Goal: Information Seeking & Learning: Learn about a topic

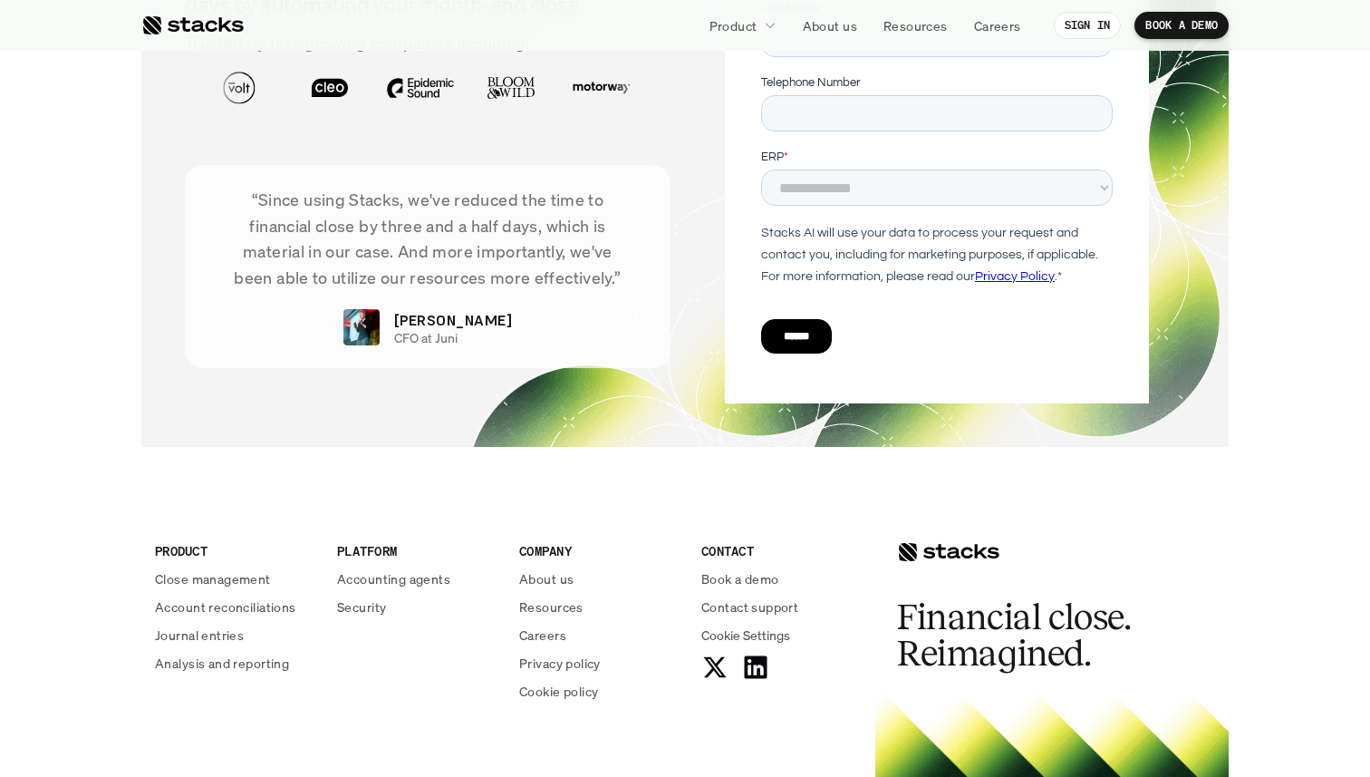
scroll to position [6588, 0]
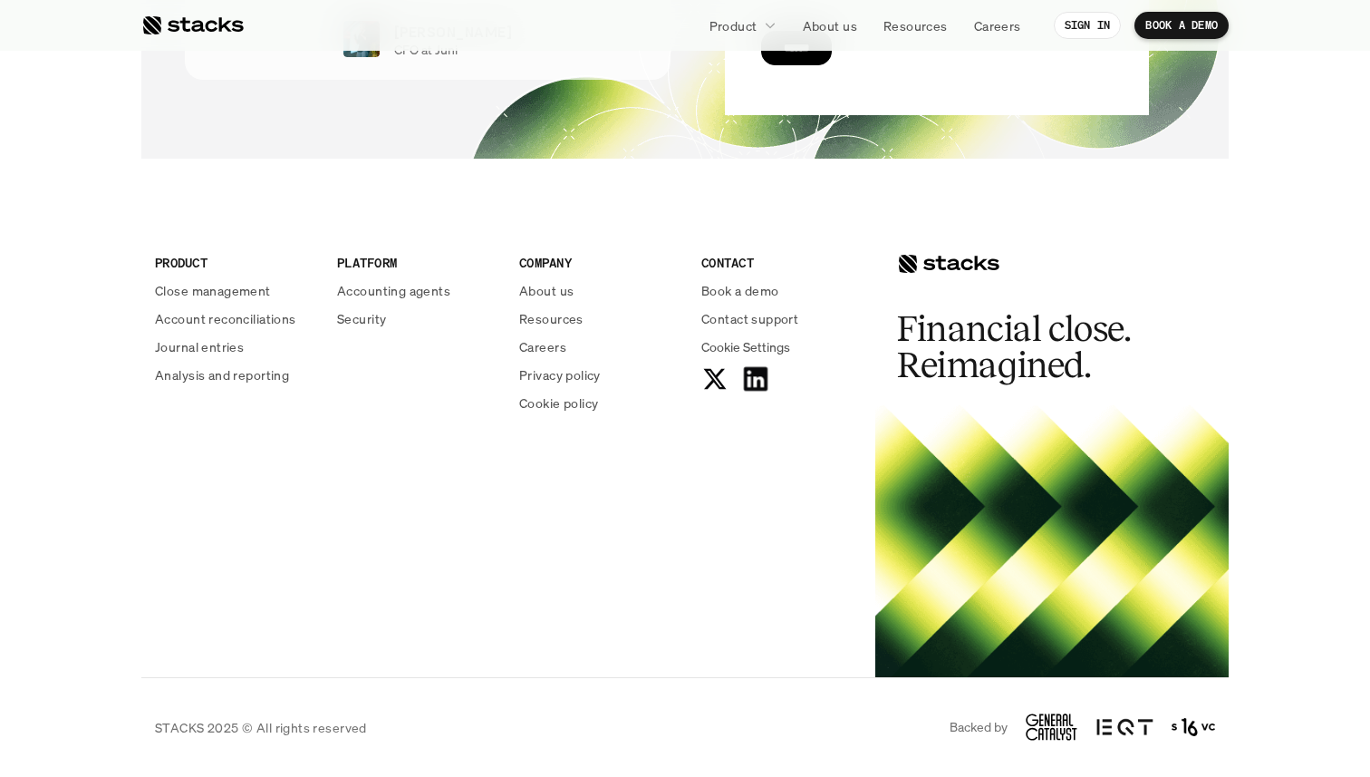
click at [755, 381] on icon at bounding box center [755, 378] width 29 height 29
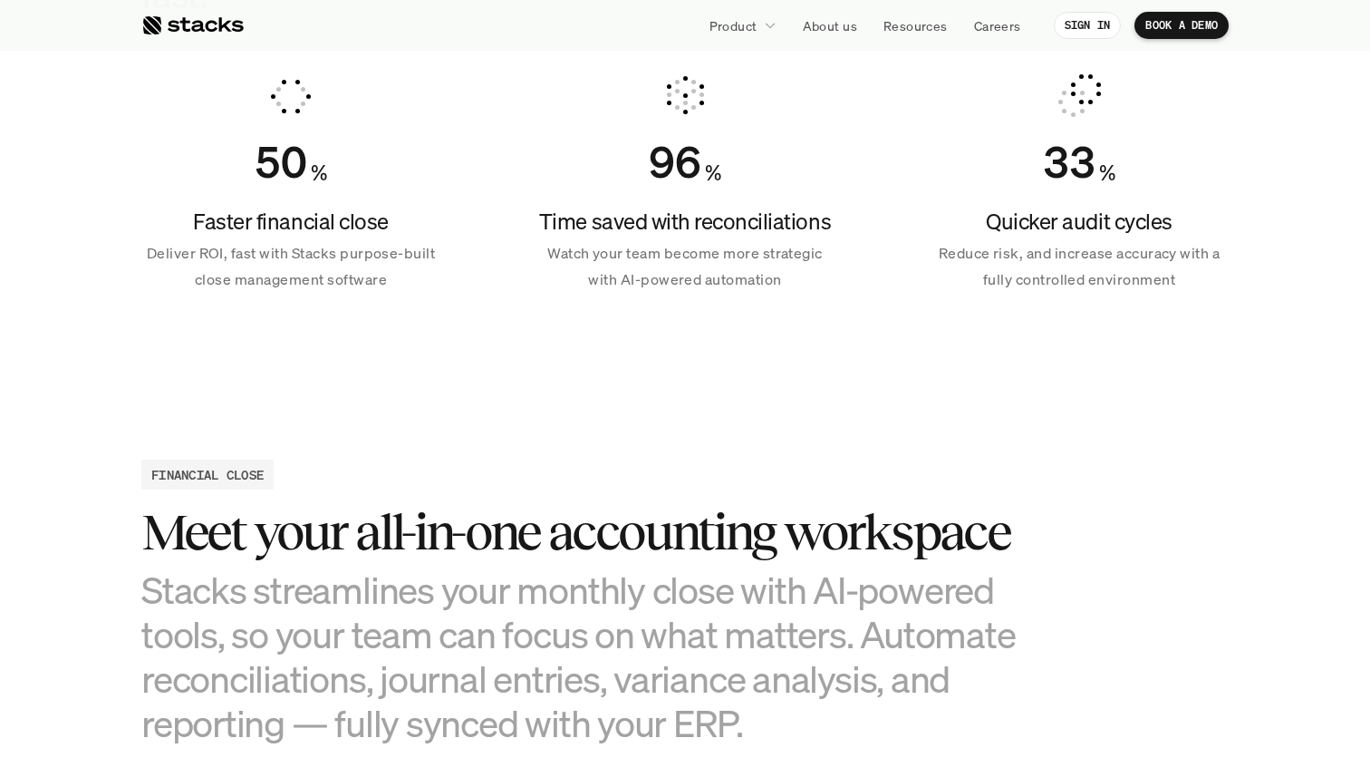
scroll to position [0, 0]
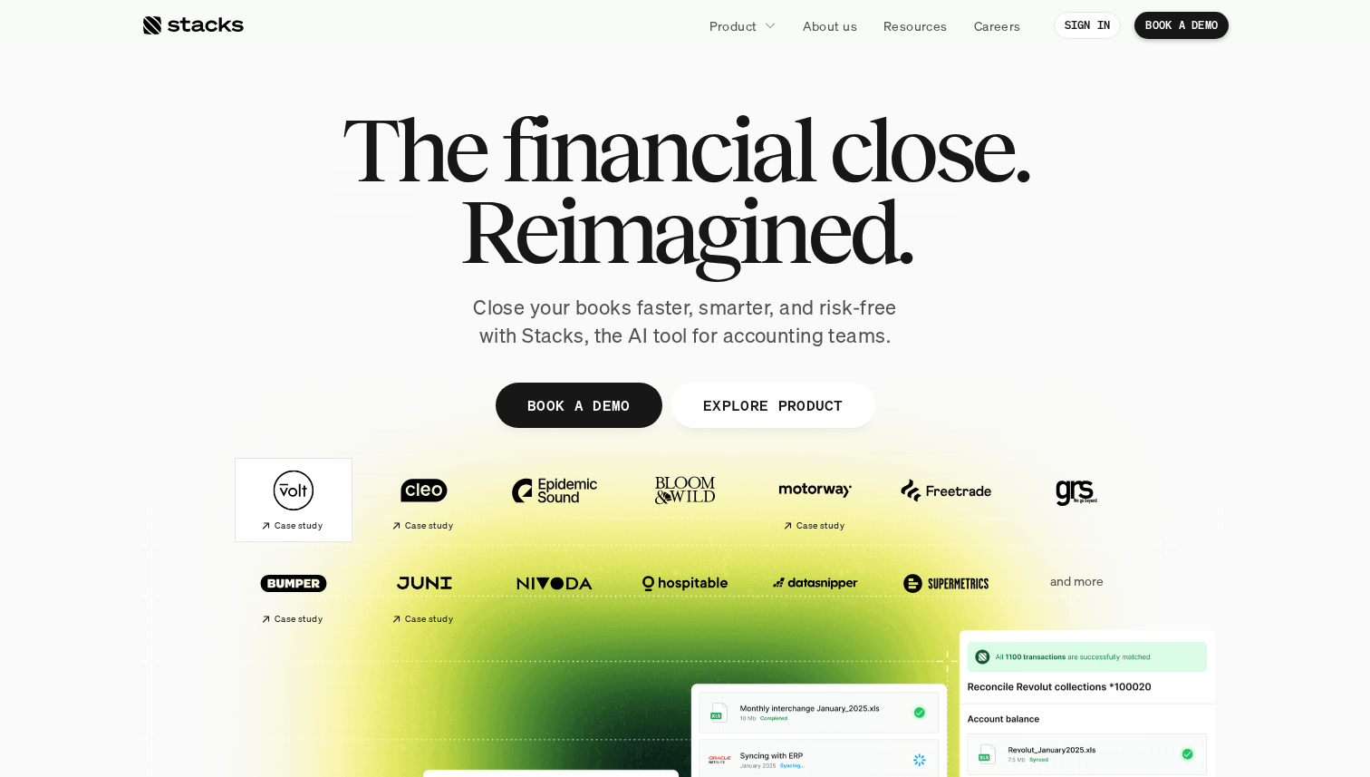
click at [295, 494] on img at bounding box center [293, 490] width 101 height 71
click at [401, 500] on img at bounding box center [423, 490] width 101 height 71
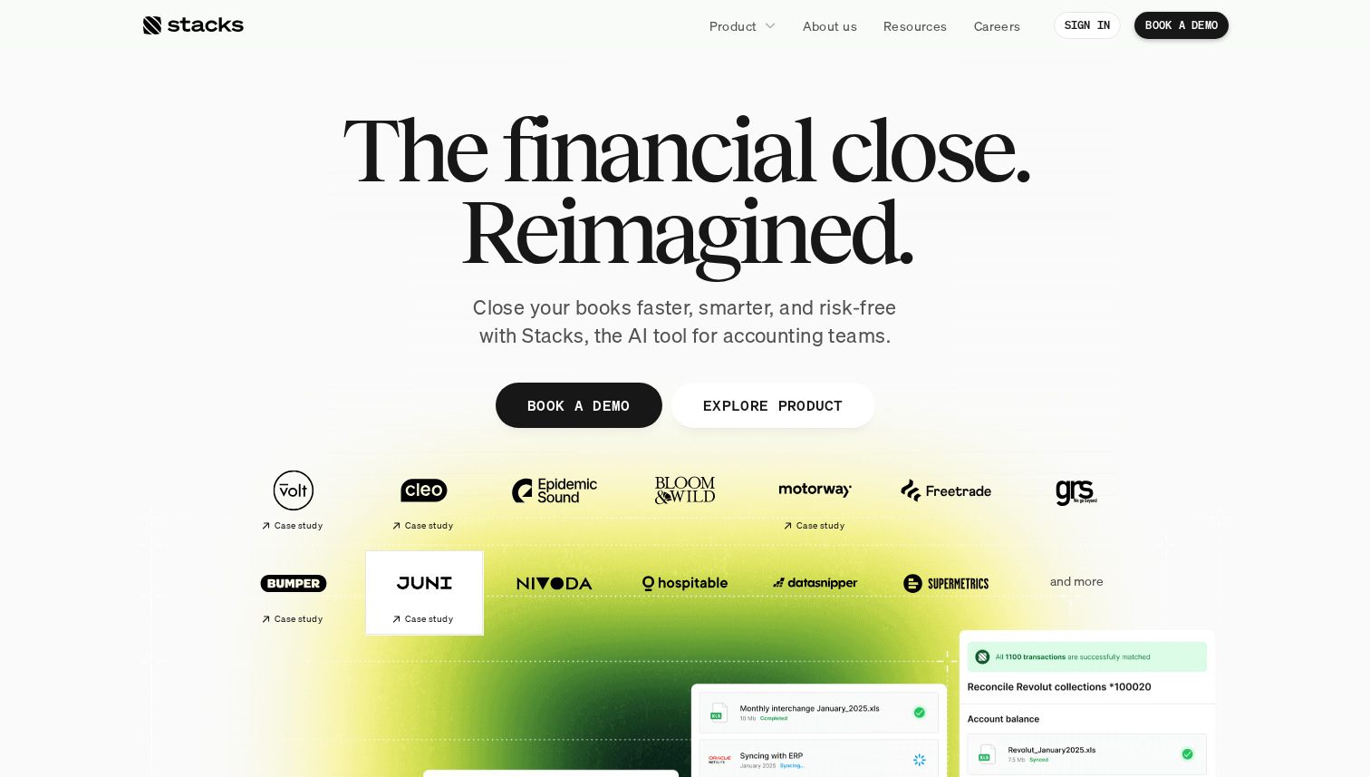
click at [416, 568] on img at bounding box center [423, 582] width 101 height 71
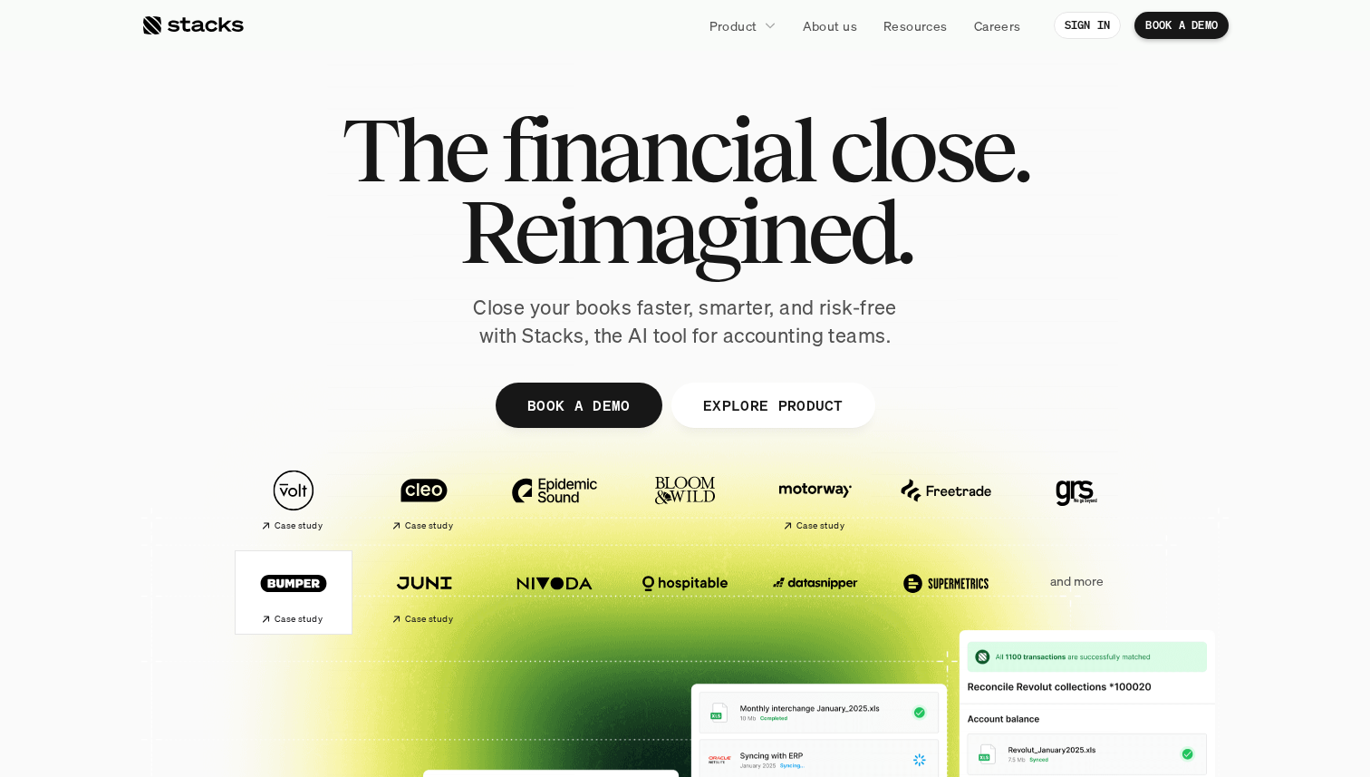
click at [305, 580] on img at bounding box center [293, 582] width 101 height 71
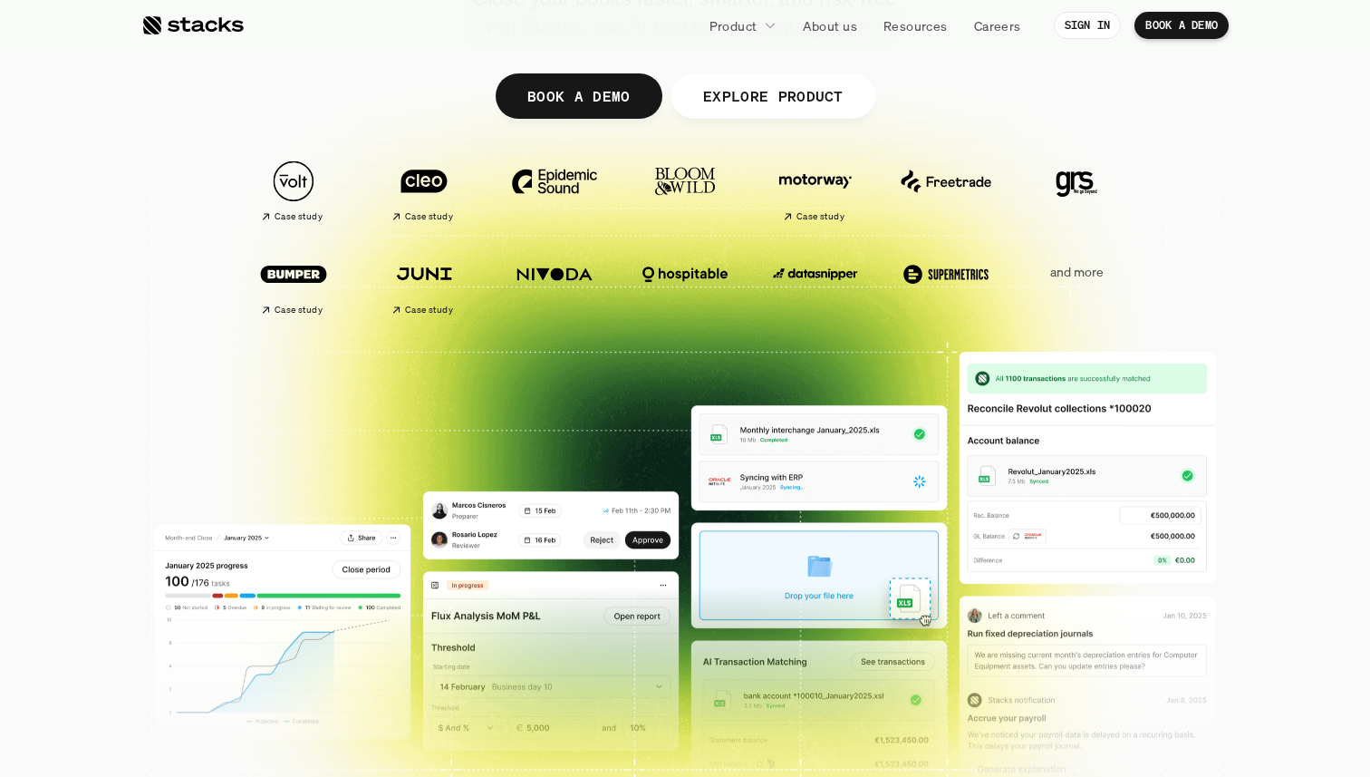
scroll to position [306, 0]
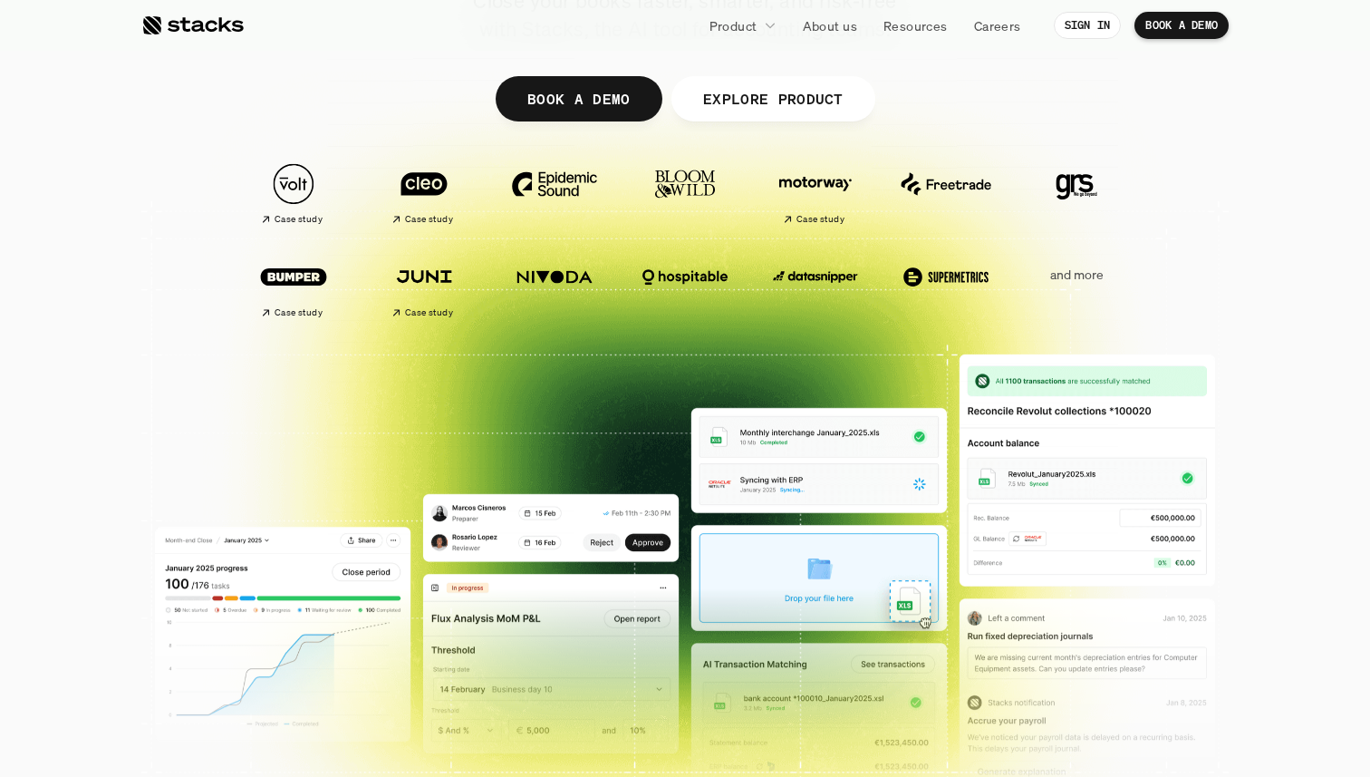
click at [290, 602] on img at bounding box center [685, 601] width 1060 height 521
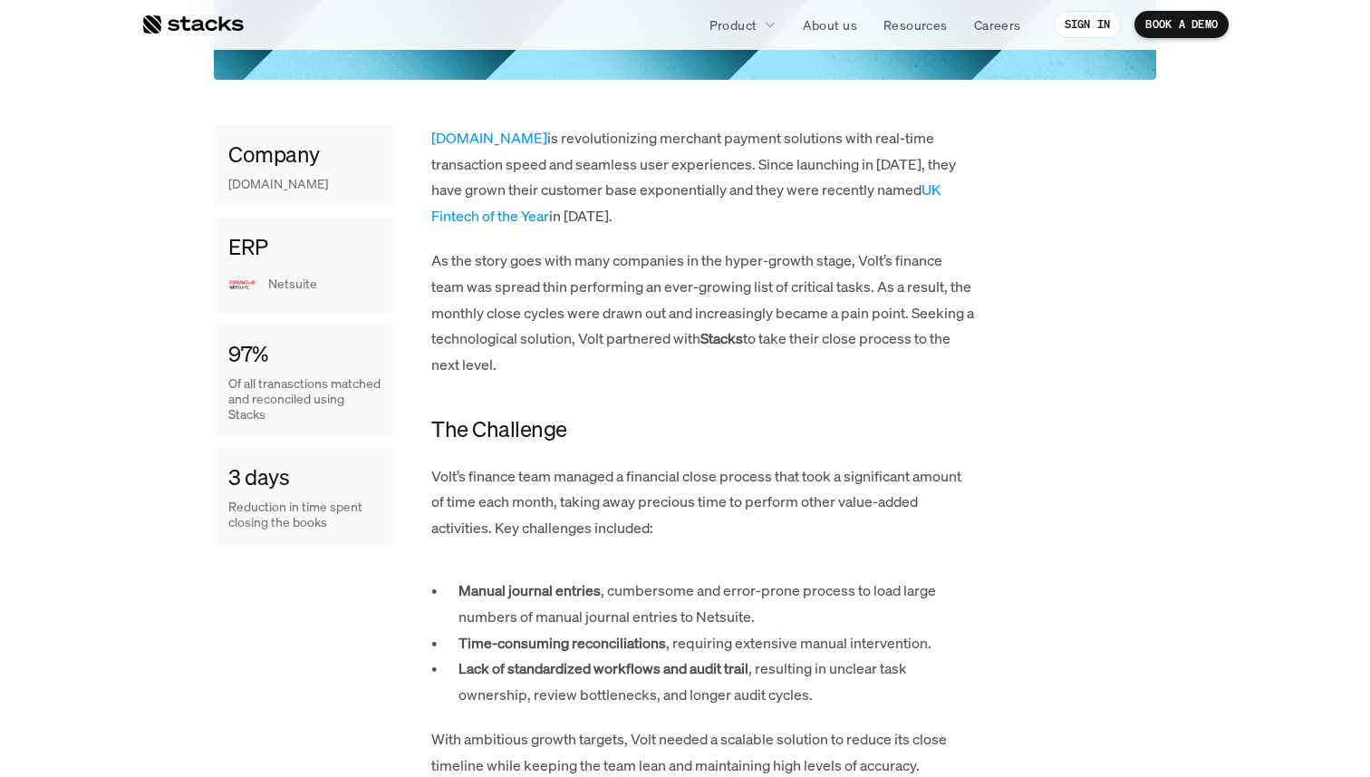
scroll to position [739, 0]
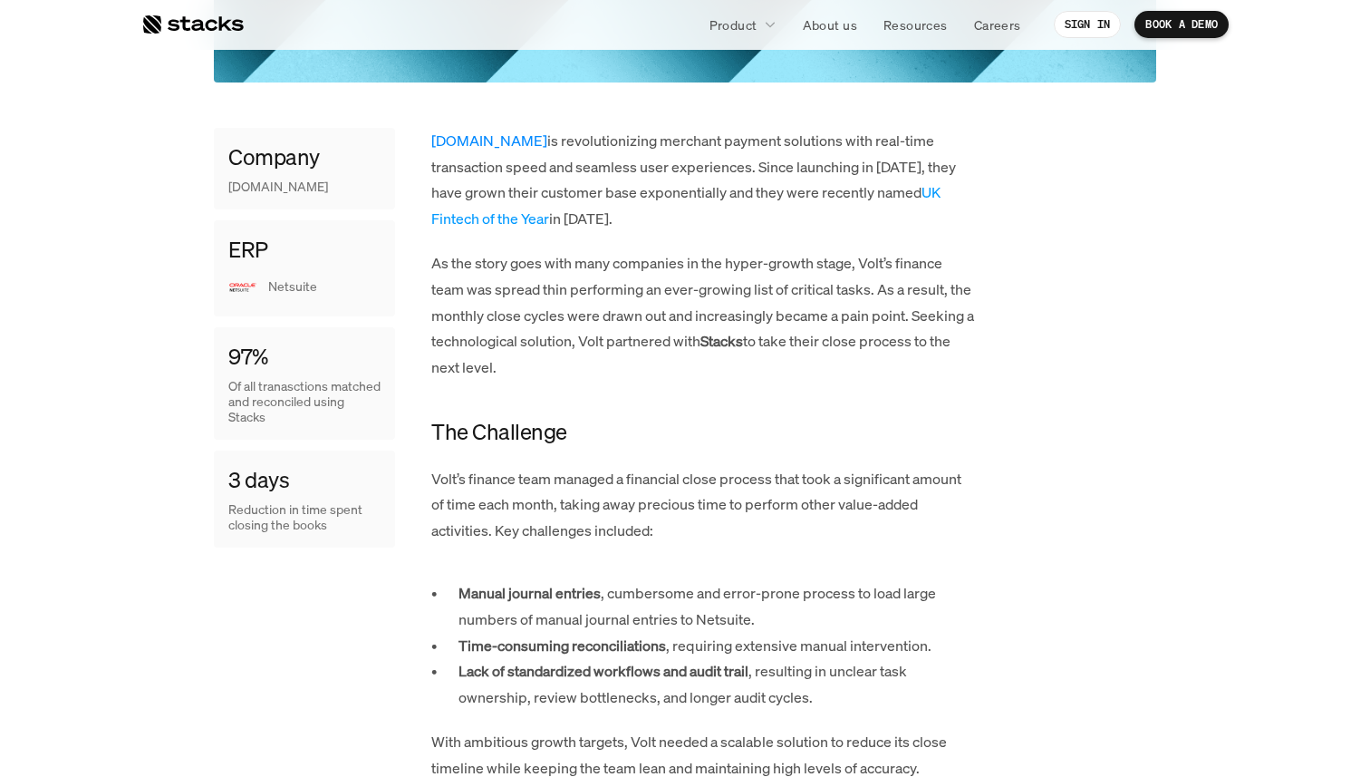
click at [455, 135] on link "Volt.io" at bounding box center [489, 140] width 116 height 20
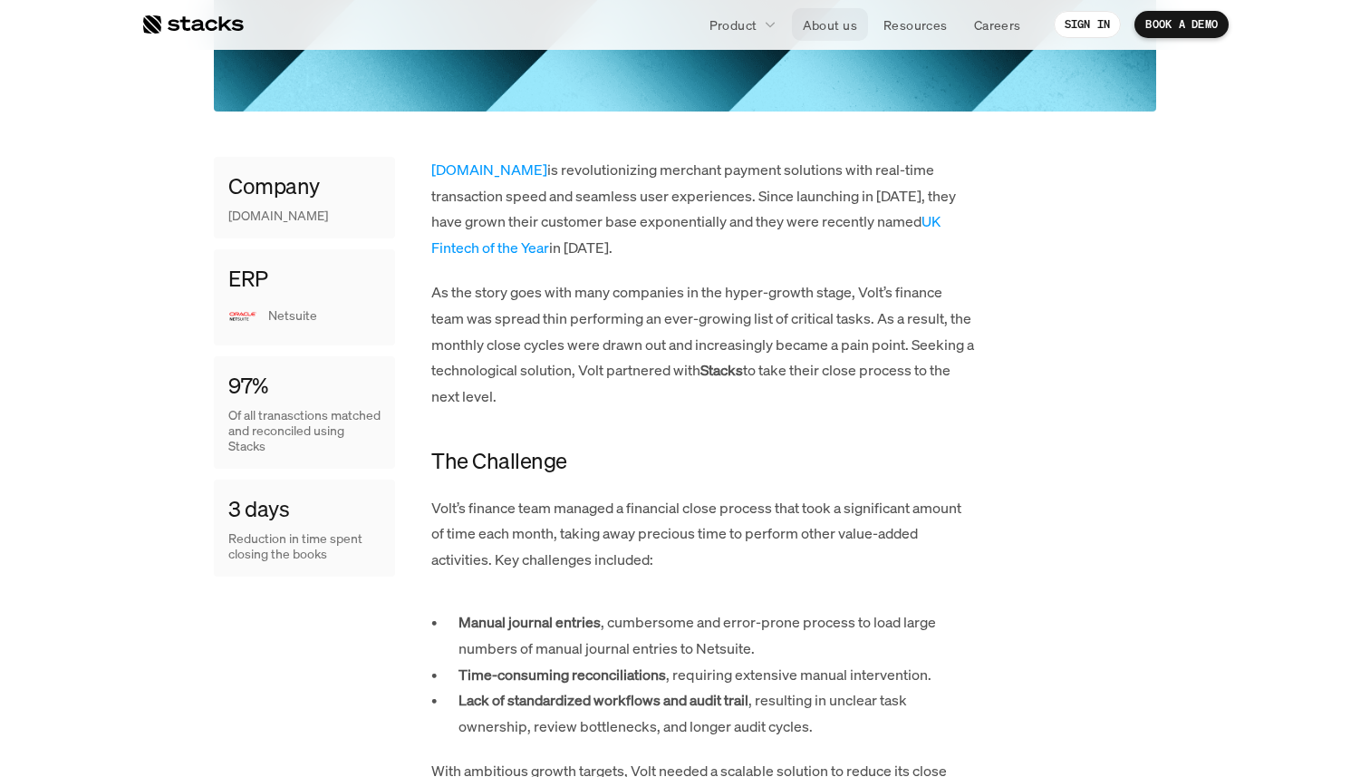
scroll to position [709, 0]
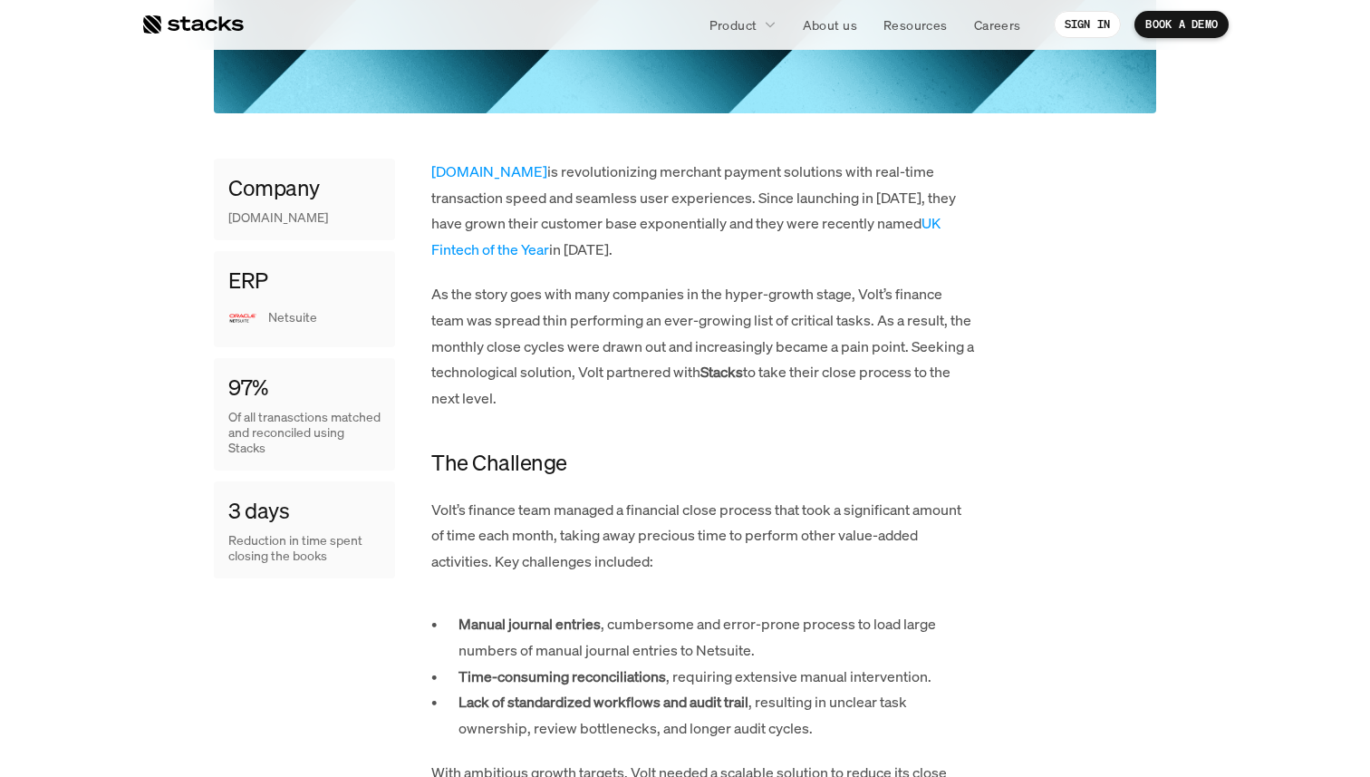
click at [662, 219] on p "Volt.io is revolutionizing merchant payment solutions with real-time transactio…" at bounding box center [703, 211] width 544 height 104
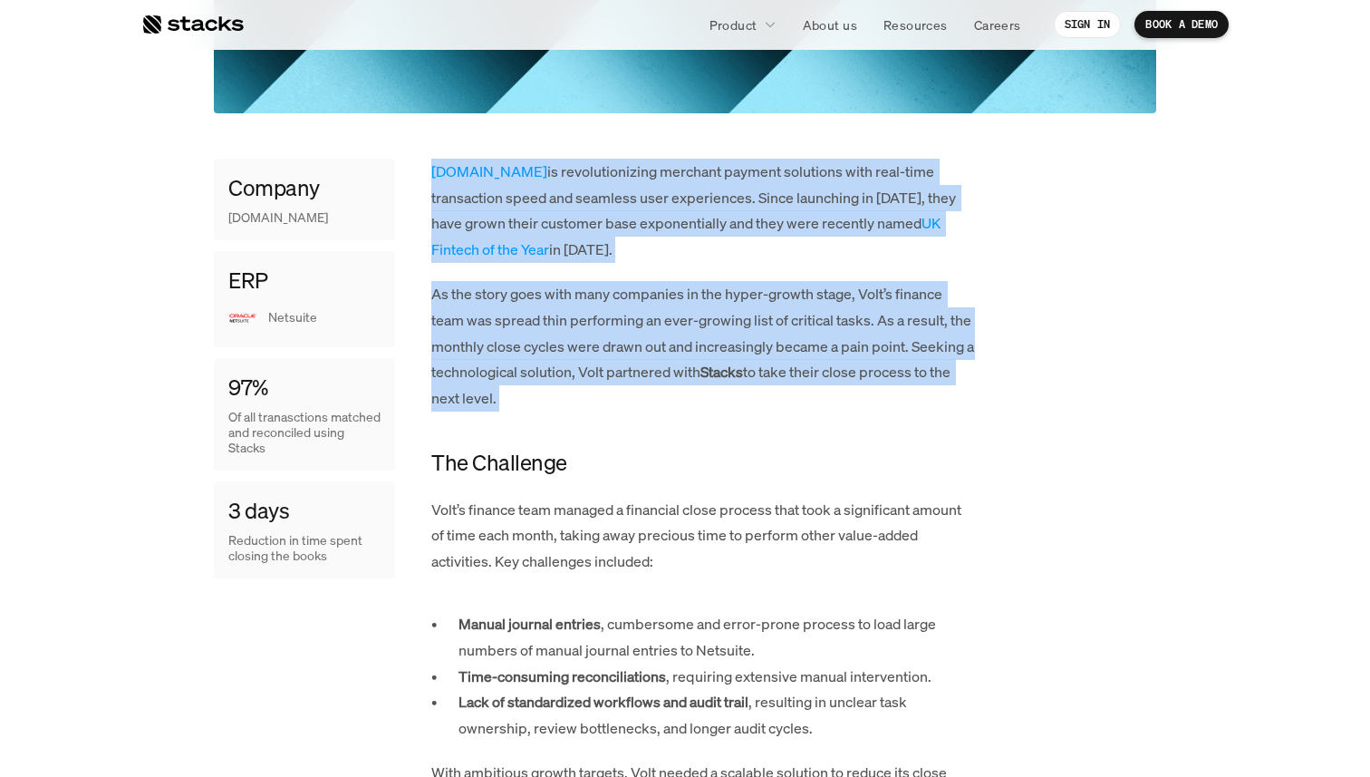
drag, startPoint x: 662, startPoint y: 219, endPoint x: 684, endPoint y: 332, distance: 114.6
click at [684, 331] on p "As the story goes with many companies in the hyper-growth stage, Volt’s finance…" at bounding box center [703, 346] width 544 height 130
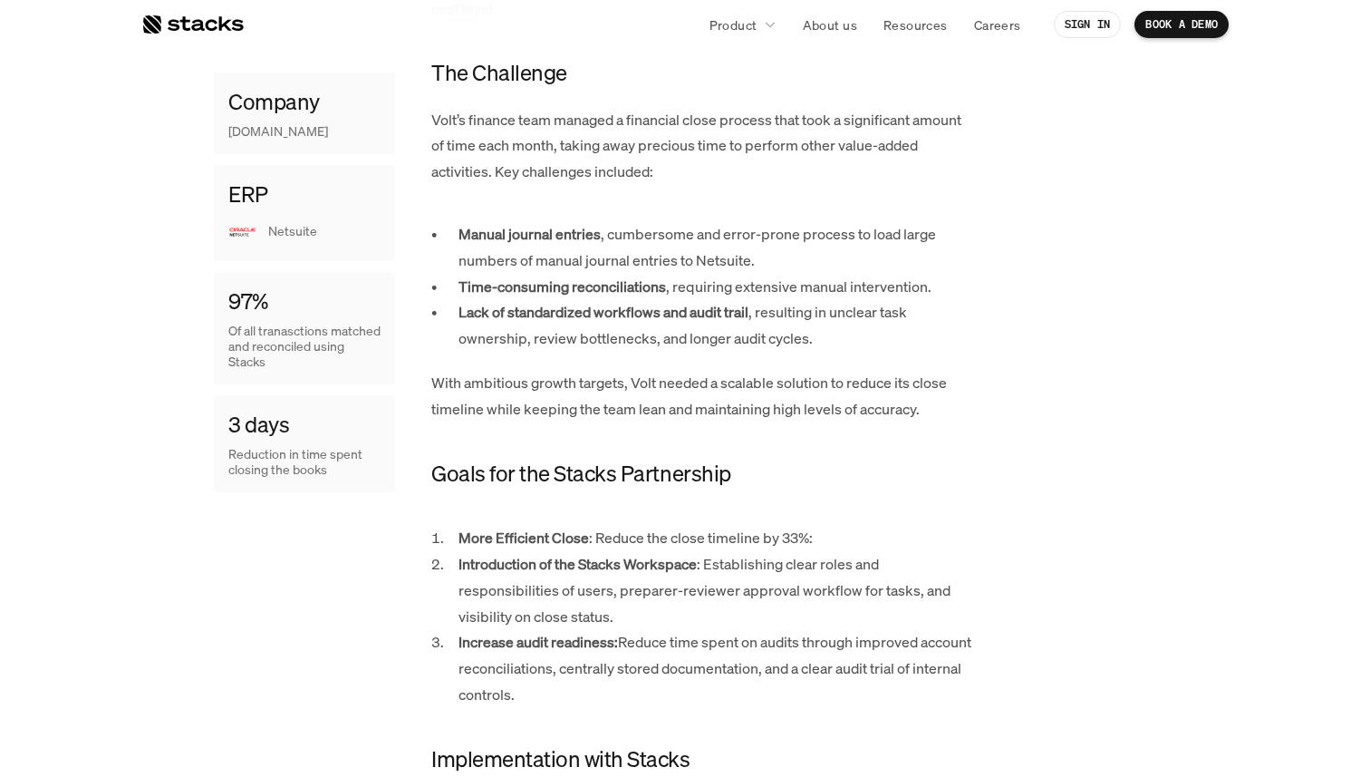
scroll to position [1099, 0]
click at [700, 242] on p "Manual journal entries , cumbersome and error-prone process to load large numbe…" at bounding box center [717, 246] width 517 height 53
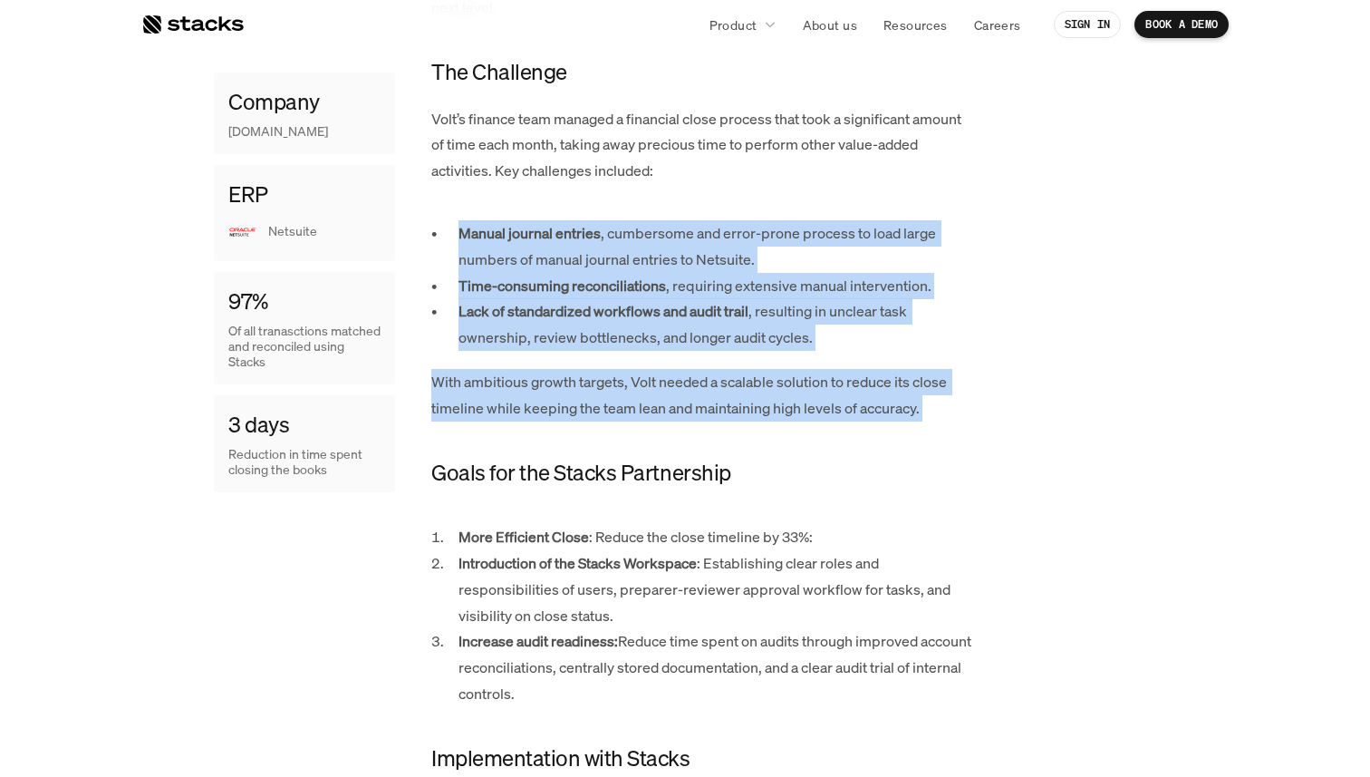
drag, startPoint x: 700, startPoint y: 242, endPoint x: 710, endPoint y: 384, distance: 142.7
click at [710, 384] on p "With ambitious growth targets, Volt needed a scalable solution to reduce its cl…" at bounding box center [703, 395] width 544 height 53
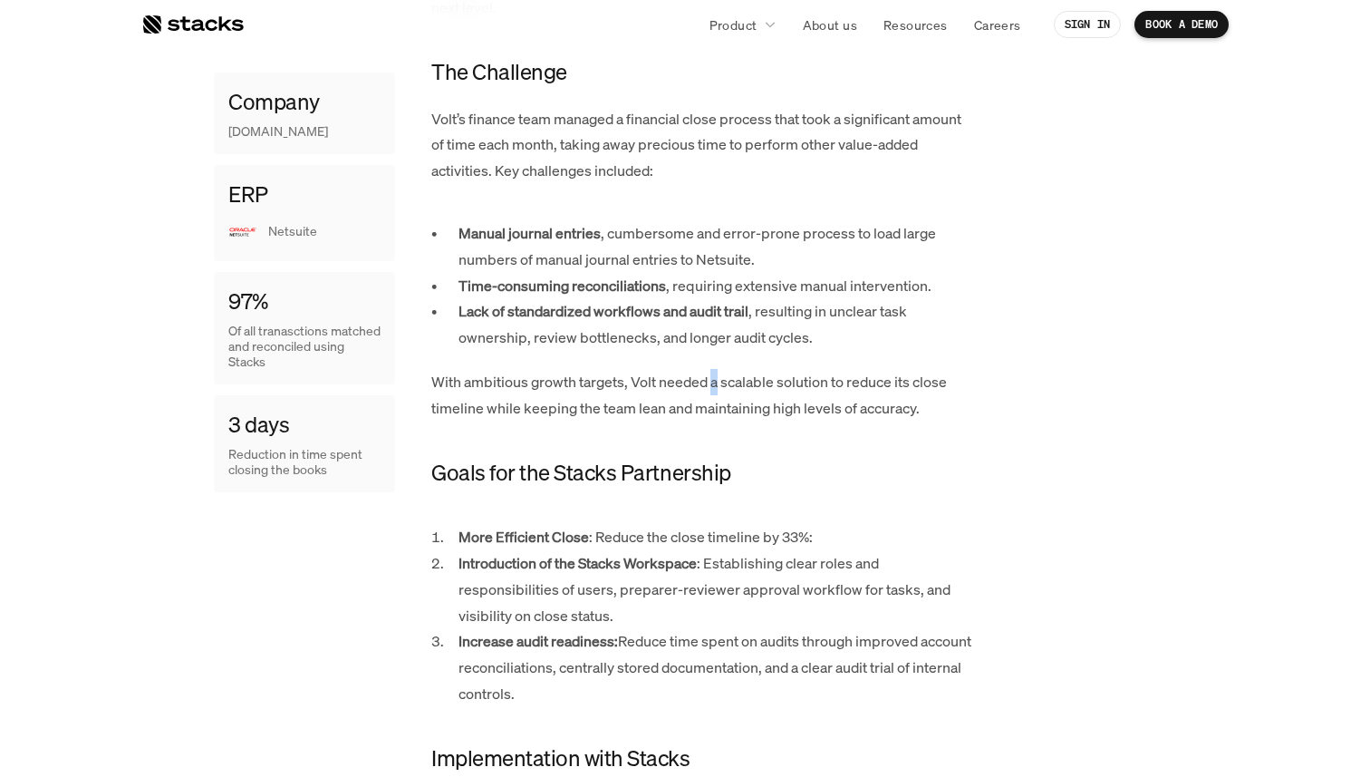
click at [710, 384] on p "With ambitious growth targets, Volt needed a scalable solution to reduce its cl…" at bounding box center [703, 395] width 544 height 53
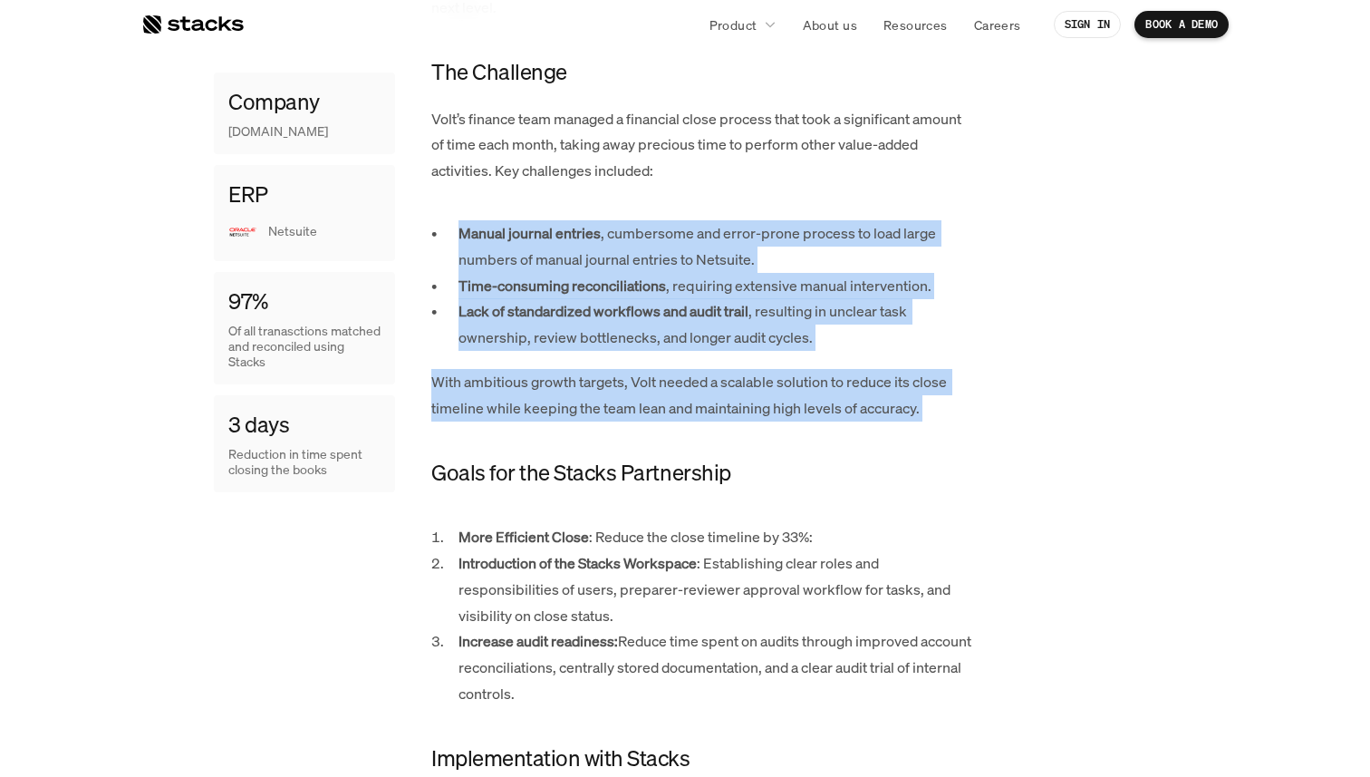
drag, startPoint x: 710, startPoint y: 384, endPoint x: 709, endPoint y: 271, distance: 113.3
click at [710, 271] on p "Manual journal entries , cumbersome and error-prone process to load large numbe…" at bounding box center [717, 246] width 517 height 53
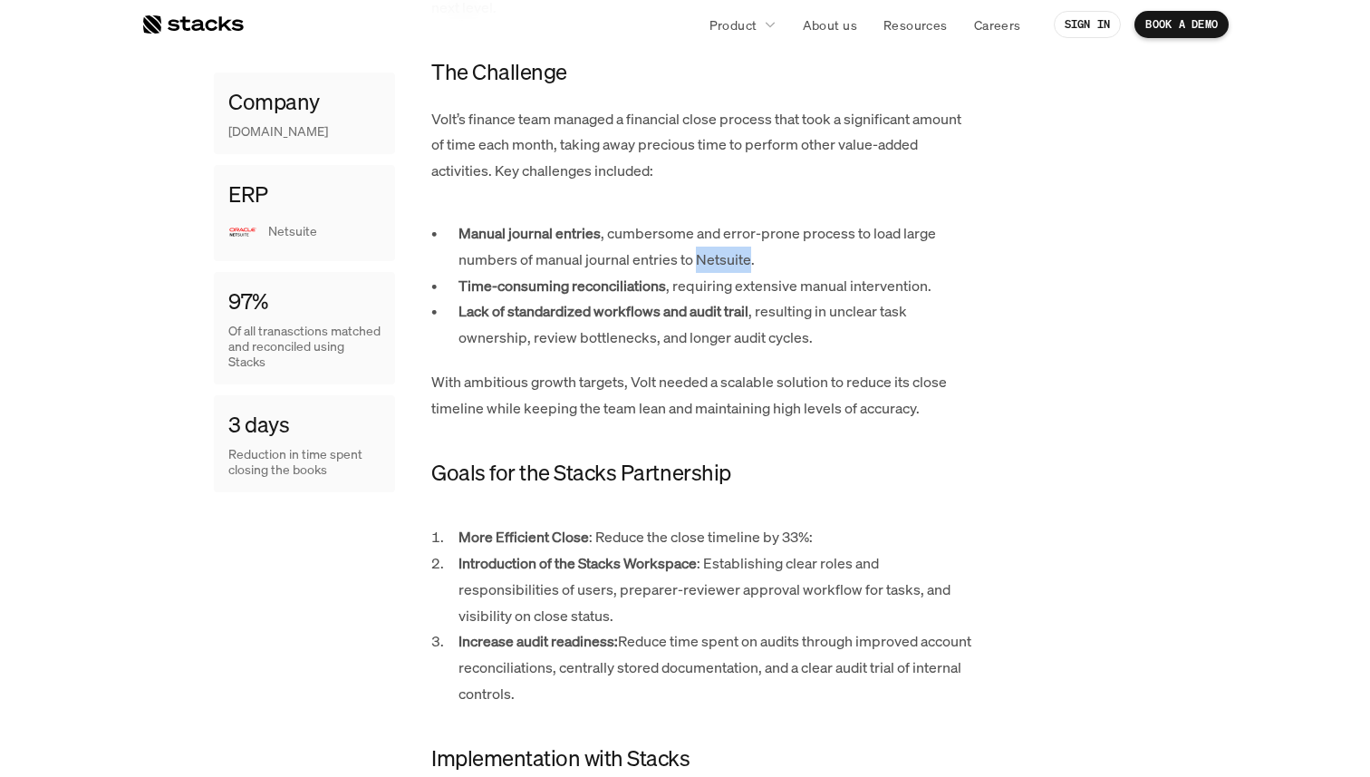
click at [710, 271] on p "Manual journal entries , cumbersome and error-prone process to load large numbe…" at bounding box center [717, 246] width 517 height 53
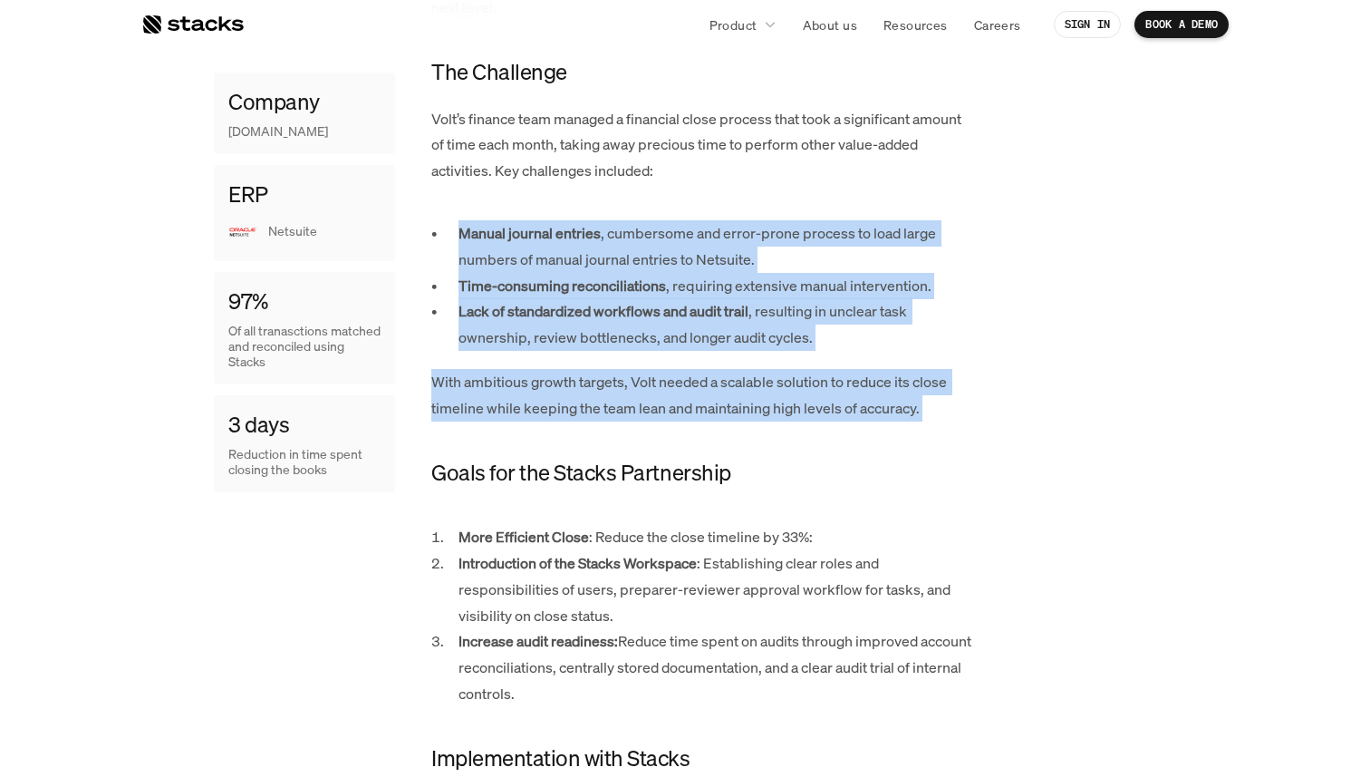
drag, startPoint x: 710, startPoint y: 271, endPoint x: 722, endPoint y: 376, distance: 105.9
click at [722, 376] on p "With ambitious growth targets, Volt needed a scalable solution to reduce its cl…" at bounding box center [703, 395] width 544 height 53
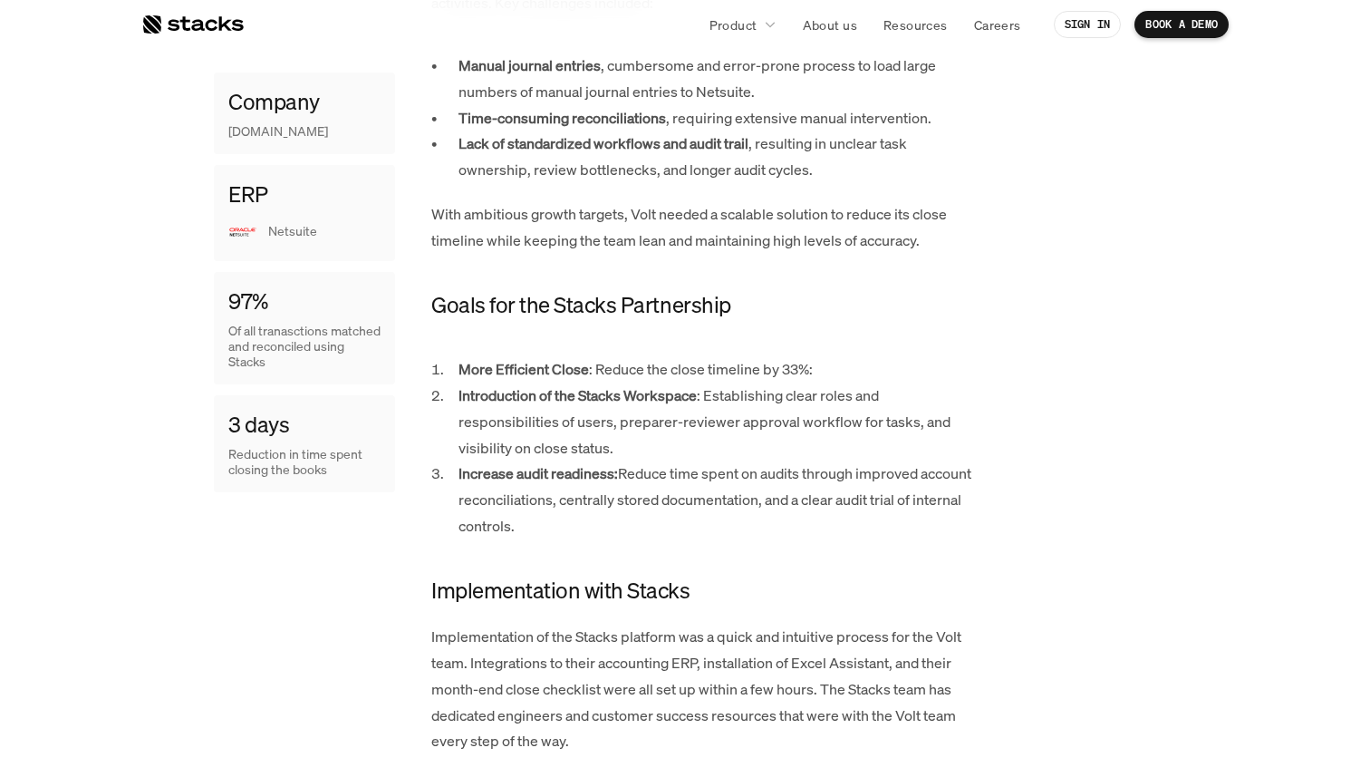
scroll to position [1270, 0]
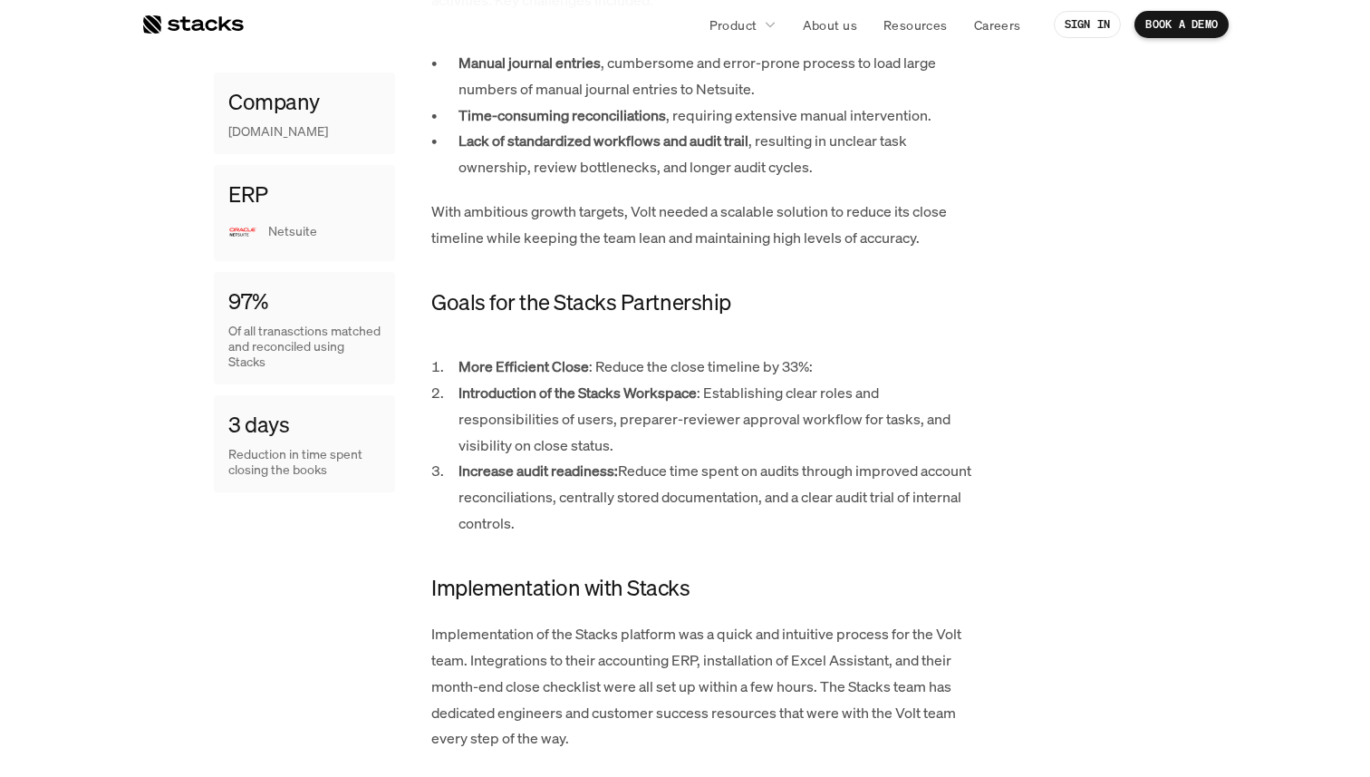
click at [771, 221] on p "With ambitious growth targets, Volt needed a scalable solution to reduce its cl…" at bounding box center [703, 224] width 544 height 53
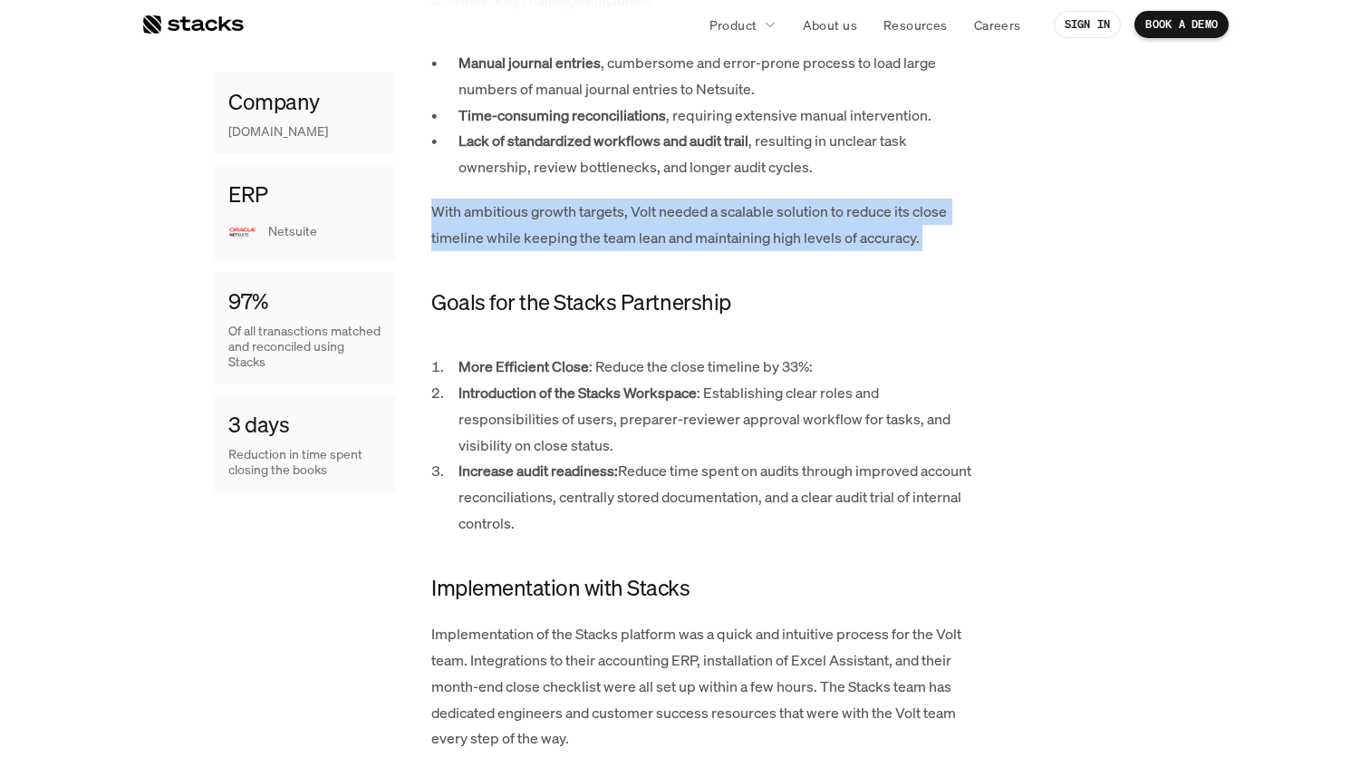
click at [771, 221] on p "With ambitious growth targets, Volt needed a scalable solution to reduce its cl…" at bounding box center [703, 224] width 544 height 53
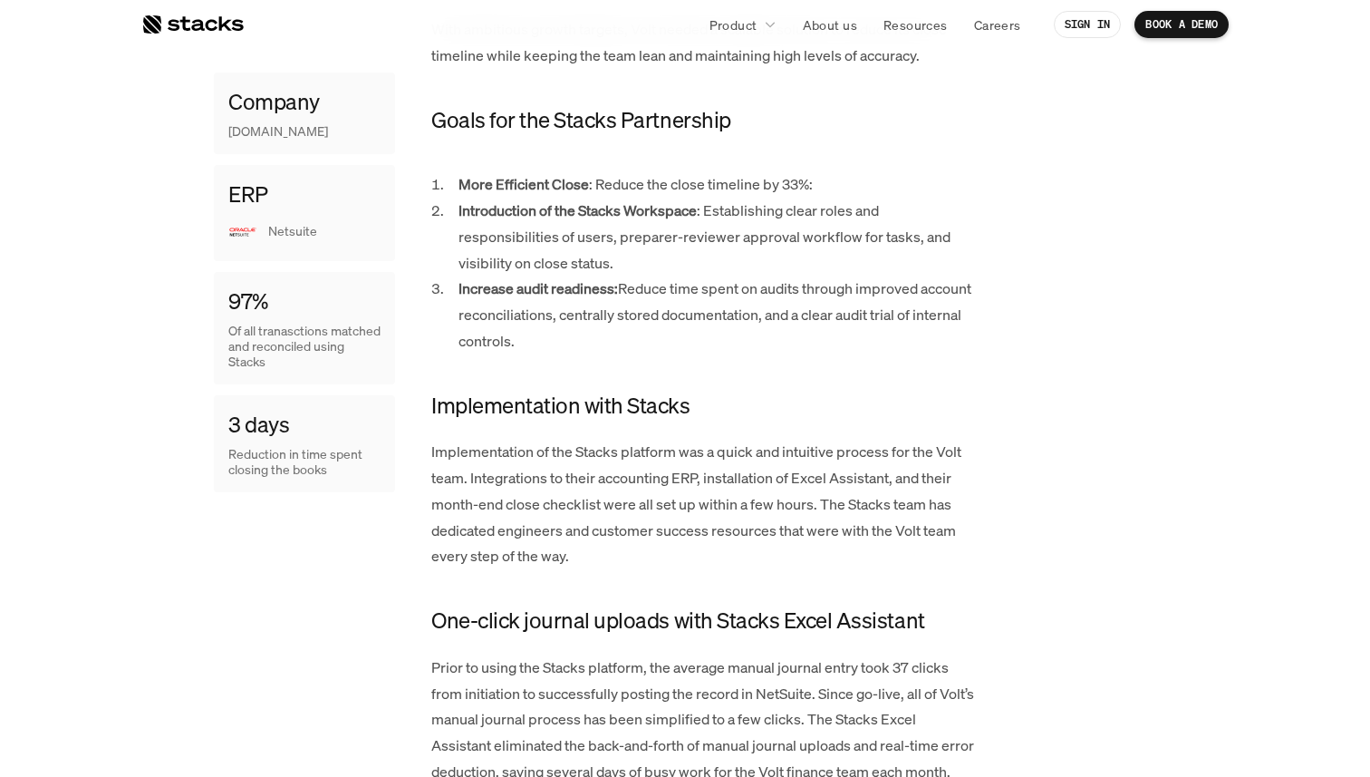
scroll to position [1458, 0]
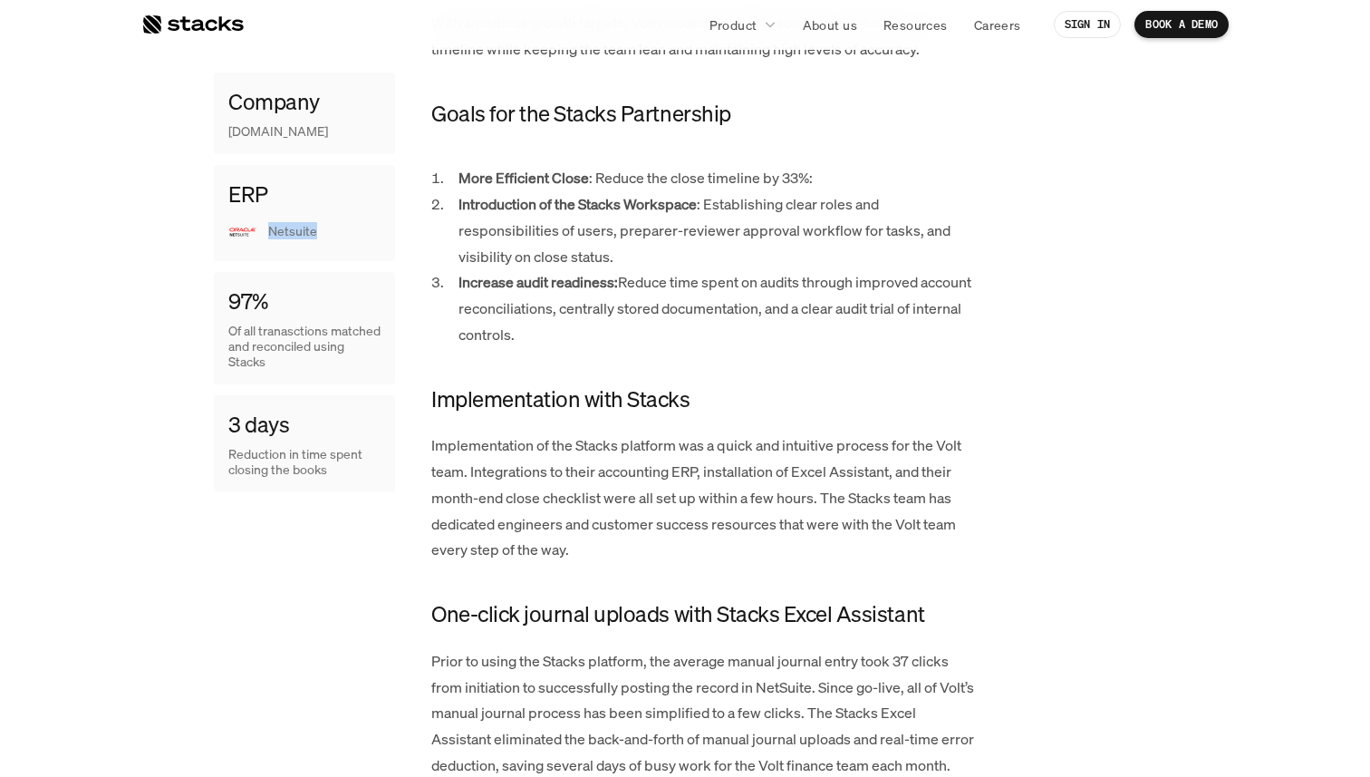
drag, startPoint x: 270, startPoint y: 232, endPoint x: 336, endPoint y: 233, distance: 66.2
click at [336, 233] on p "Netsuite" at bounding box center [324, 232] width 112 height 15
click at [486, 248] on p "Introduction of the Stacks Workspace : Establishing clear roles and responsibil…" at bounding box center [717, 230] width 517 height 78
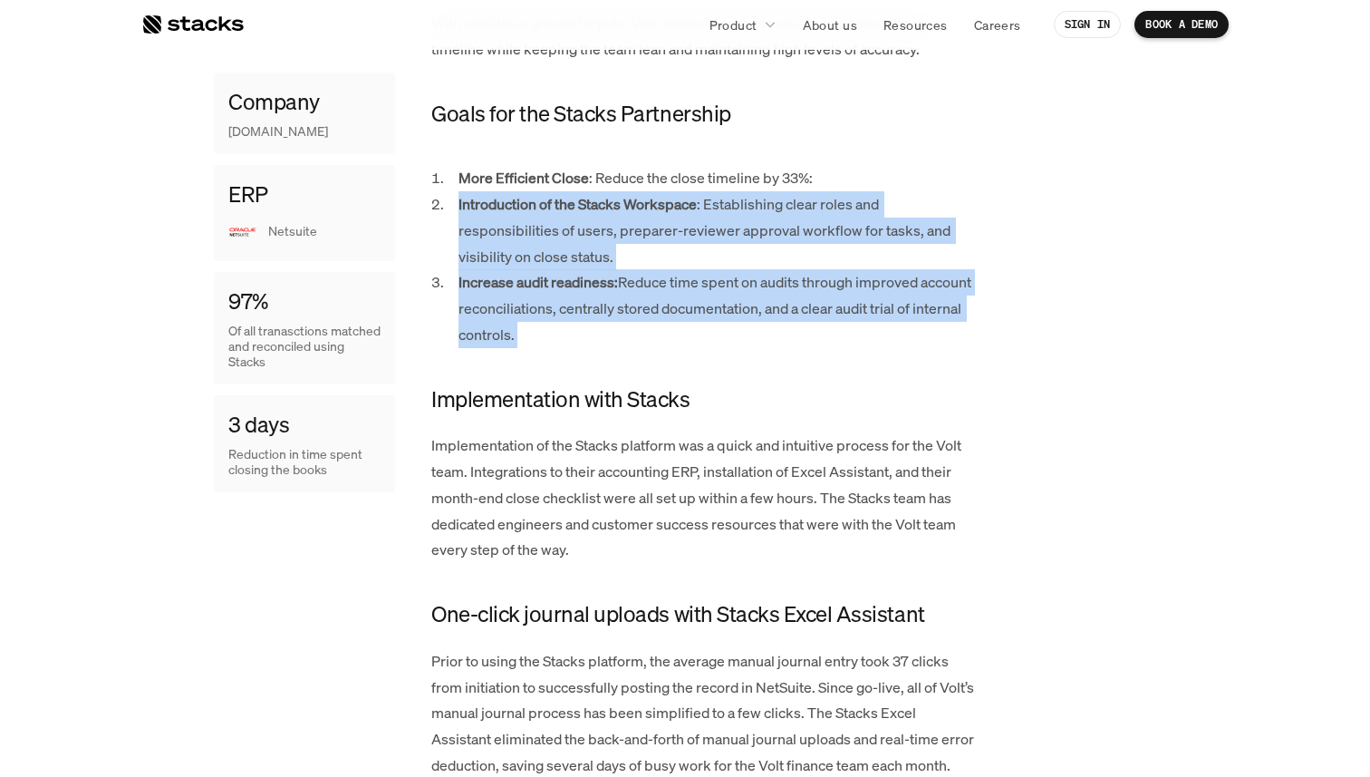
drag, startPoint x: 486, startPoint y: 248, endPoint x: 545, endPoint y: 328, distance: 99.1
click at [545, 328] on ol "More Efficient Close : Reduce the close timeline by 33%: Introduction of the St…" at bounding box center [703, 256] width 544 height 183
click at [545, 328] on p "Increase audit readiness: Reduce time spent on audits through improved account …" at bounding box center [717, 308] width 517 height 78
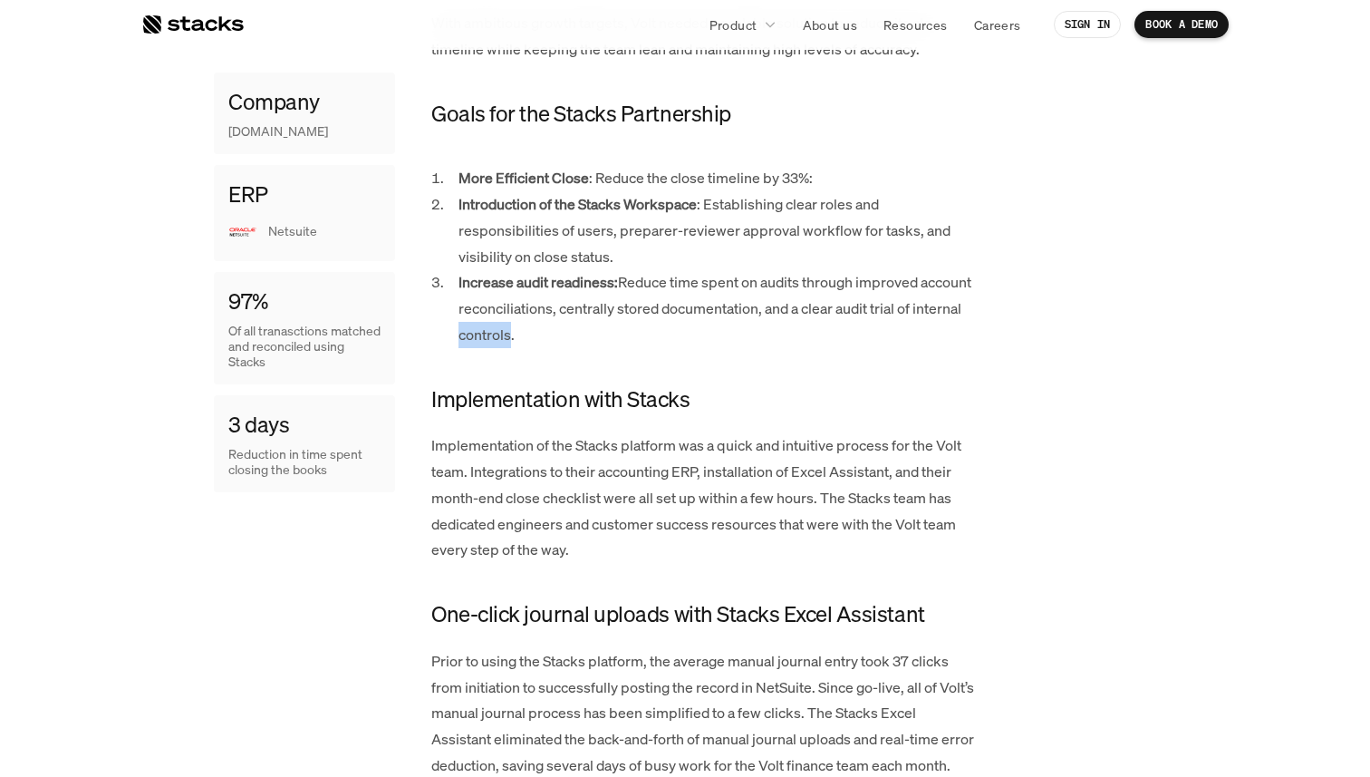
click at [545, 328] on p "Increase audit readiness: Reduce time spent on audits through improved account …" at bounding box center [717, 308] width 517 height 78
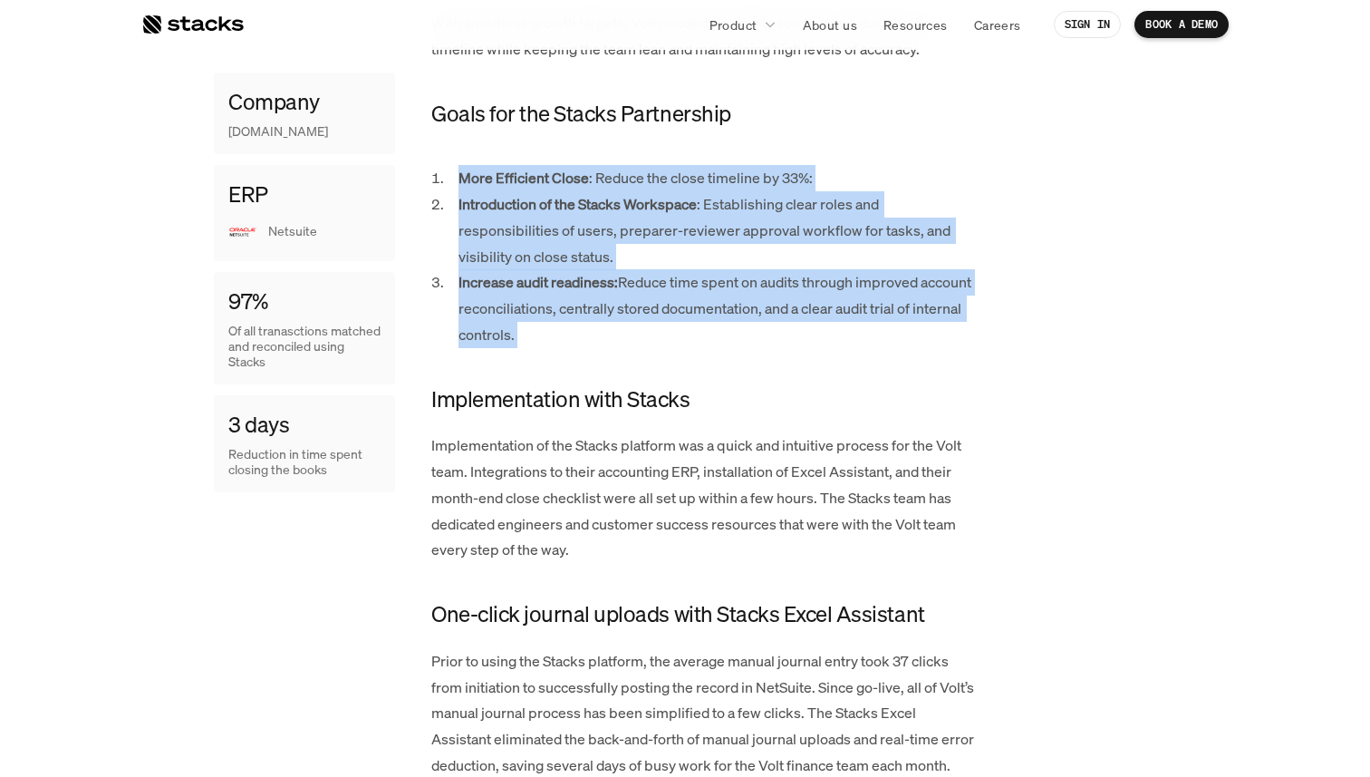
drag, startPoint x: 545, startPoint y: 328, endPoint x: 517, endPoint y: 178, distance: 152.9
click at [517, 178] on ol "More Efficient Close : Reduce the close timeline by 33%: Introduction of the St…" at bounding box center [703, 256] width 544 height 183
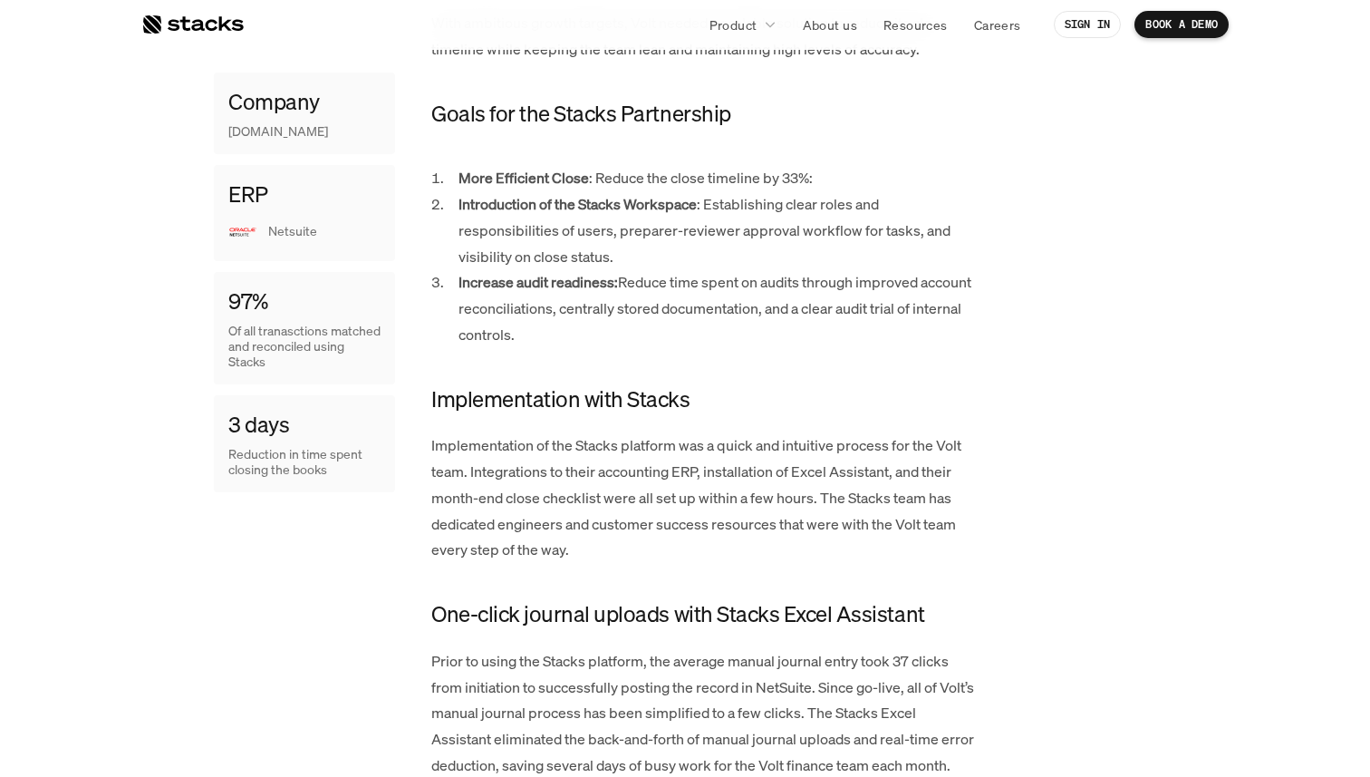
click at [620, 180] on p "More Efficient Close : Reduce the close timeline by 33%:" at bounding box center [717, 178] width 517 height 26
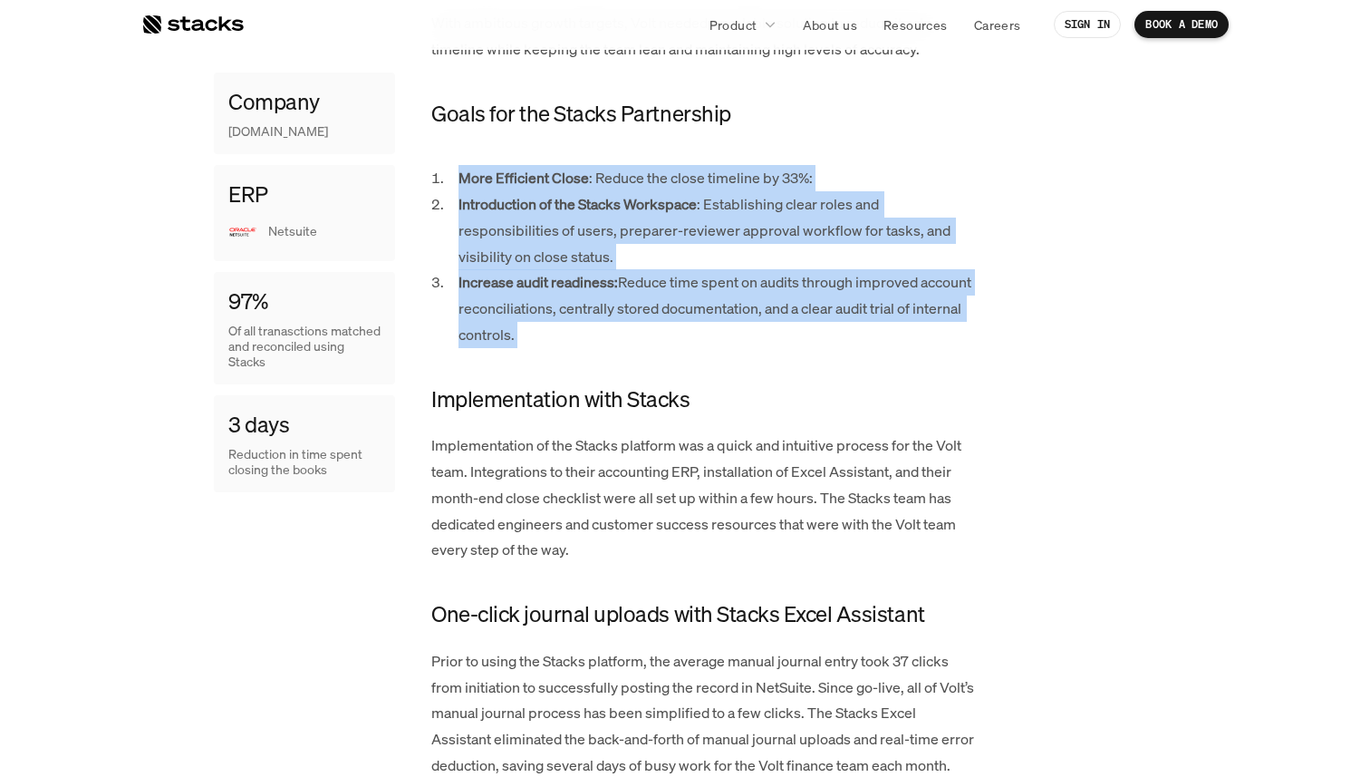
drag, startPoint x: 620, startPoint y: 180, endPoint x: 649, endPoint y: 322, distance: 144.3
click at [649, 323] on ol "More Efficient Close : Reduce the close timeline by 33%: Introduction of the St…" at bounding box center [703, 256] width 544 height 183
click at [649, 322] on p "Increase audit readiness: Reduce time spent on audits through improved account …" at bounding box center [717, 308] width 517 height 78
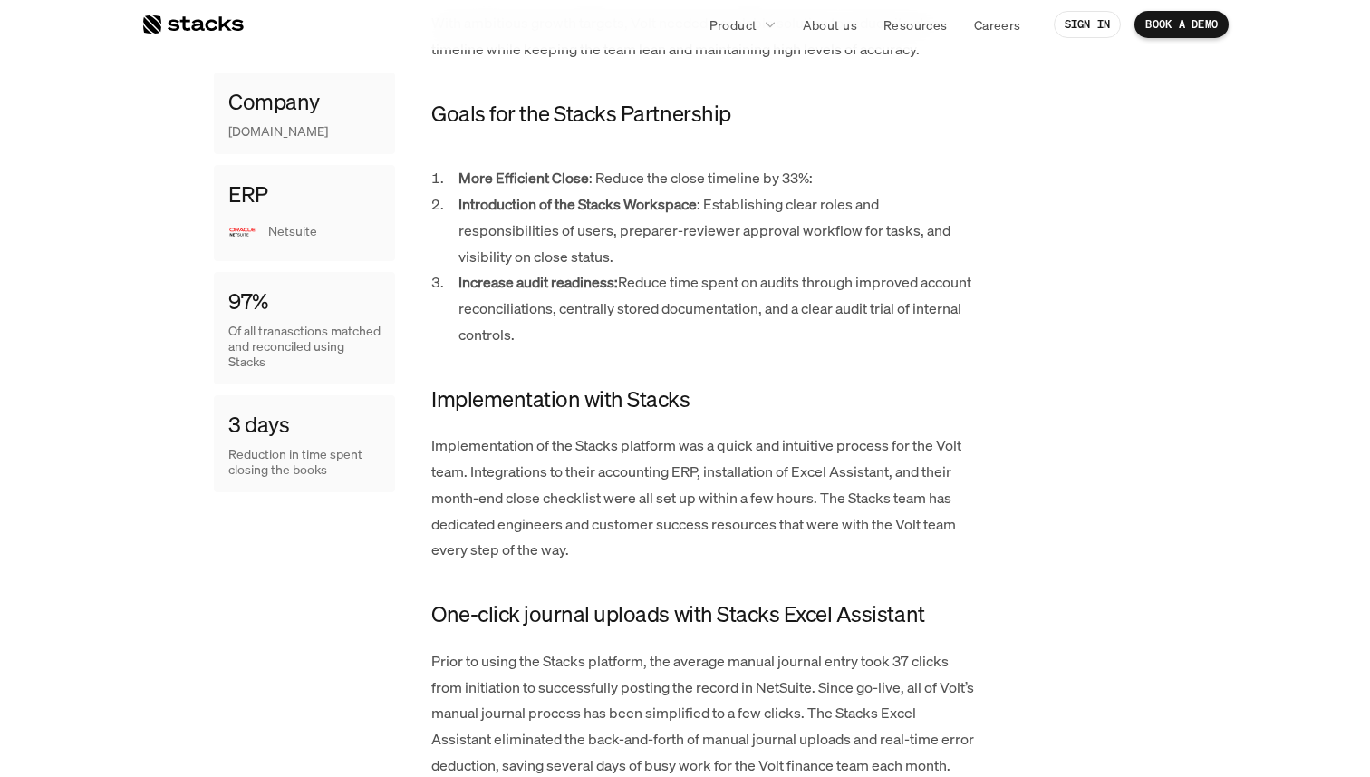
click at [649, 322] on p "Increase audit readiness: Reduce time spent on audits through improved account …" at bounding box center [717, 308] width 517 height 78
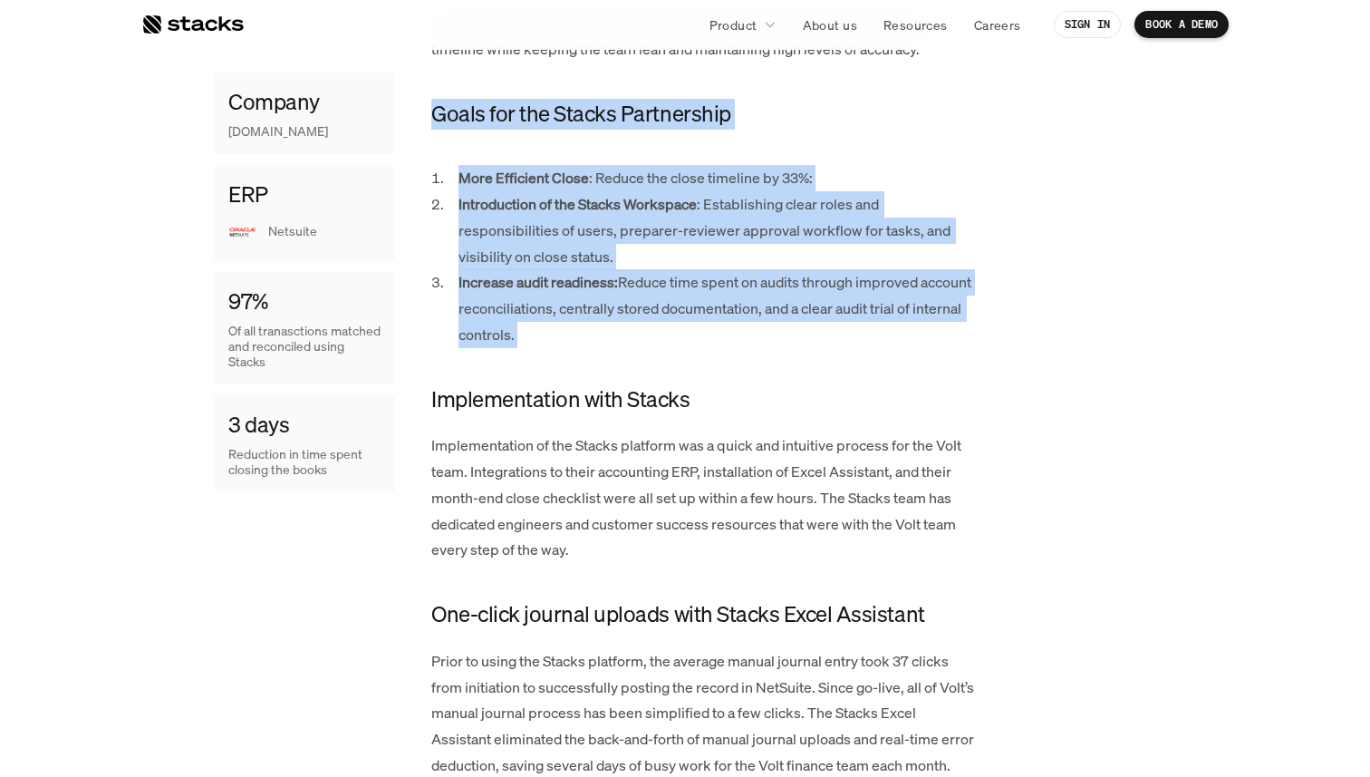
drag, startPoint x: 649, startPoint y: 322, endPoint x: 654, endPoint y: 107, distance: 214.8
click at [654, 107] on h4 "Goals for the Stacks Partnership" at bounding box center [703, 114] width 544 height 31
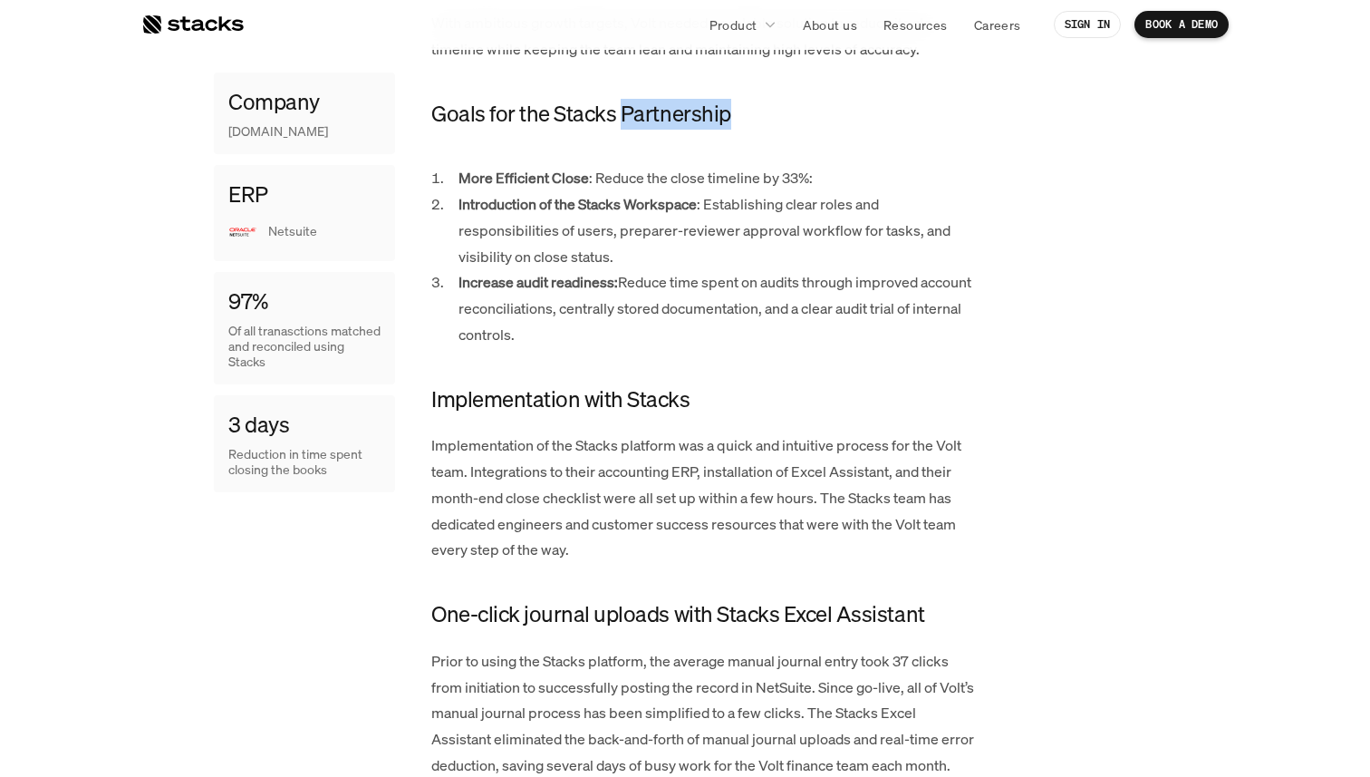
click at [654, 107] on h4 "Goals for the Stacks Partnership" at bounding box center [703, 114] width 544 height 31
click at [763, 269] on p "Increase audit readiness: Reduce time spent on audits through improved account …" at bounding box center [717, 308] width 517 height 78
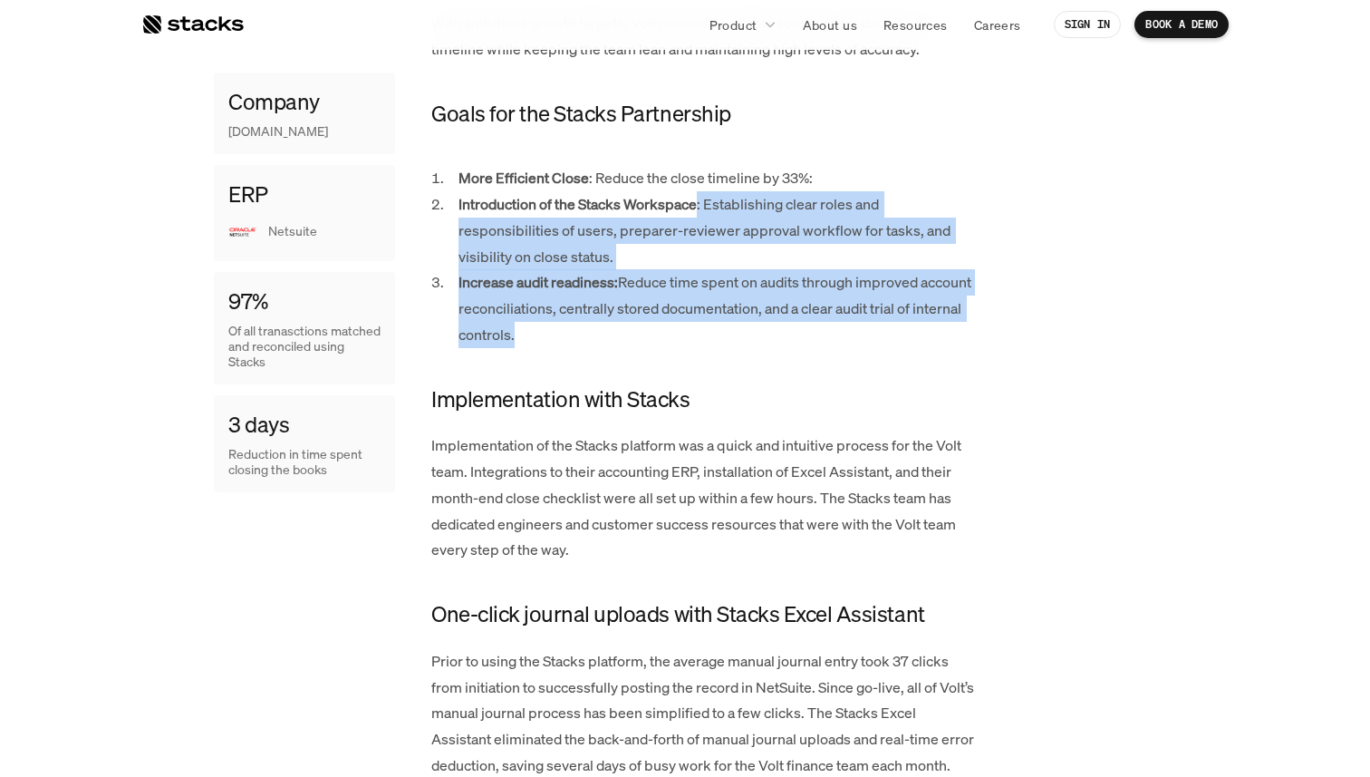
drag, startPoint x: 700, startPoint y: 201, endPoint x: 759, endPoint y: 333, distance: 144.4
click at [759, 333] on ol "More Efficient Close : Reduce the close timeline by 33%: Introduction of the St…" at bounding box center [703, 256] width 544 height 183
click at [759, 333] on p "Increase audit readiness: Reduce time spent on audits through improved account …" at bounding box center [717, 308] width 517 height 78
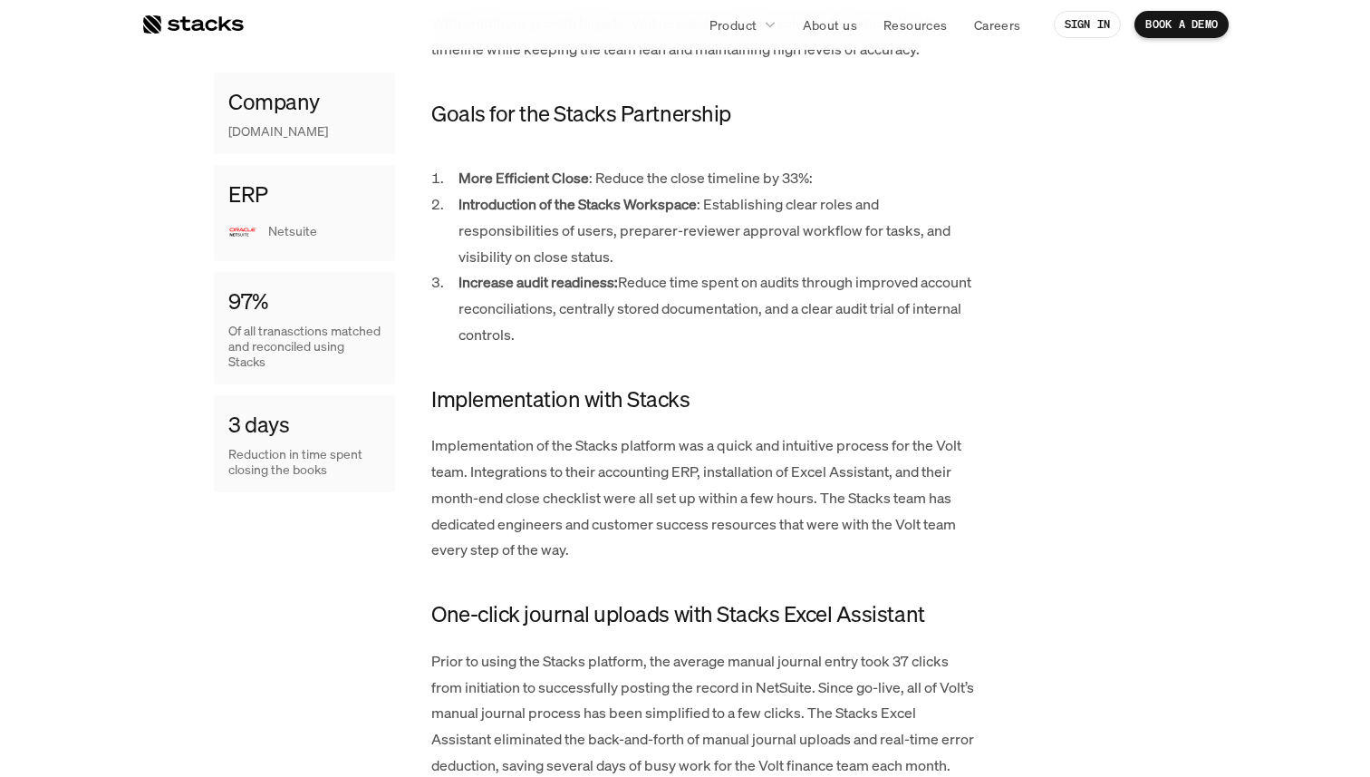
drag, startPoint x: 759, startPoint y: 333, endPoint x: 715, endPoint y: 330, distance: 43.6
click at [715, 331] on p "Increase audit readiness: Reduce time spent on audits through improved account …" at bounding box center [717, 308] width 517 height 78
click at [715, 330] on p "Increase audit readiness: Reduce time spent on audits through improved account …" at bounding box center [717, 308] width 517 height 78
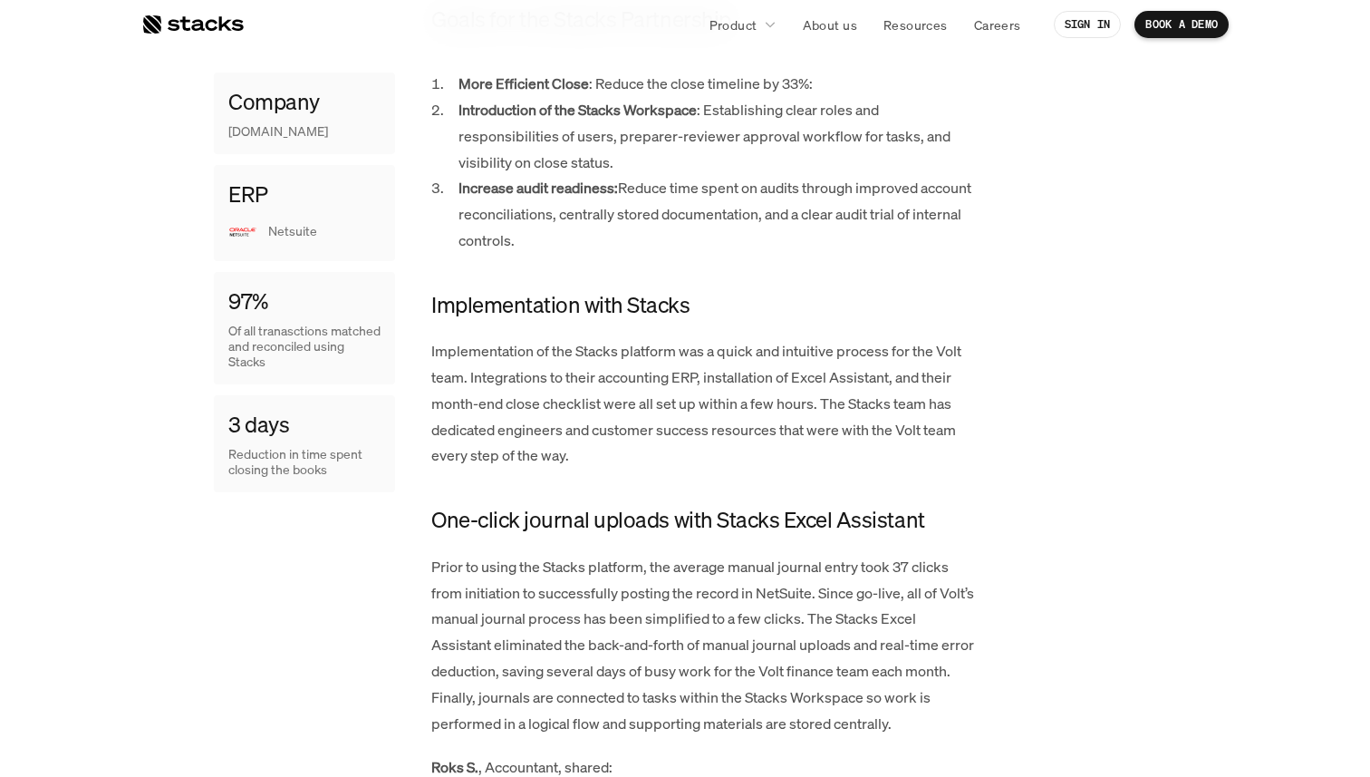
scroll to position [1588, 0]
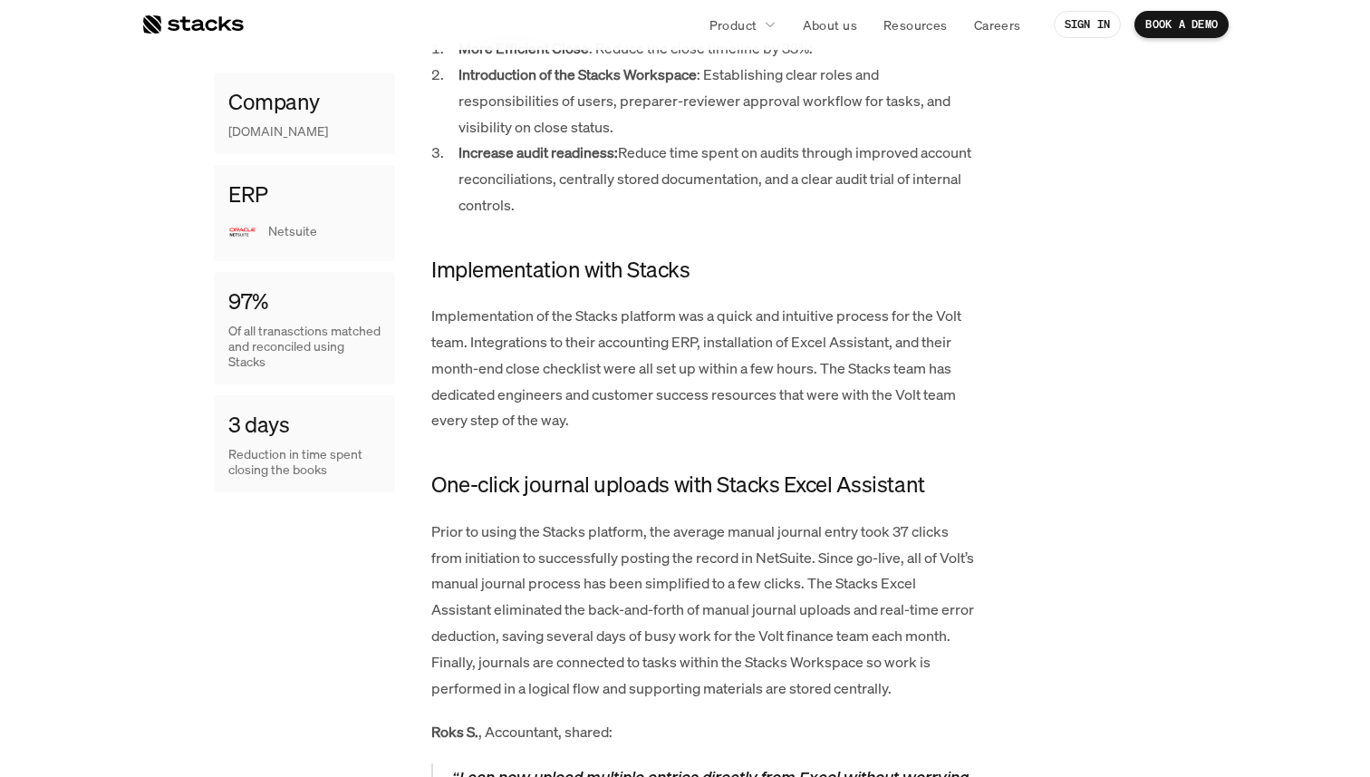
click at [747, 181] on p "Increase audit readiness: Reduce time spent on audits through improved account …" at bounding box center [717, 179] width 517 height 78
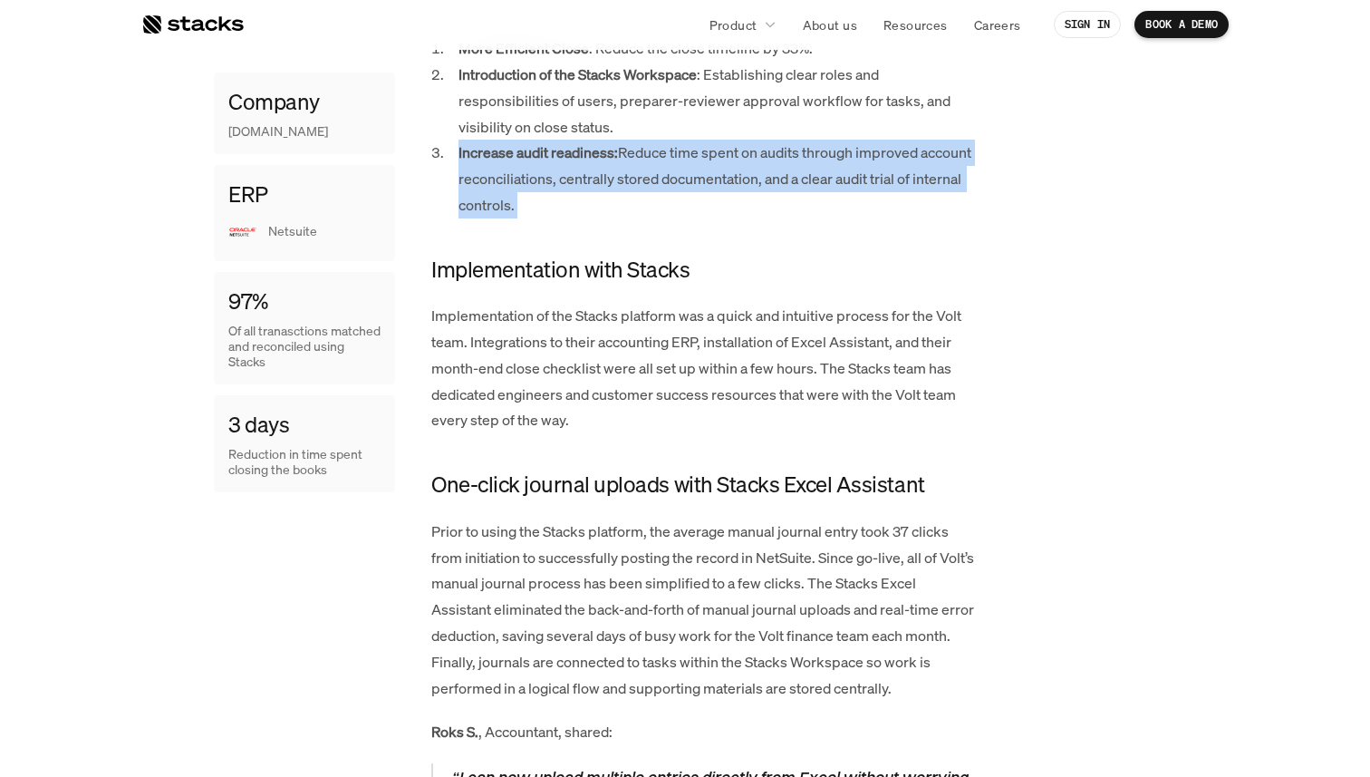
click at [747, 181] on p "Increase audit readiness: Reduce time spent on audits through improved account …" at bounding box center [717, 179] width 517 height 78
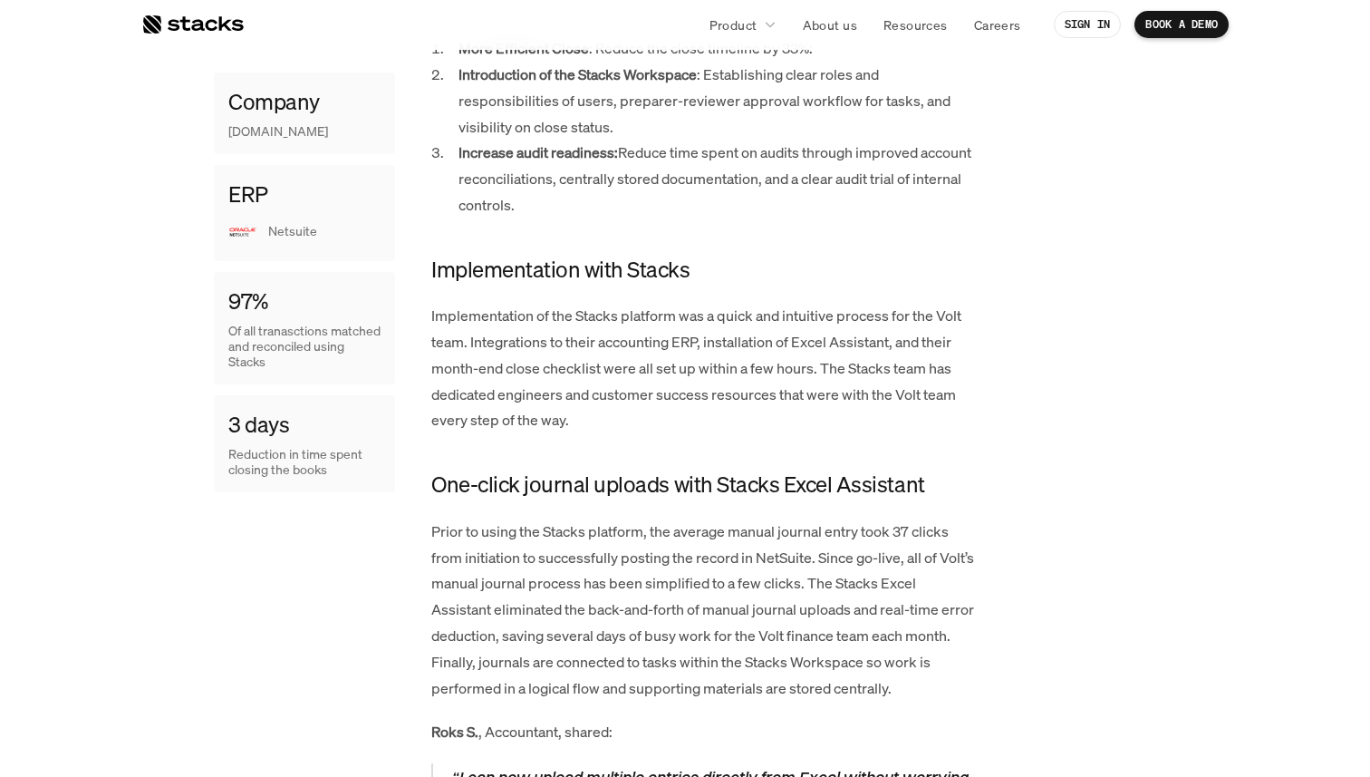
click at [742, 203] on p "Increase audit readiness: Reduce time spent on audits through improved account …" at bounding box center [717, 179] width 517 height 78
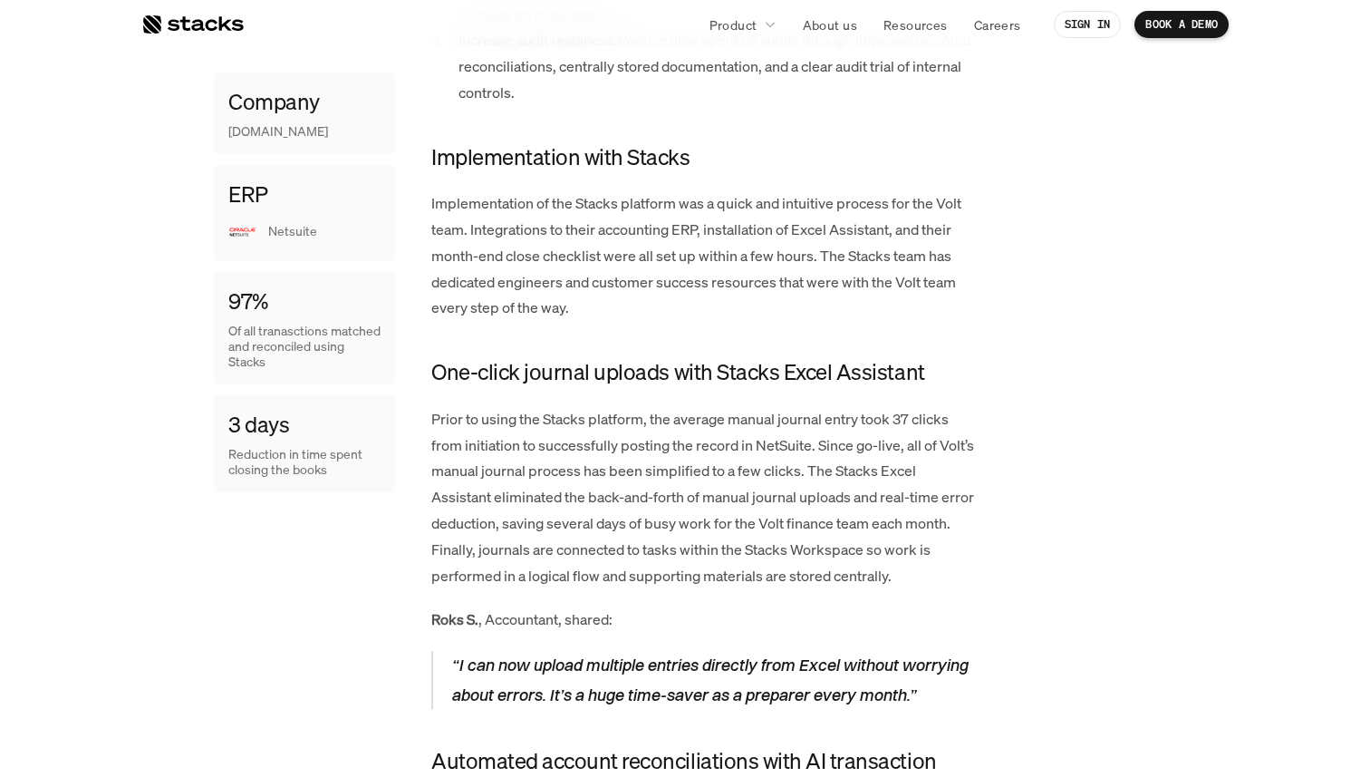
scroll to position [1703, 0]
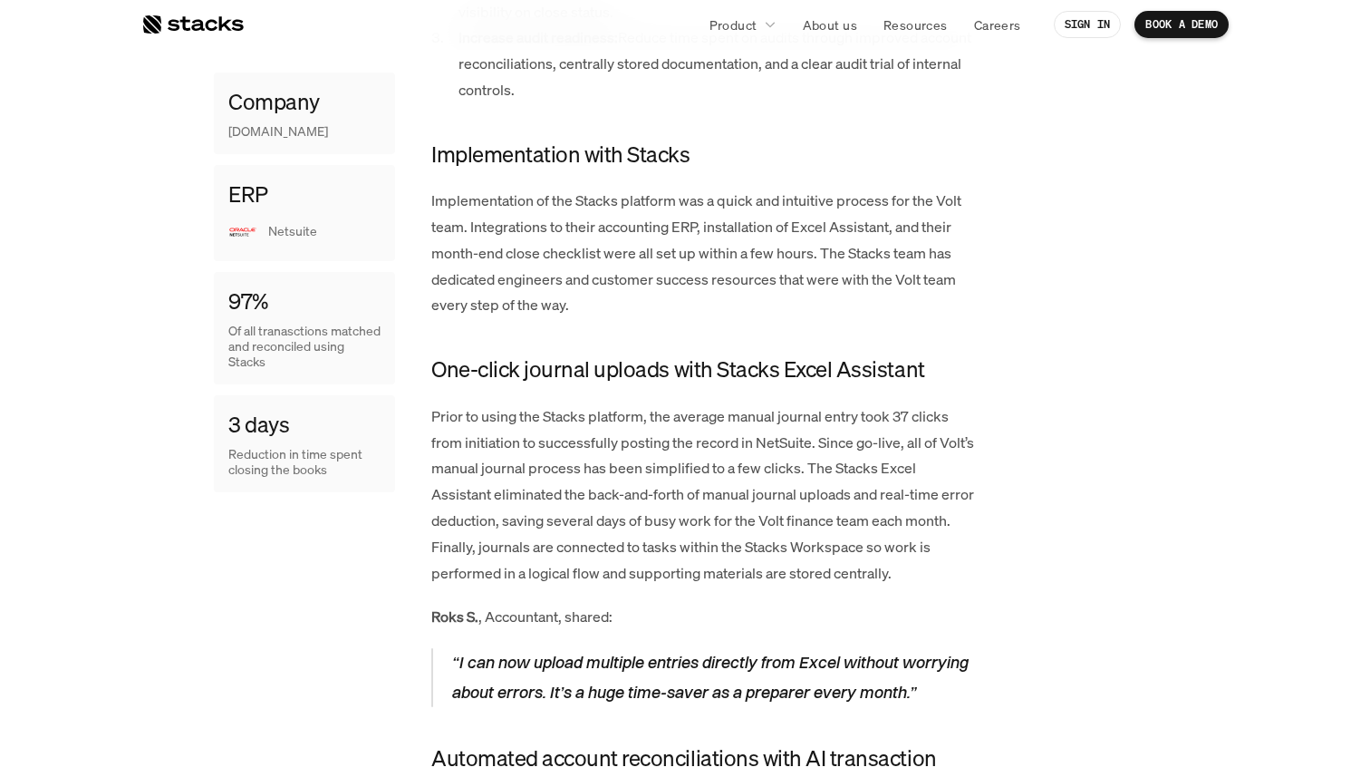
click at [759, 140] on h4 "Implementation with Stacks" at bounding box center [703, 155] width 544 height 31
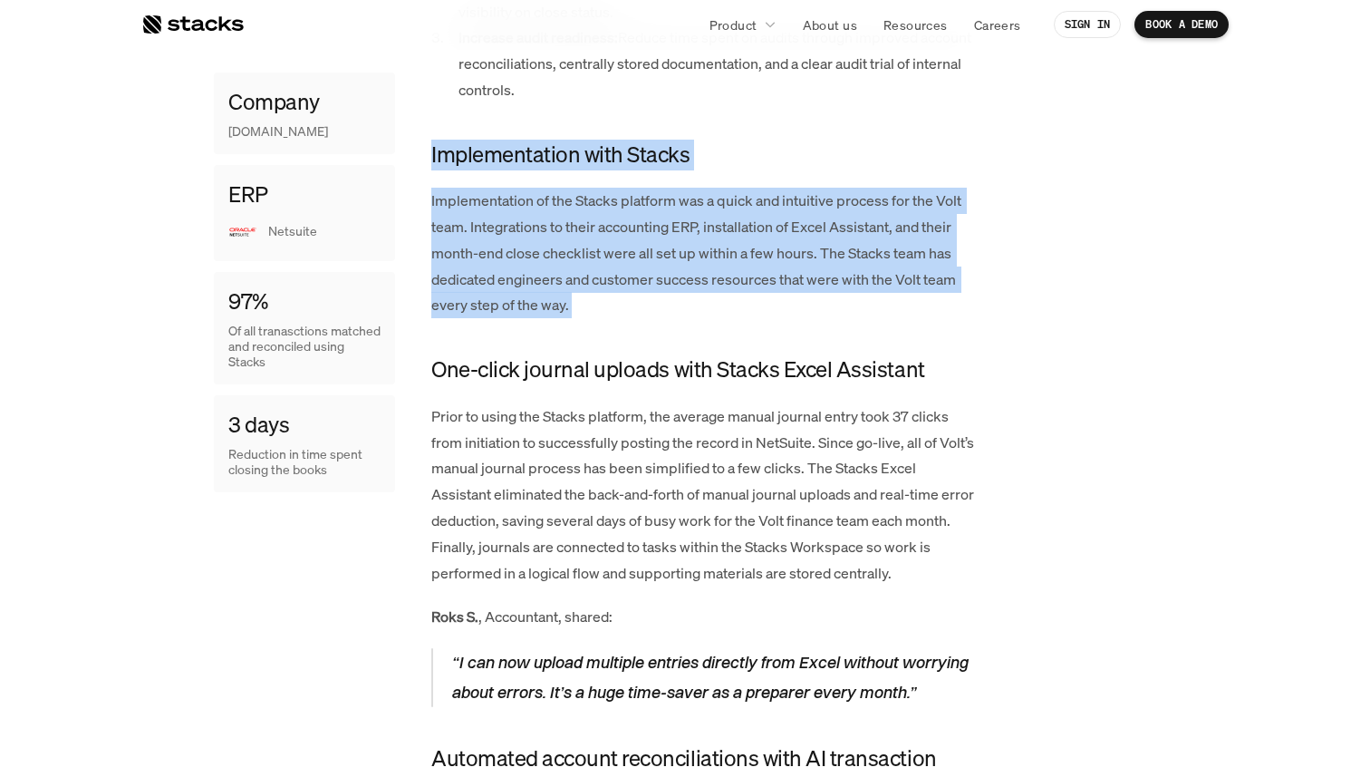
drag, startPoint x: 759, startPoint y: 140, endPoint x: 770, endPoint y: 309, distance: 168.9
click at [770, 309] on p "Implementation of the Stacks platform was a quick and intuitive process for the…" at bounding box center [703, 253] width 544 height 130
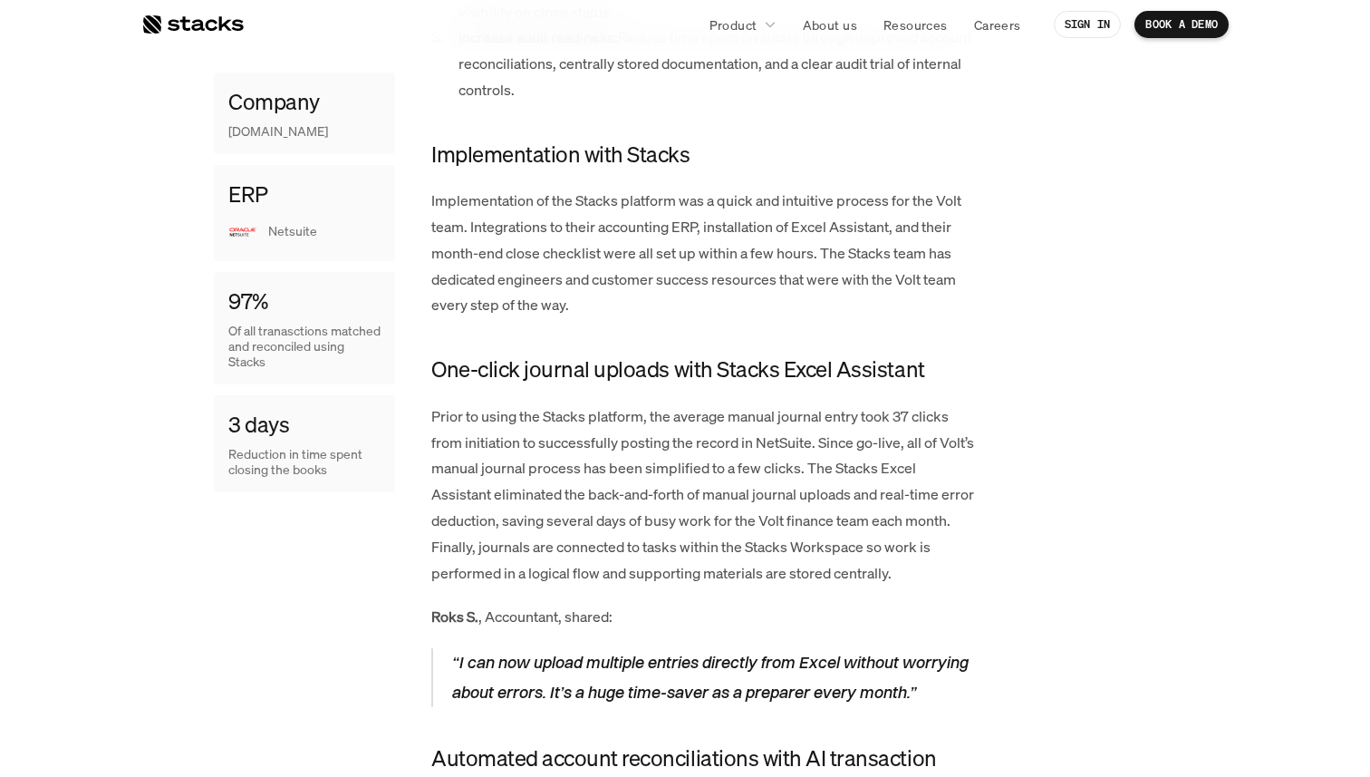
click at [770, 309] on p "Implementation of the Stacks platform was a quick and intuitive process for the…" at bounding box center [703, 253] width 544 height 130
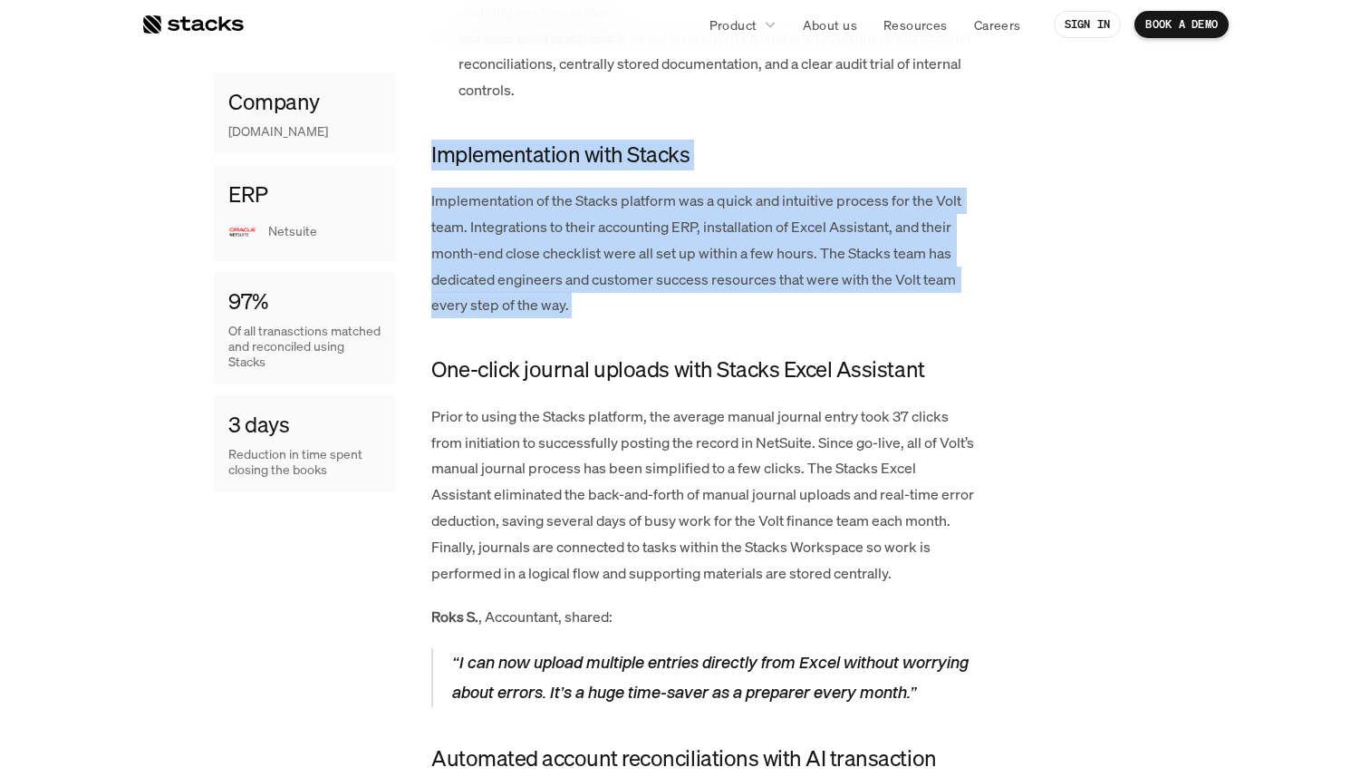
drag, startPoint x: 770, startPoint y: 309, endPoint x: 768, endPoint y: 155, distance: 154.1
click at [768, 155] on h4 "Implementation with Stacks" at bounding box center [703, 155] width 544 height 31
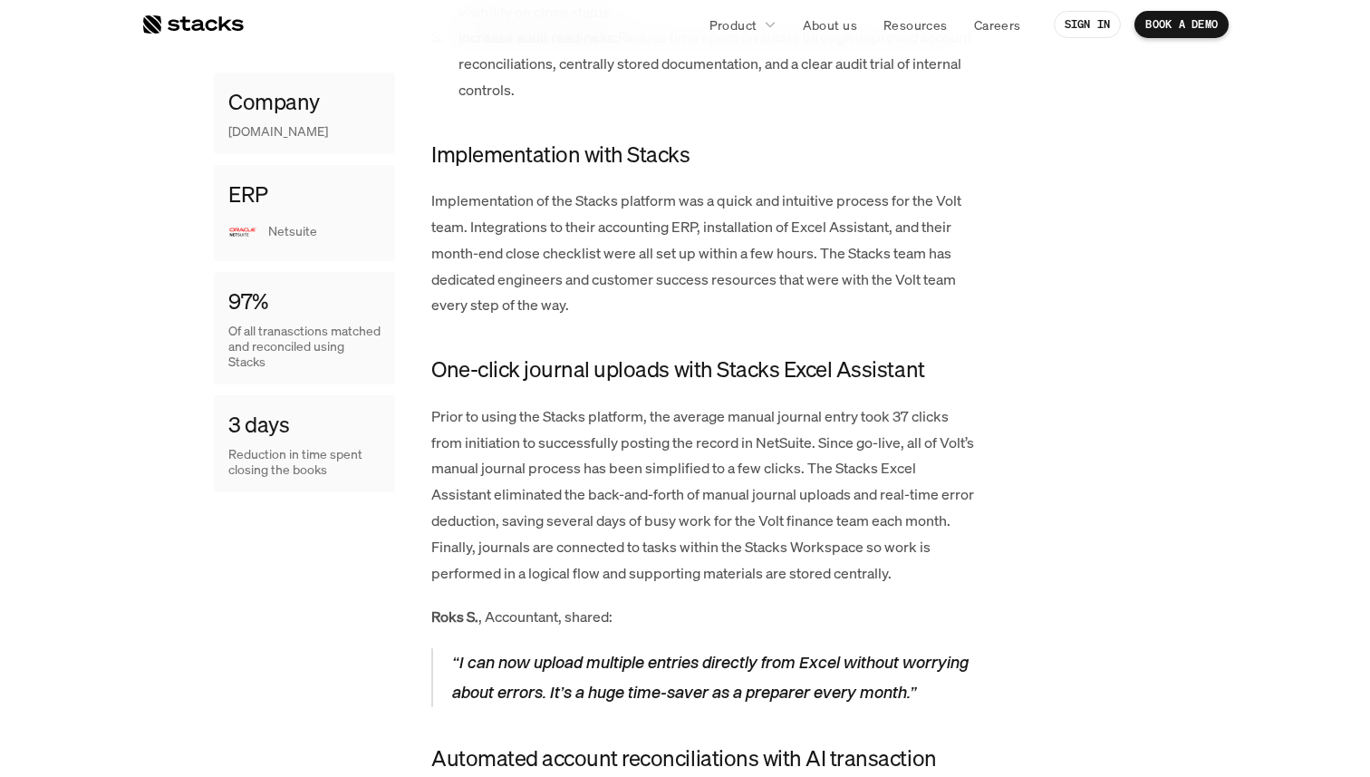
click at [768, 155] on h4 "Implementation with Stacks" at bounding box center [703, 155] width 544 height 31
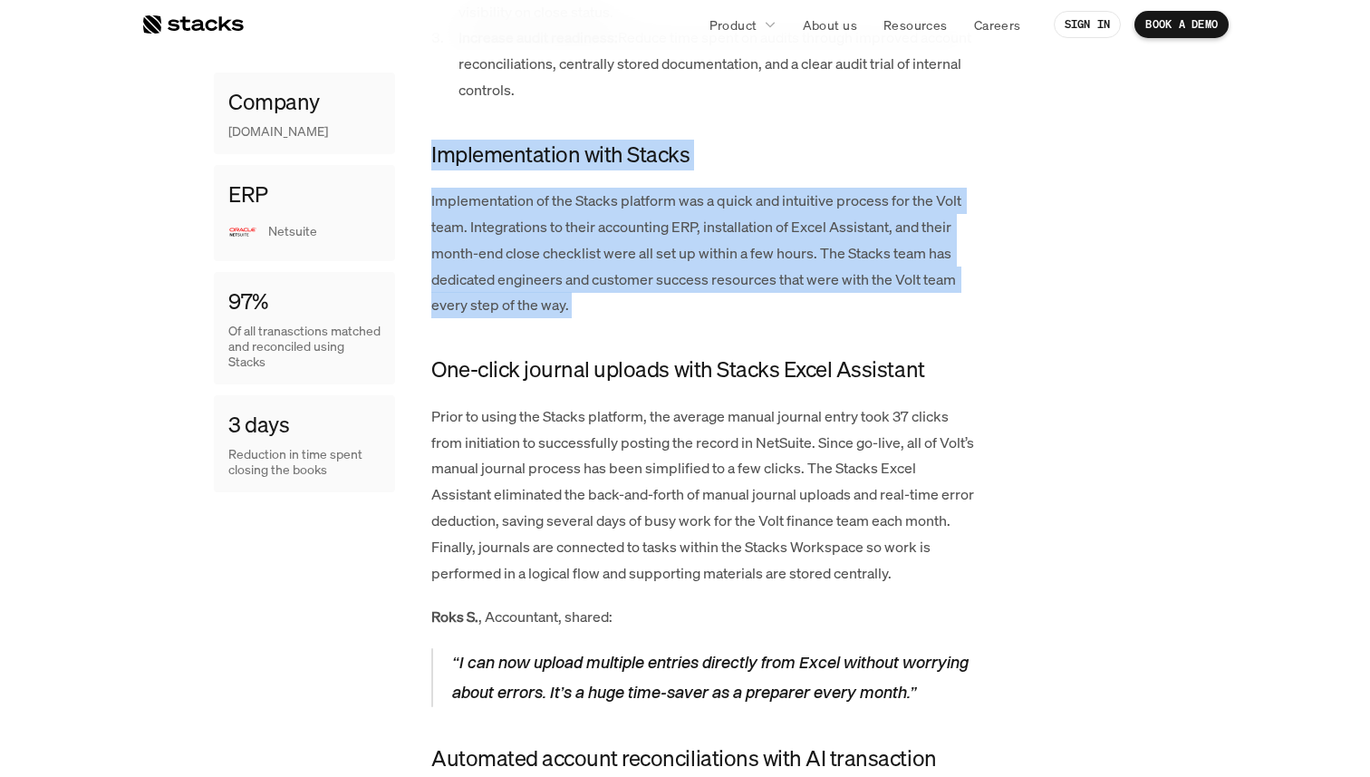
drag, startPoint x: 768, startPoint y: 155, endPoint x: 793, endPoint y: 288, distance: 135.6
click at [793, 288] on p "Implementation of the Stacks platform was a quick and intuitive process for the…" at bounding box center [703, 253] width 544 height 130
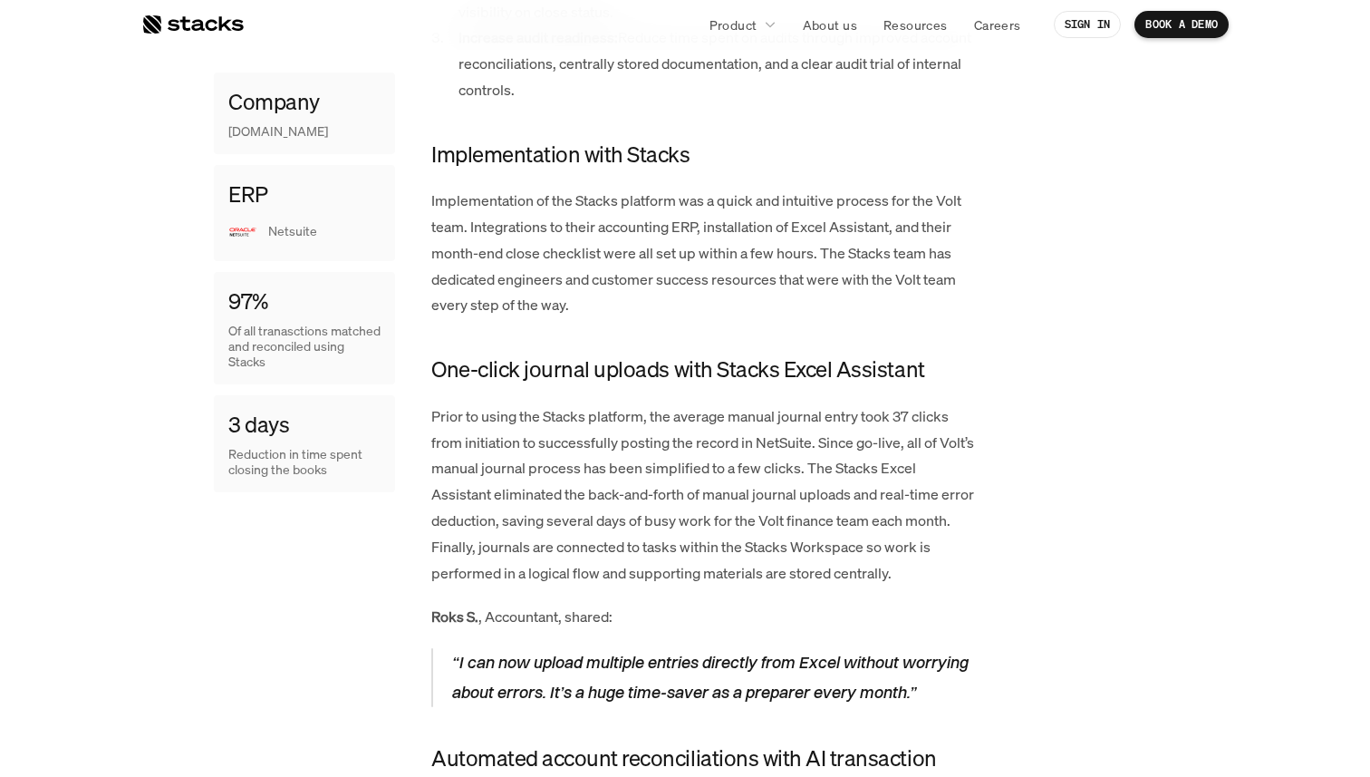
click at [782, 281] on p "Implementation of the Stacks platform was a quick and intuitive process for the…" at bounding box center [703, 253] width 544 height 130
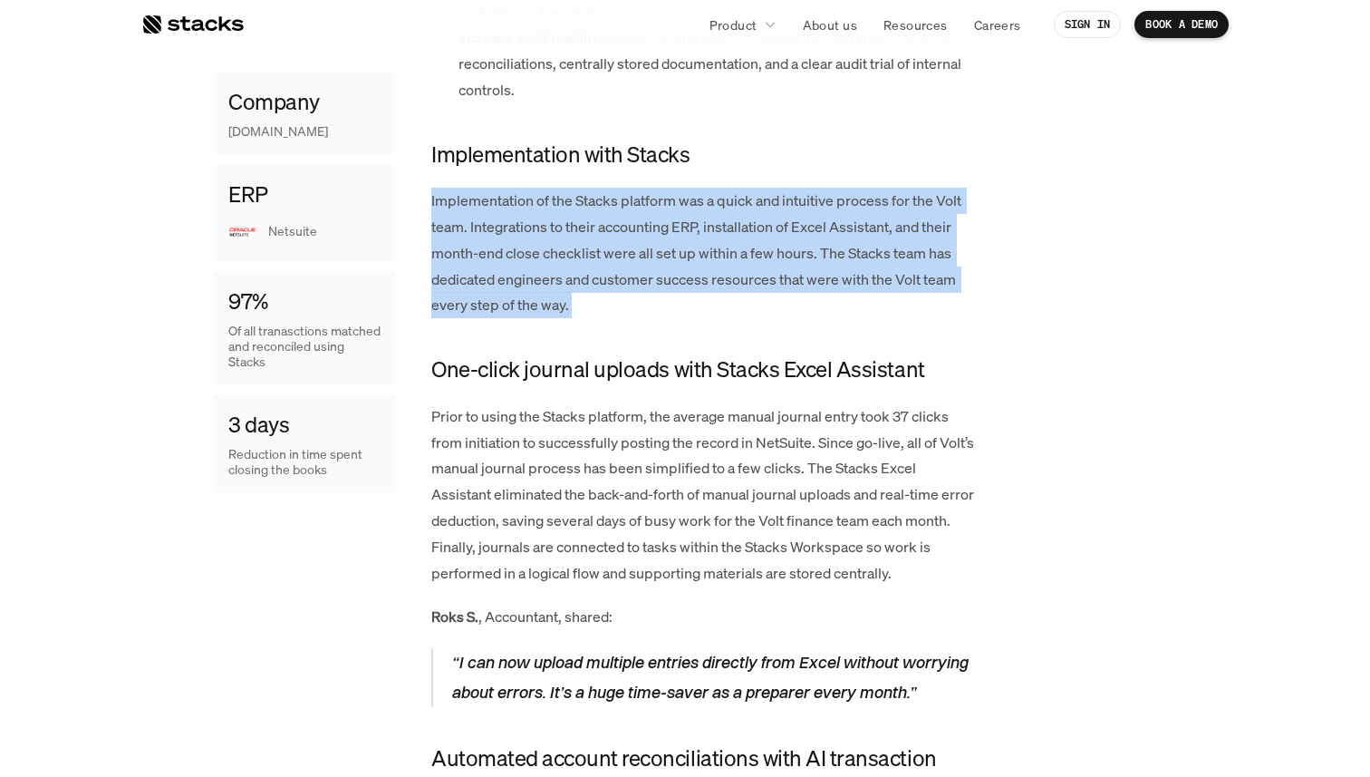
click at [782, 281] on p "Implementation of the Stacks platform was a quick and intuitive process for the…" at bounding box center [703, 253] width 544 height 130
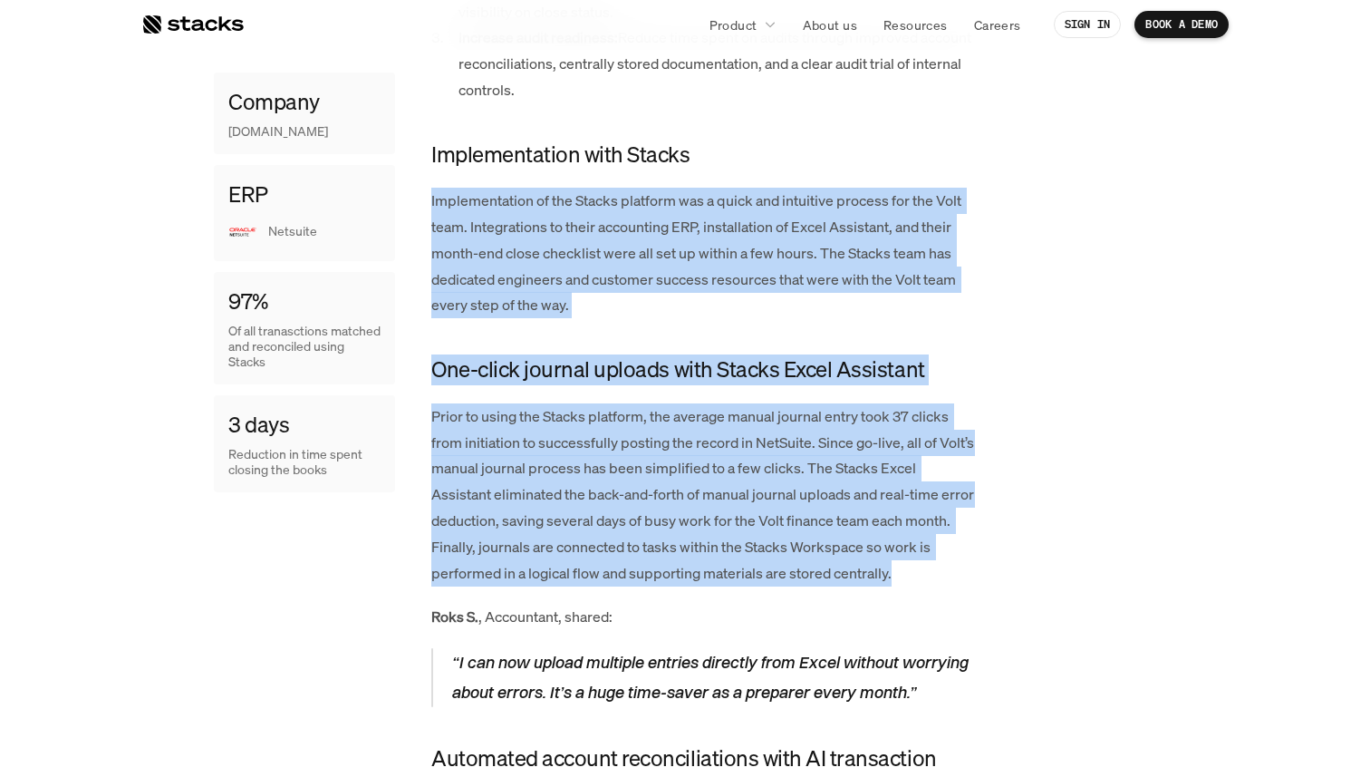
drag, startPoint x: 782, startPoint y: 281, endPoint x: 784, endPoint y: 463, distance: 182.2
click at [784, 463] on p "Prior to using the Stacks platform, the average manual journal entry took 37 cl…" at bounding box center [703, 494] width 544 height 183
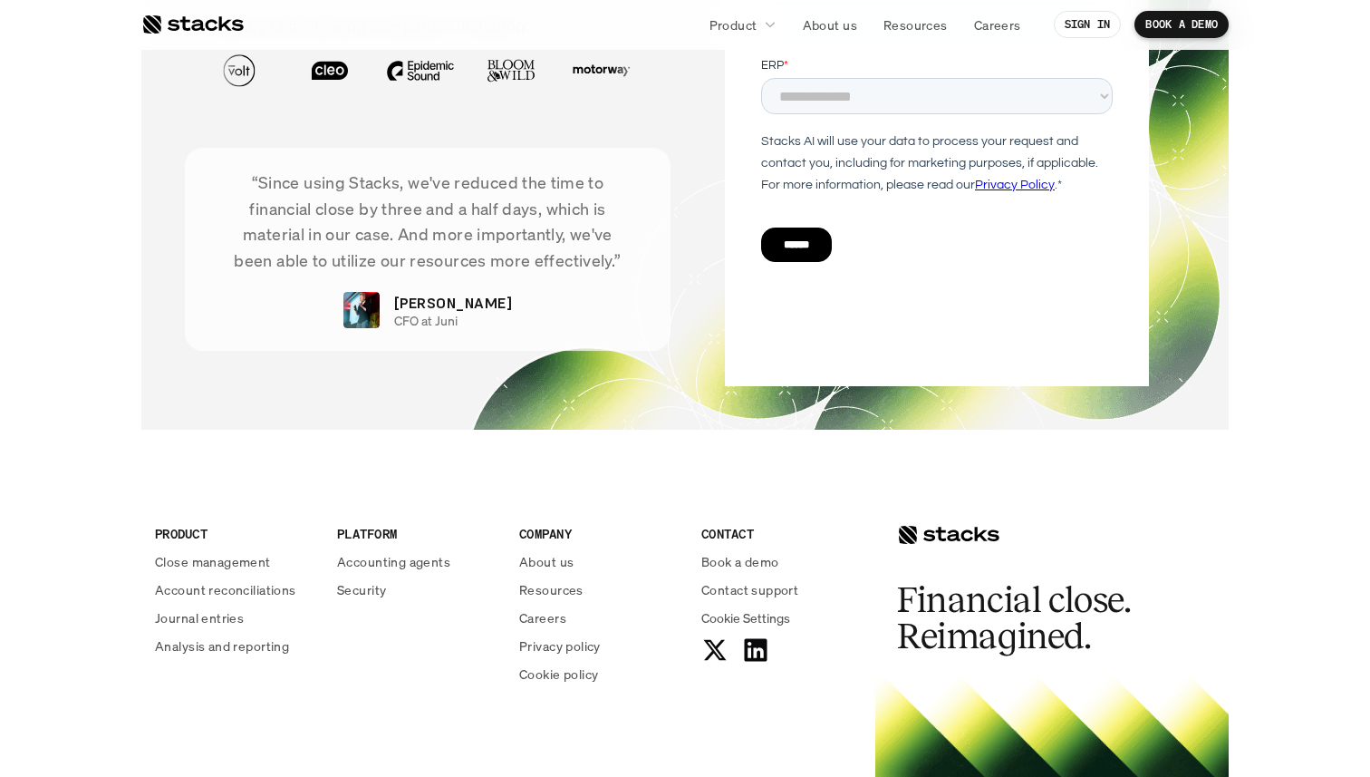
scroll to position [4733, 0]
click at [411, 553] on p "Accounting agents" at bounding box center [393, 562] width 113 height 19
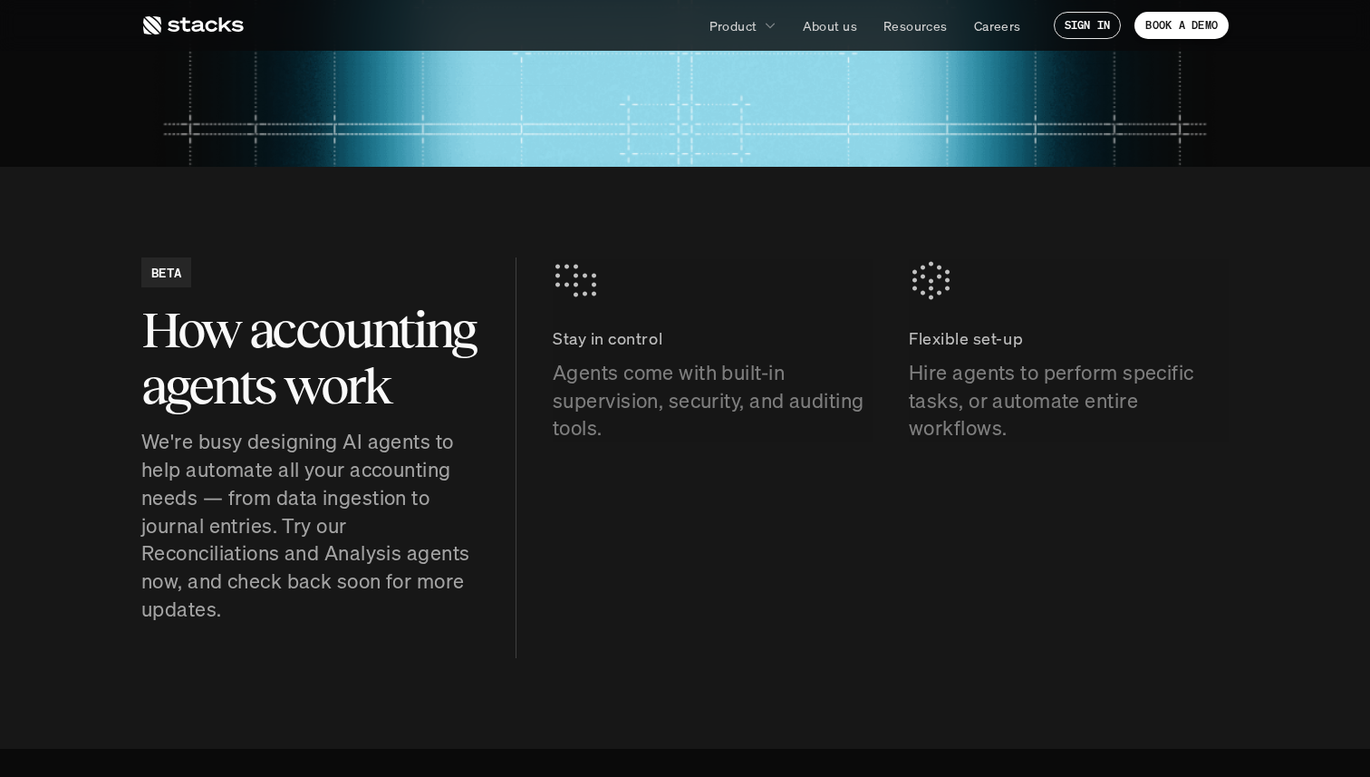
scroll to position [643, 0]
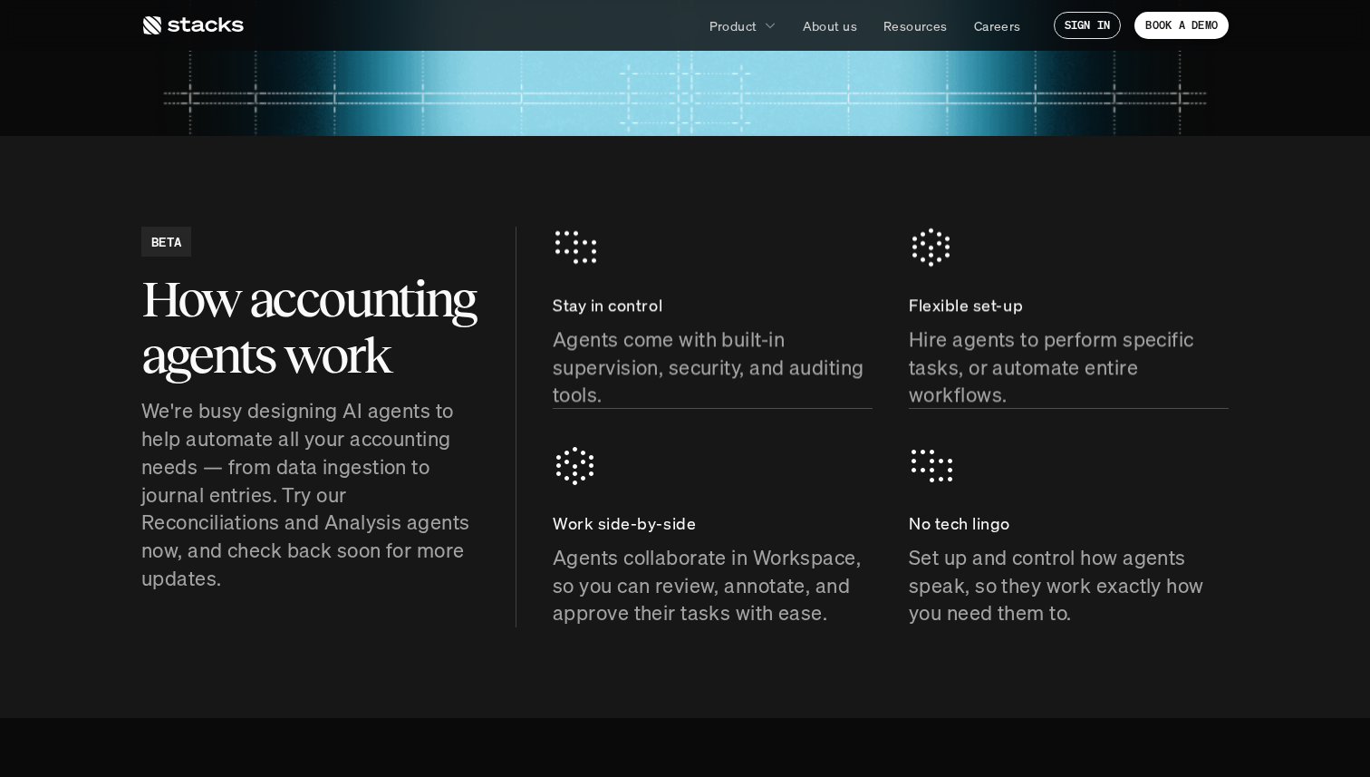
click at [412, 476] on p "We're busy designing AI agents to help automate all your accounting needs — fro…" at bounding box center [310, 495] width 338 height 196
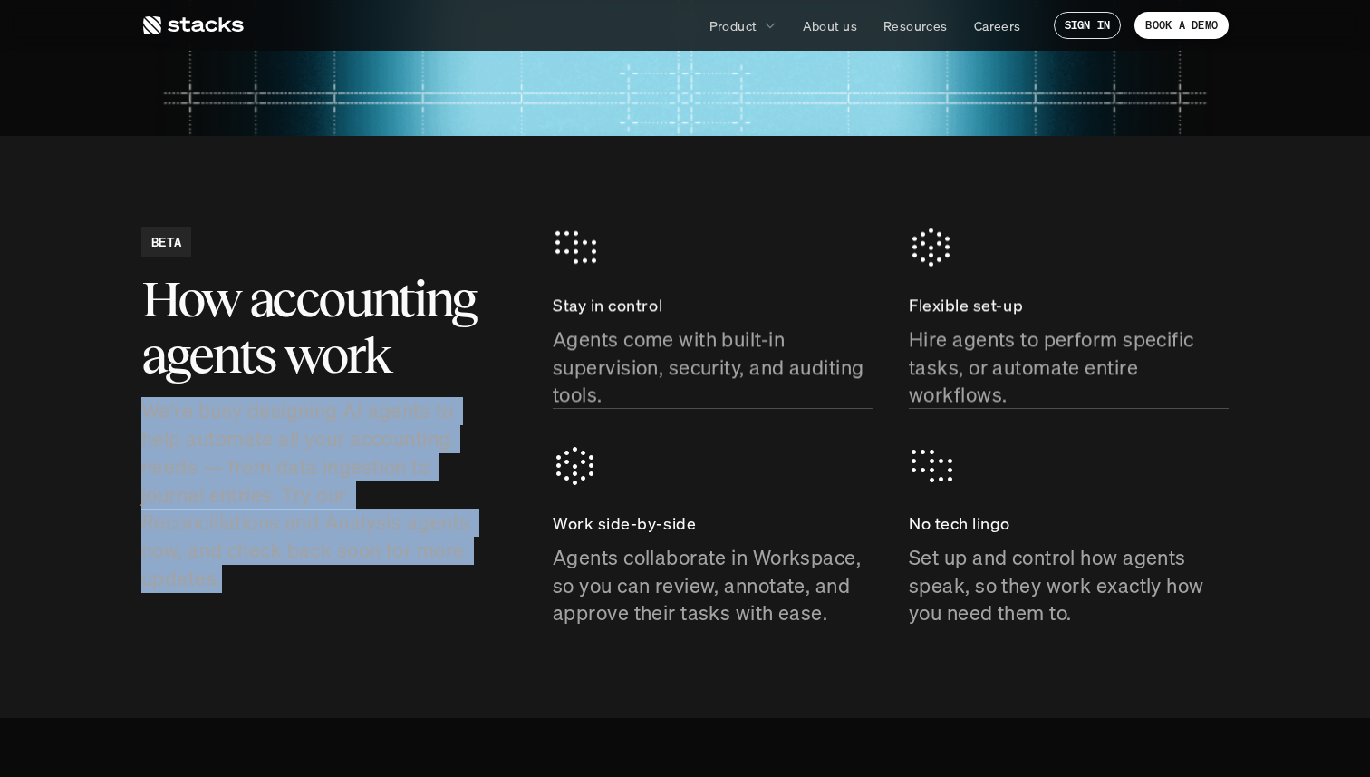
drag, startPoint x: 412, startPoint y: 476, endPoint x: 419, endPoint y: 598, distance: 122.5
click at [419, 598] on div "BETA How accounting agents work We're busy designing AI agents to help automate…" at bounding box center [684, 427] width 1087 height 401
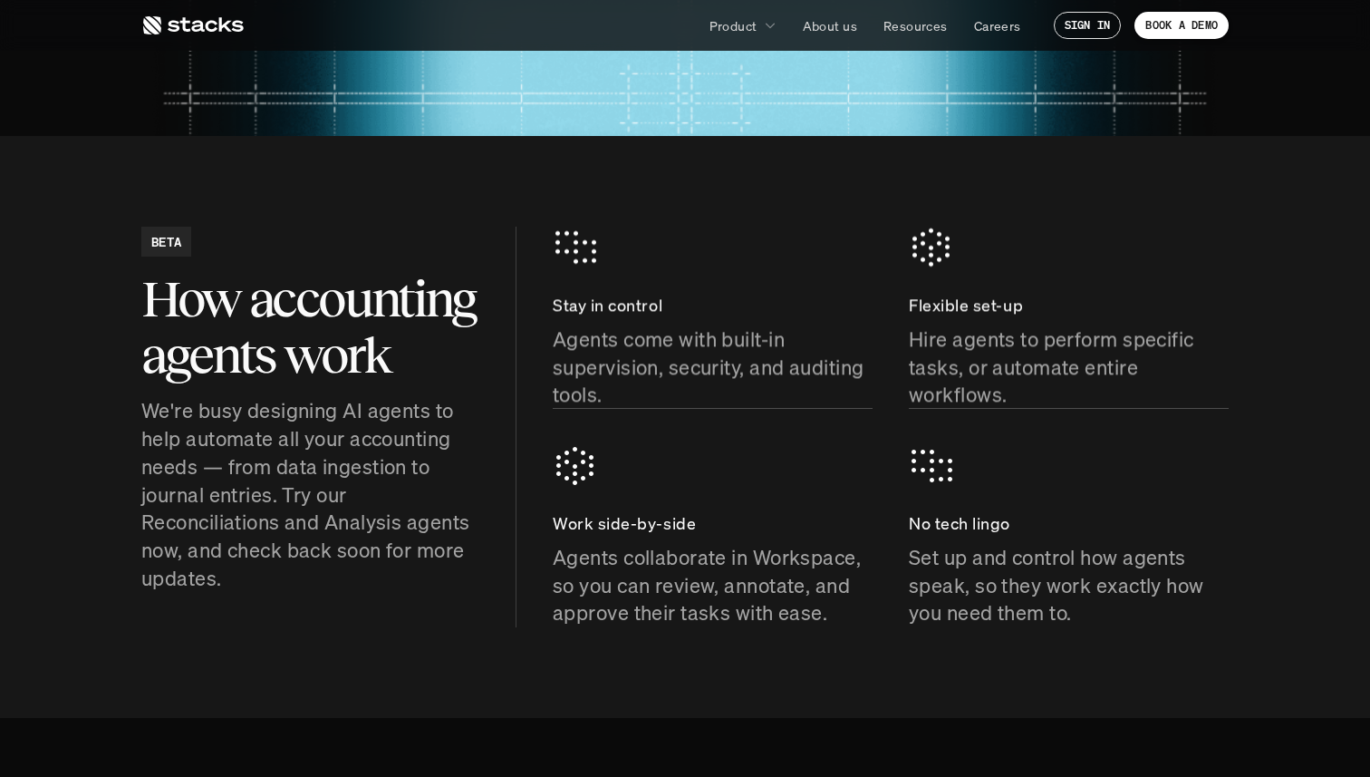
click at [419, 598] on div "BETA How accounting agents work We're busy designing AI agents to help automate…" at bounding box center [684, 427] width 1087 height 401
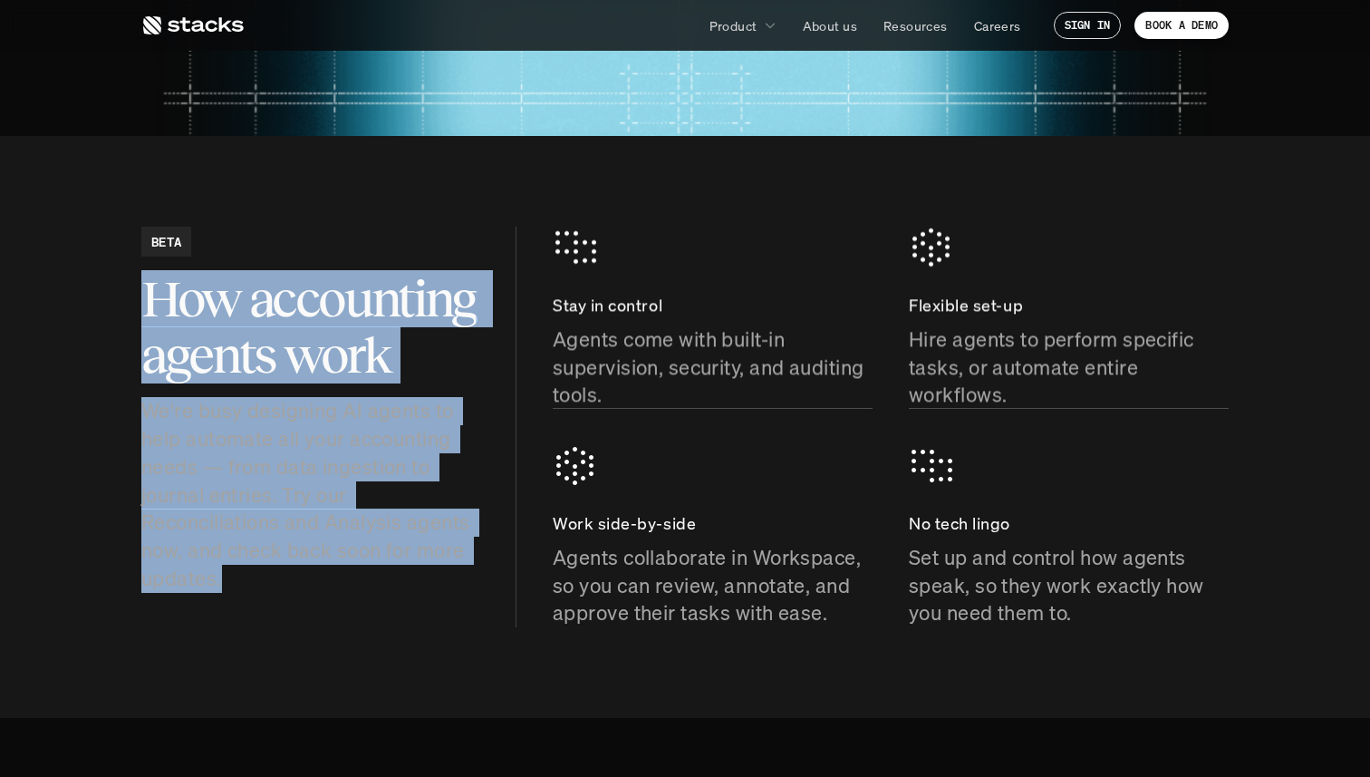
drag, startPoint x: 419, startPoint y: 598, endPoint x: 440, endPoint y: 299, distance: 299.8
click at [440, 299] on div "BETA How accounting agents work We're busy designing AI agents to help automate…" at bounding box center [684, 427] width 1087 height 401
click at [440, 299] on h2 "How accounting agents work" at bounding box center [310, 326] width 338 height 111
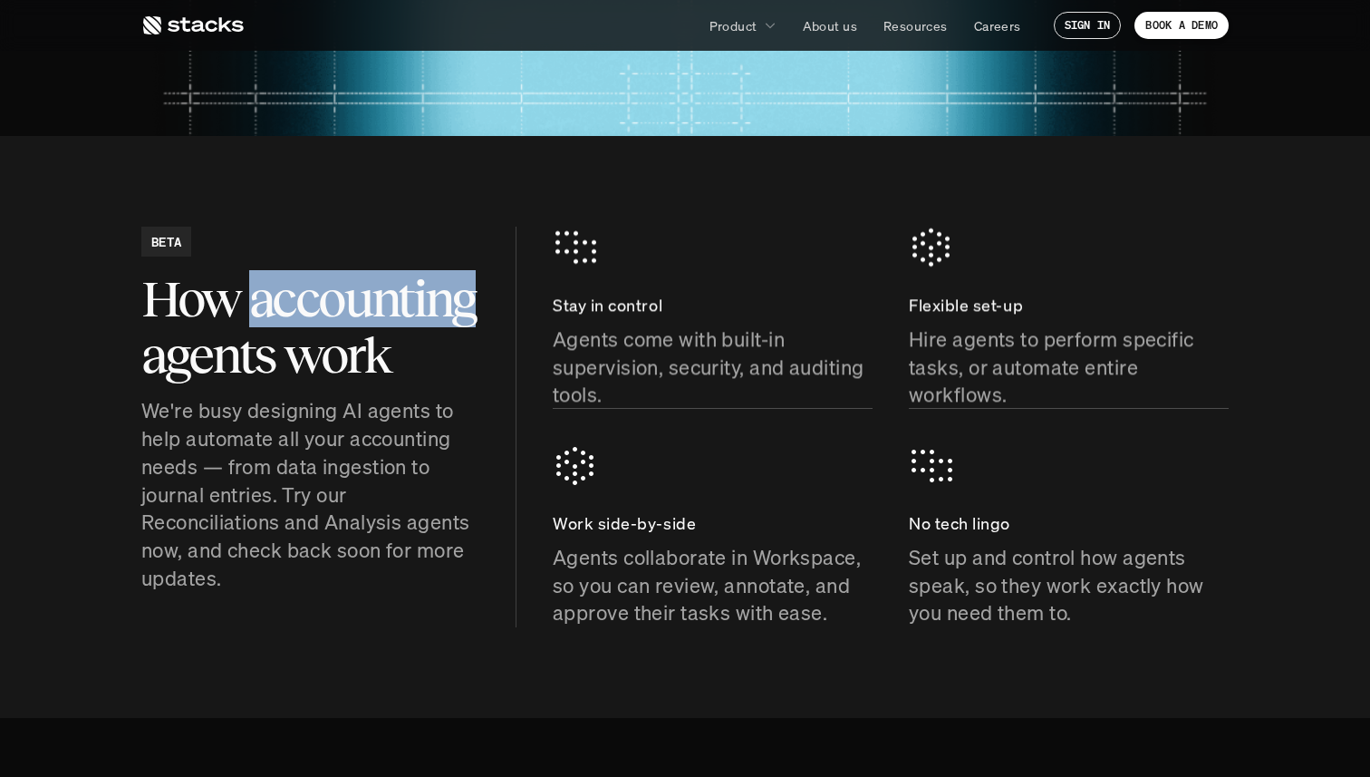
click at [440, 299] on h2 "How accounting agents work" at bounding box center [310, 326] width 338 height 111
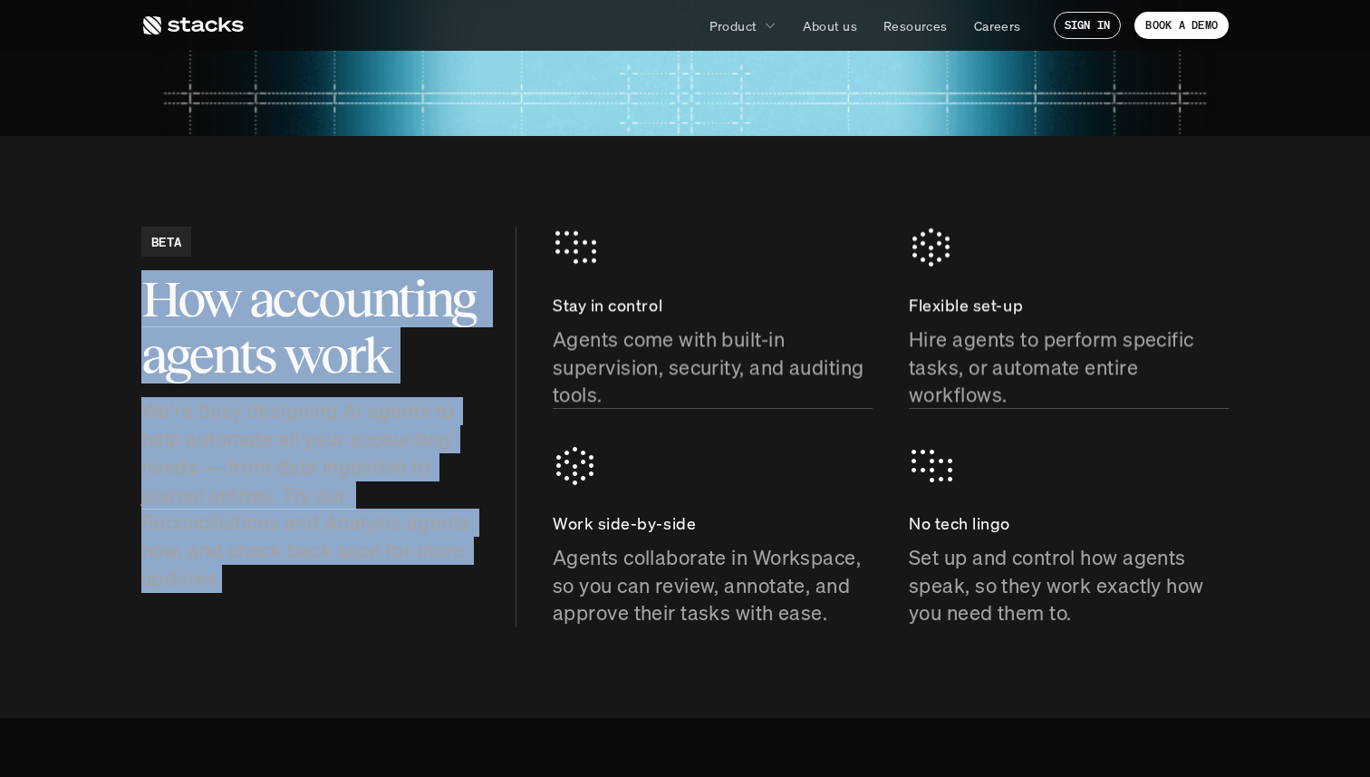
drag, startPoint x: 440, startPoint y: 299, endPoint x: 411, endPoint y: 583, distance: 285.0
click at [411, 583] on div "BETA How accounting agents work We're busy designing AI agents to help automate…" at bounding box center [310, 410] width 338 height 366
click at [411, 583] on p "We're busy designing AI agents to help automate all your accounting needs — fro…" at bounding box center [310, 495] width 338 height 196
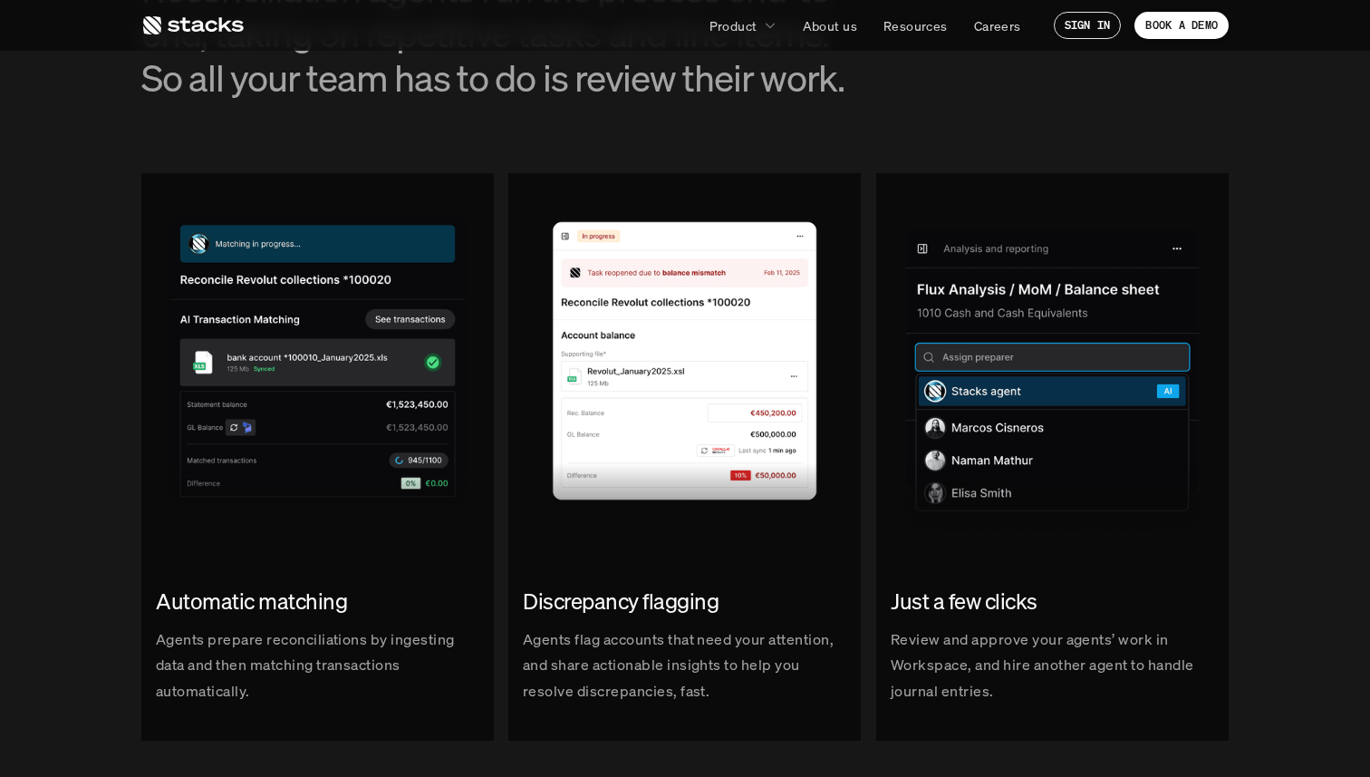
scroll to position [2099, 0]
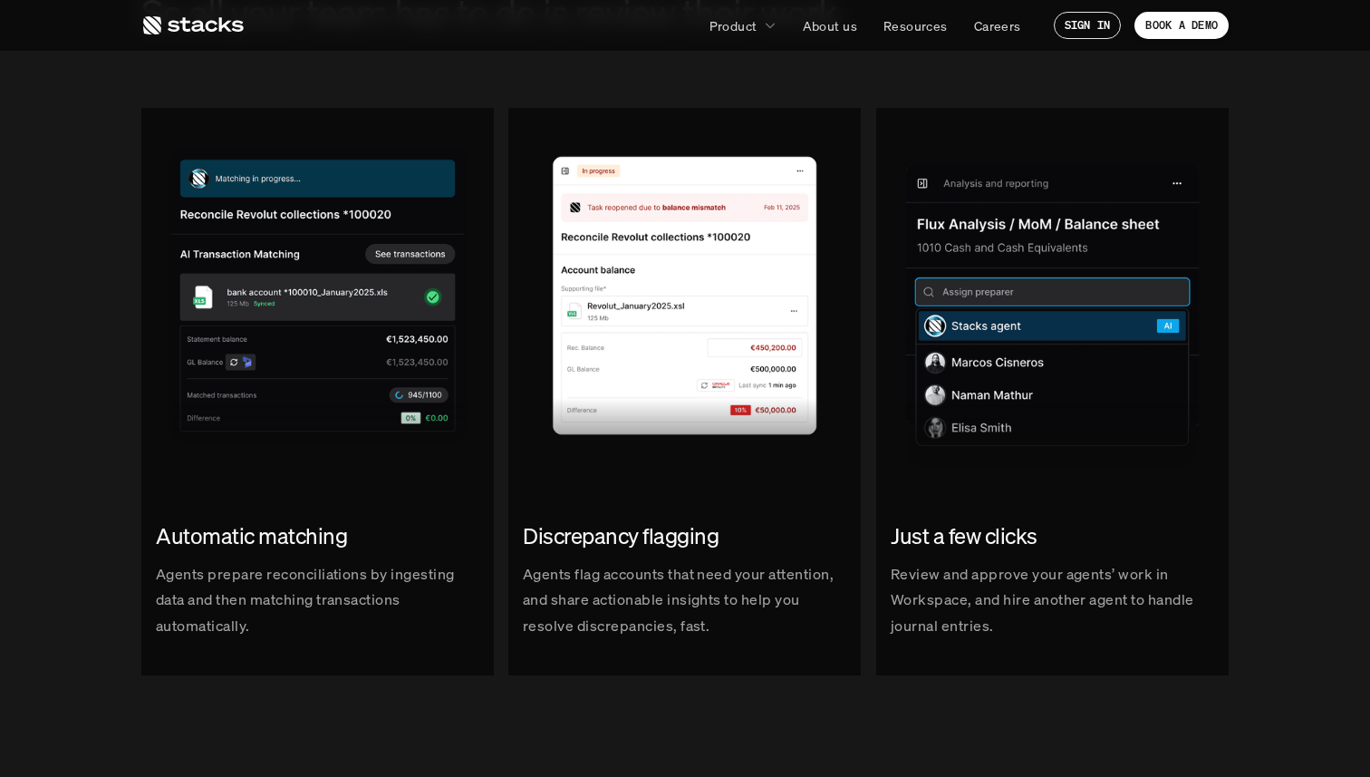
click at [584, 459] on img at bounding box center [684, 289] width 353 height 362
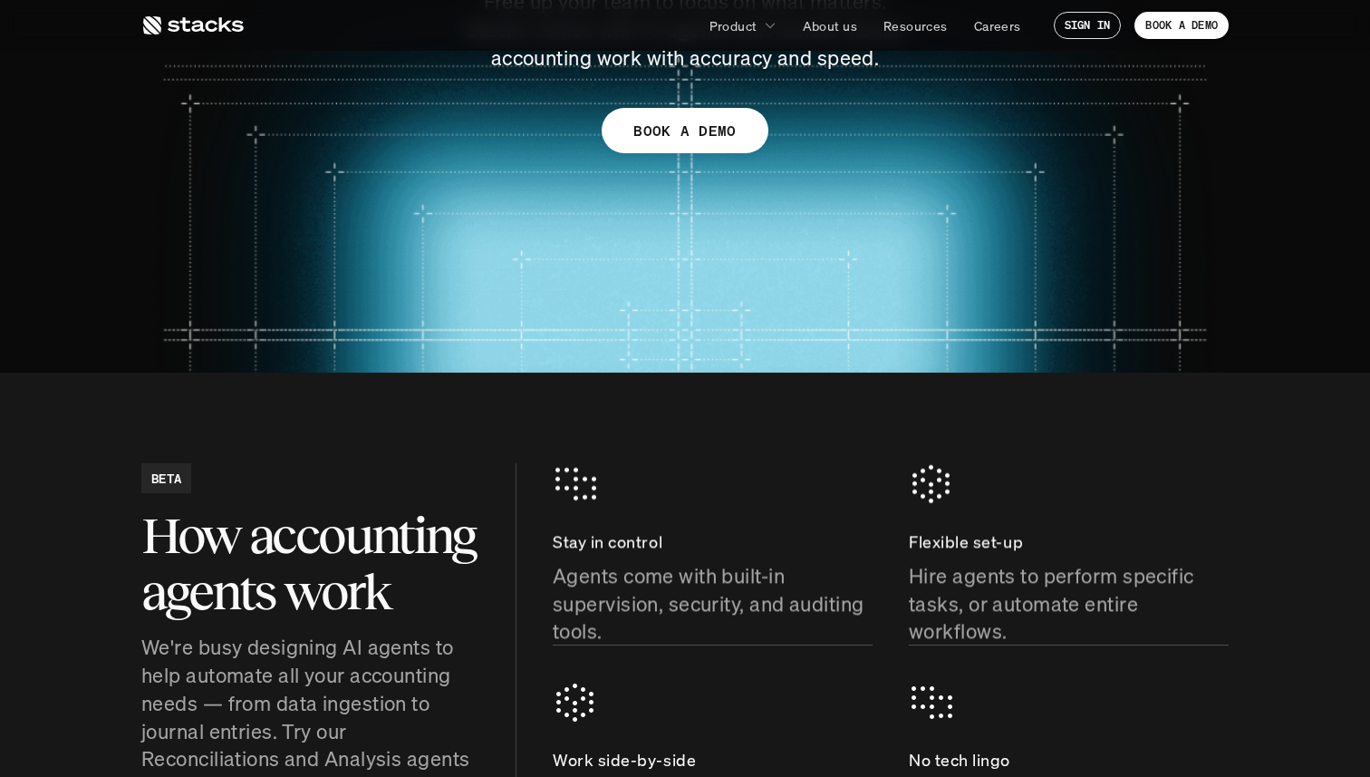
scroll to position [0, 0]
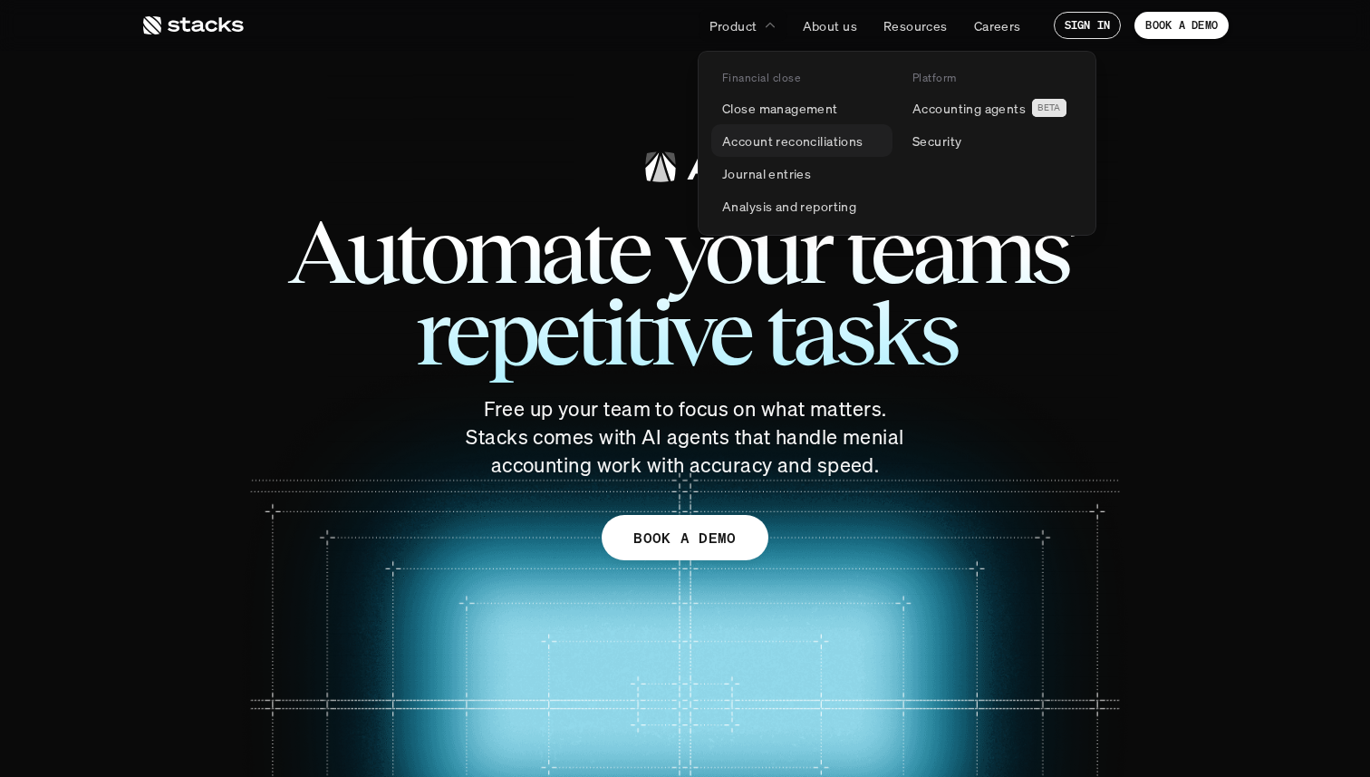
click at [757, 147] on p "Account reconciliations" at bounding box center [792, 140] width 141 height 19
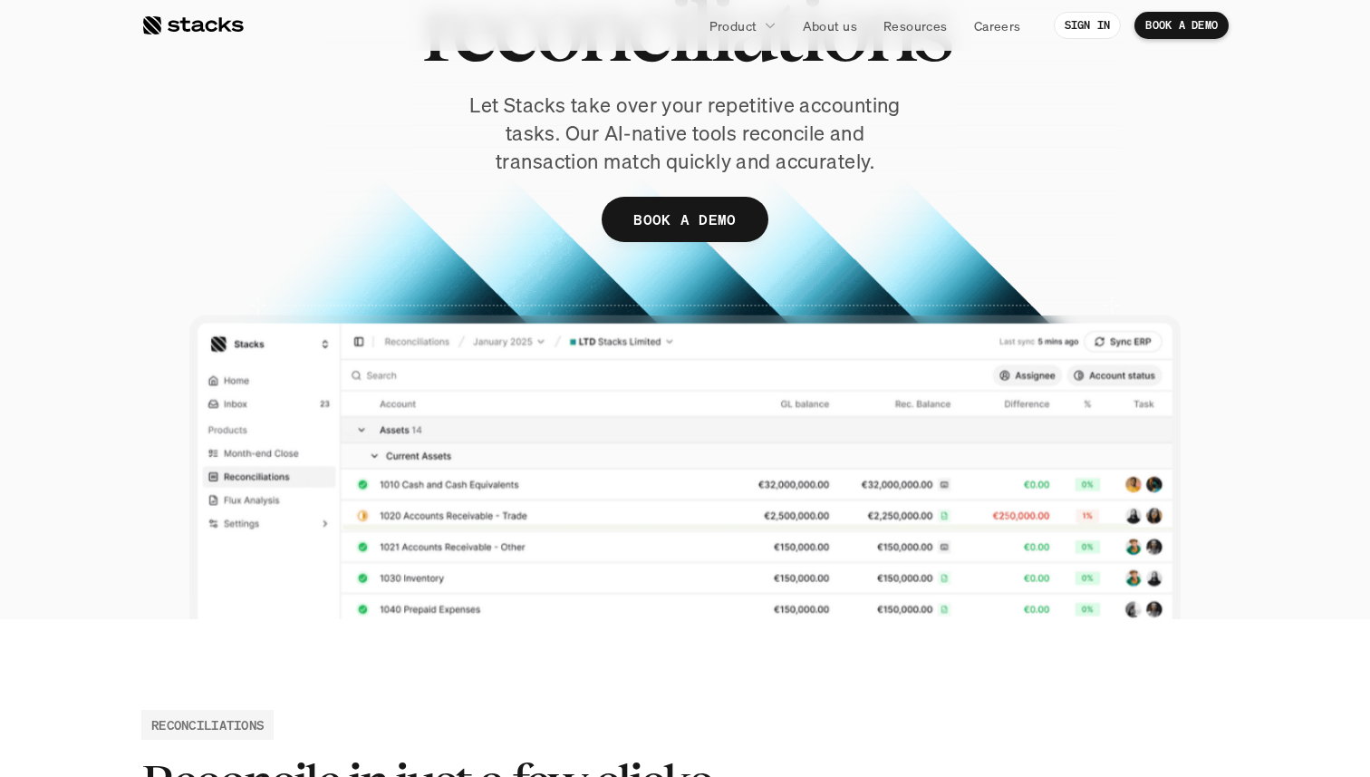
scroll to position [232, 0]
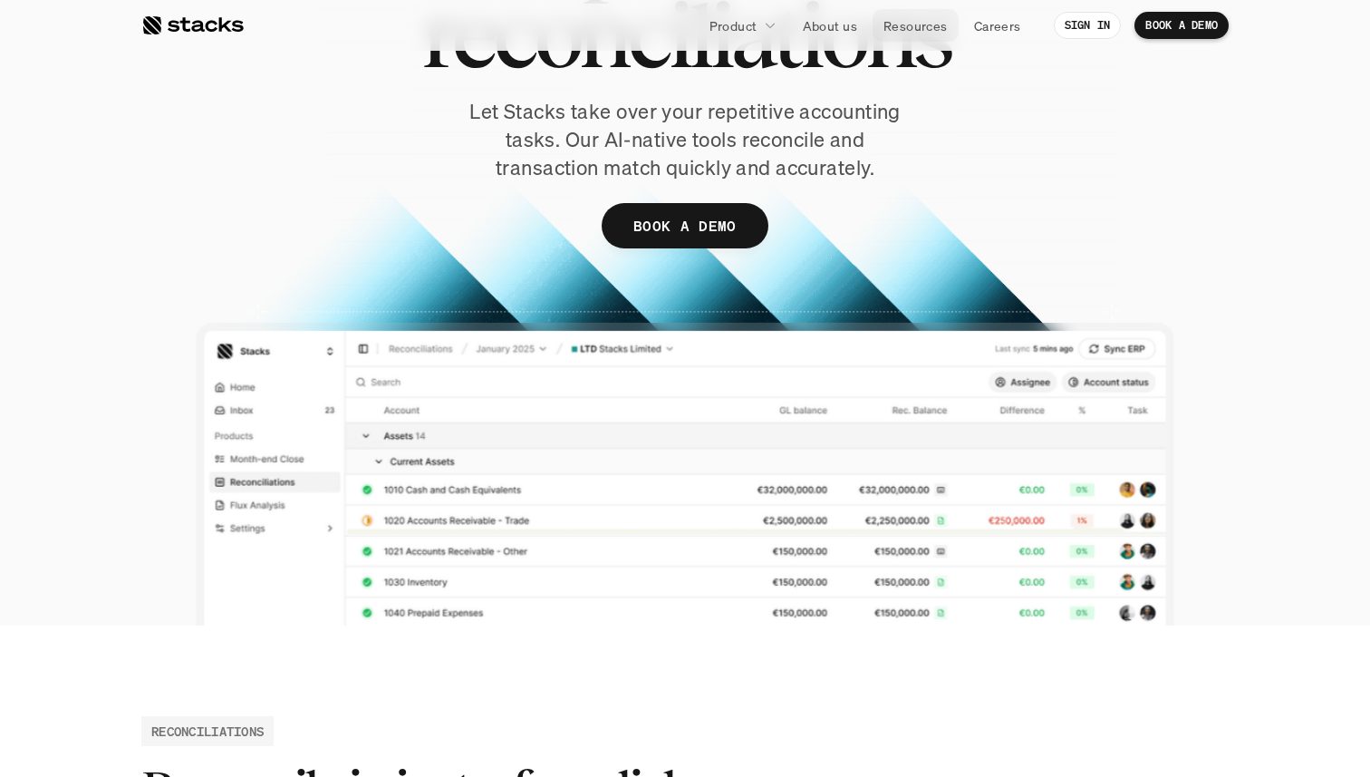
click at [904, 32] on p "Resources" at bounding box center [916, 25] width 64 height 19
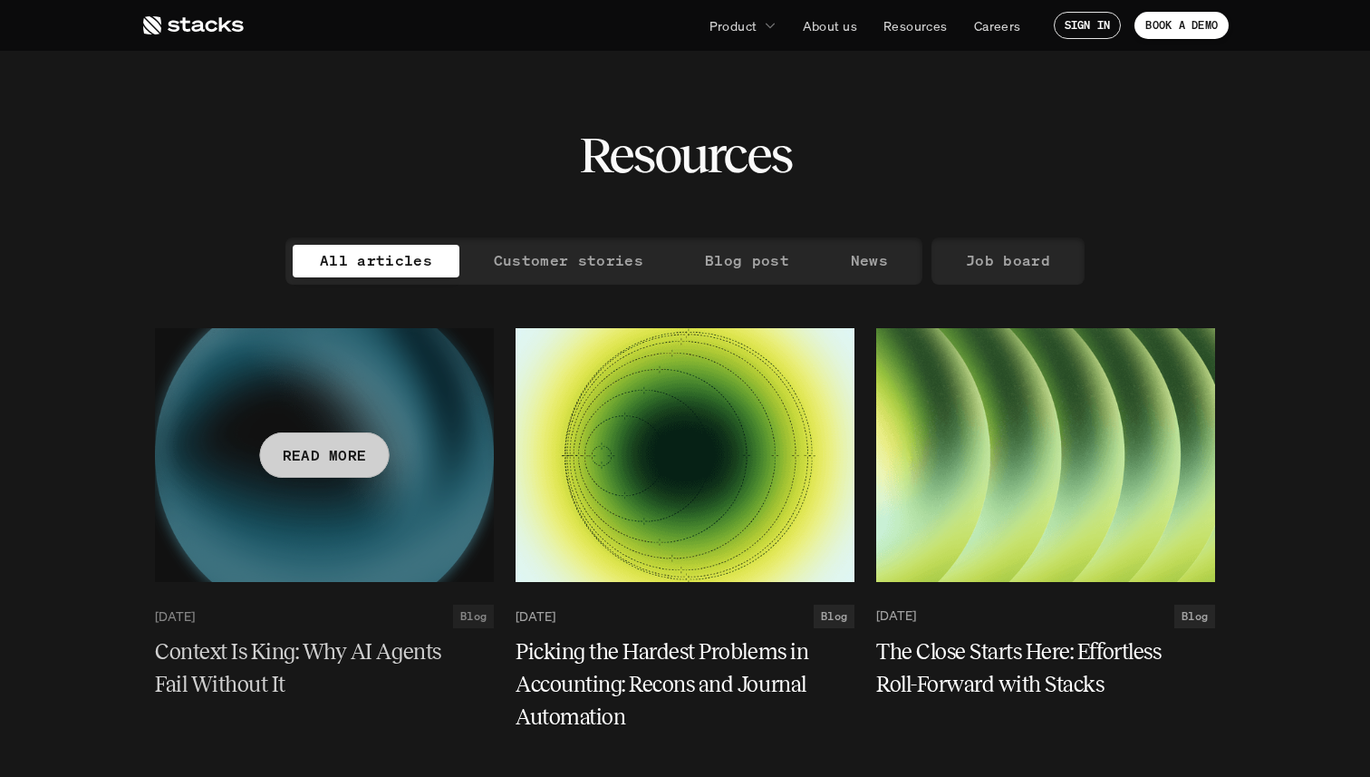
click at [376, 423] on div at bounding box center [324, 455] width 339 height 254
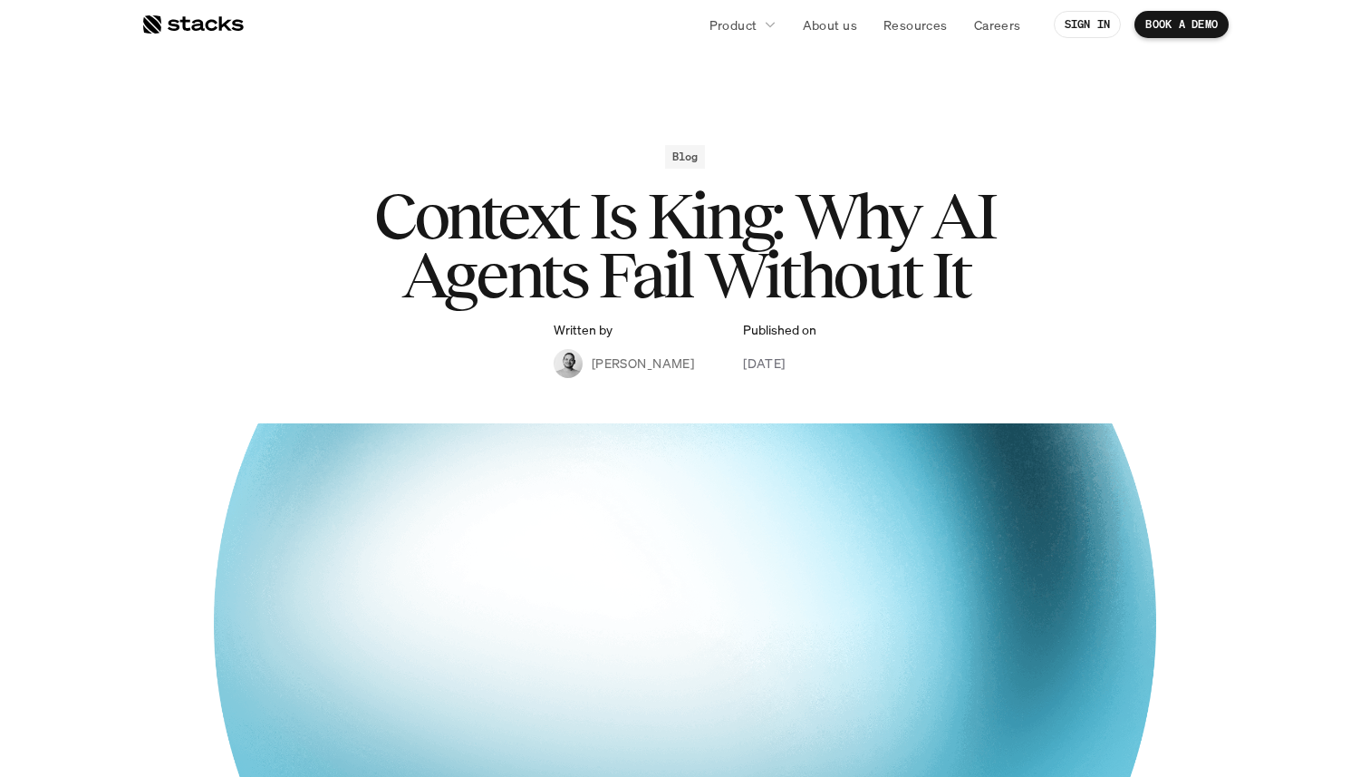
click at [634, 362] on p "[PERSON_NAME]" at bounding box center [643, 362] width 102 height 19
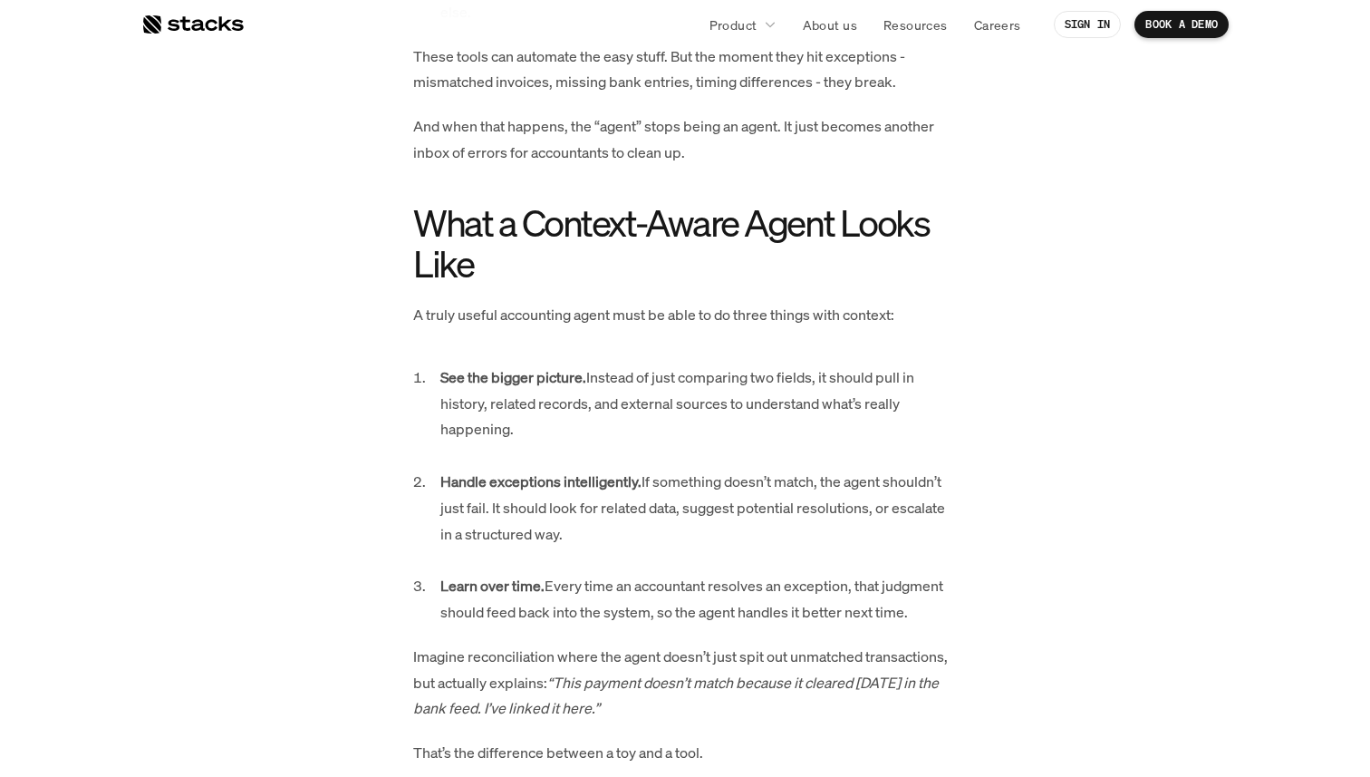
scroll to position [2001, 0]
